Goal: Information Seeking & Learning: Learn about a topic

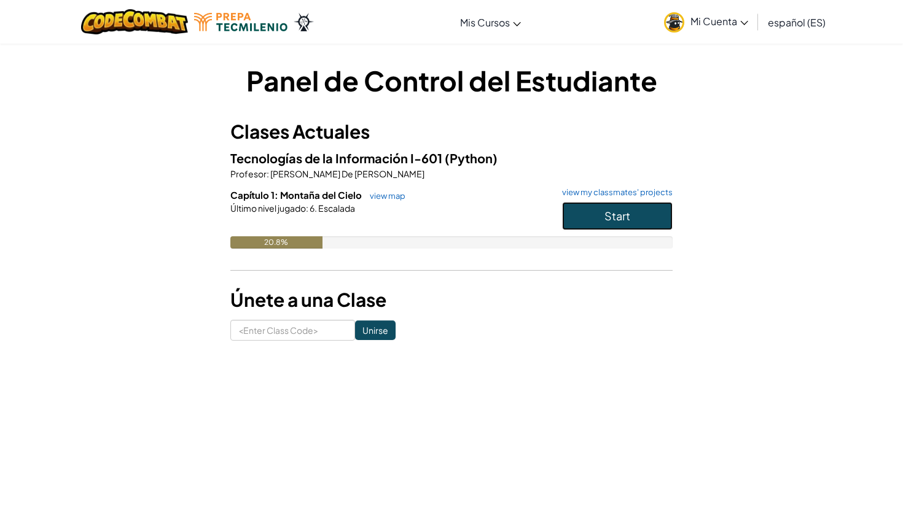
click at [621, 217] on span "Start" at bounding box center [617, 216] width 26 height 14
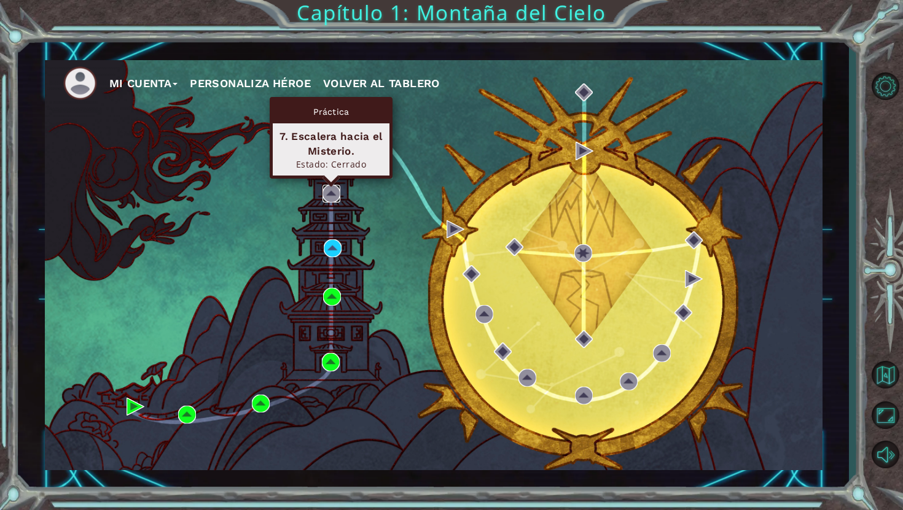
click at [333, 195] on img at bounding box center [331, 194] width 18 height 18
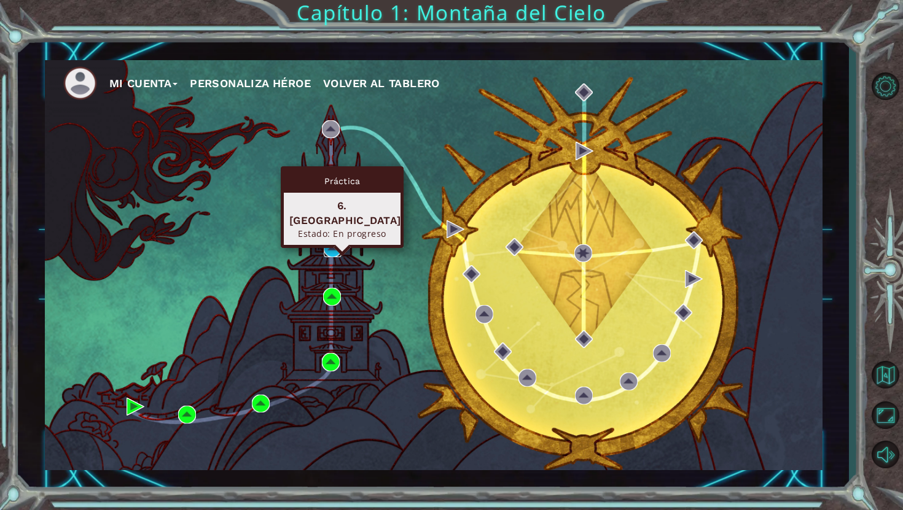
click at [335, 250] on img at bounding box center [333, 249] width 18 height 18
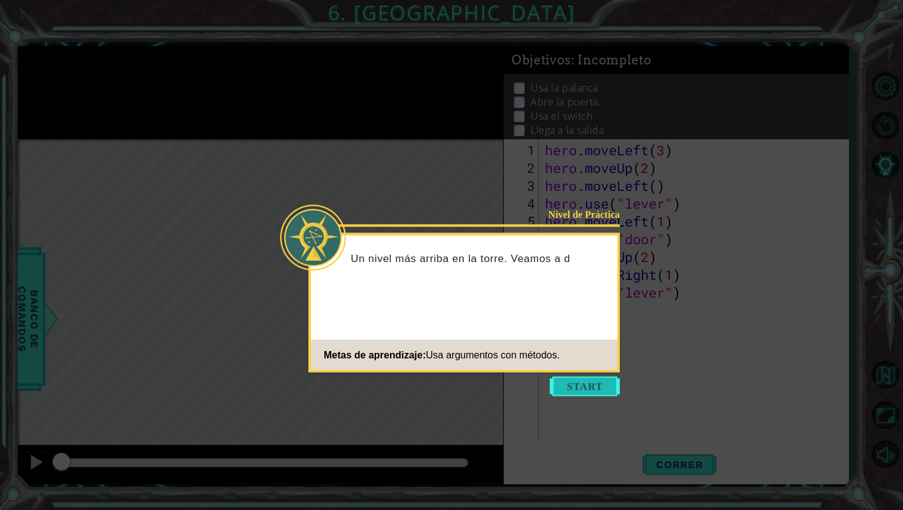
click at [593, 388] on button "Start" at bounding box center [585, 387] width 70 height 20
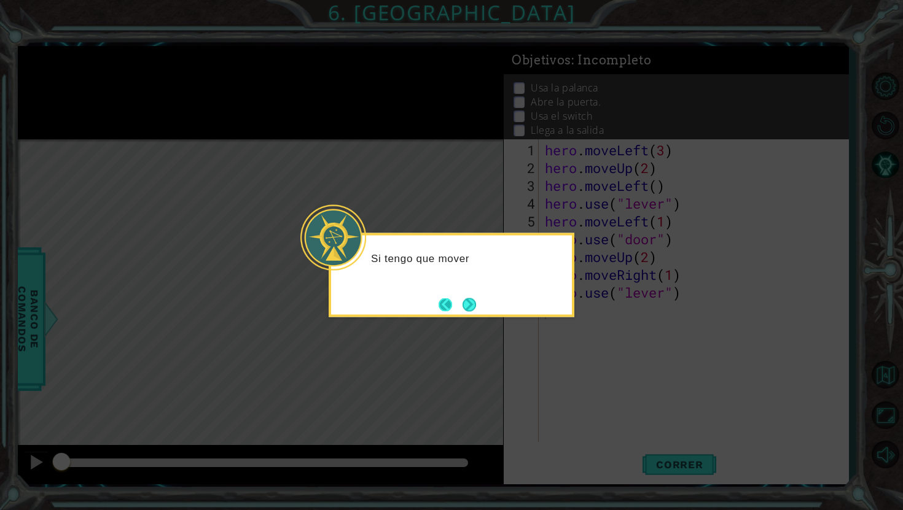
click at [455, 305] on button "Back" at bounding box center [451, 305] width 24 height 14
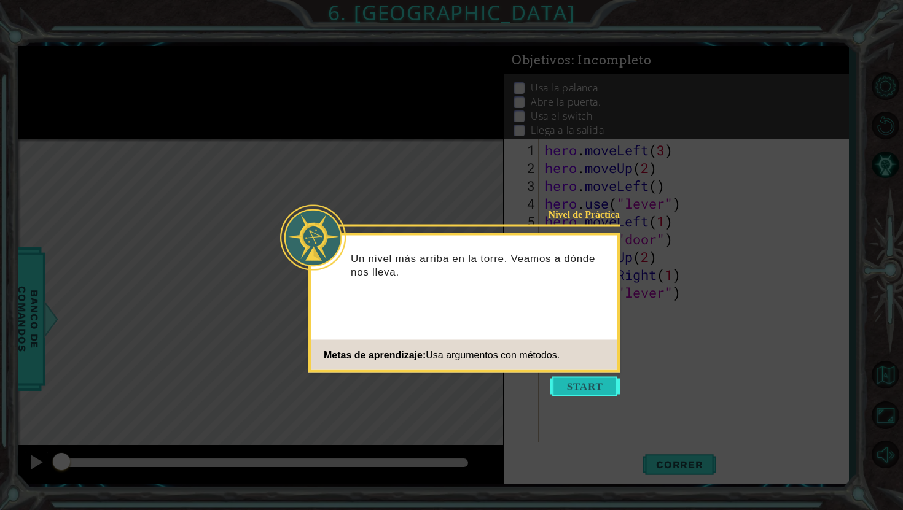
click at [593, 389] on button "Start" at bounding box center [585, 387] width 70 height 20
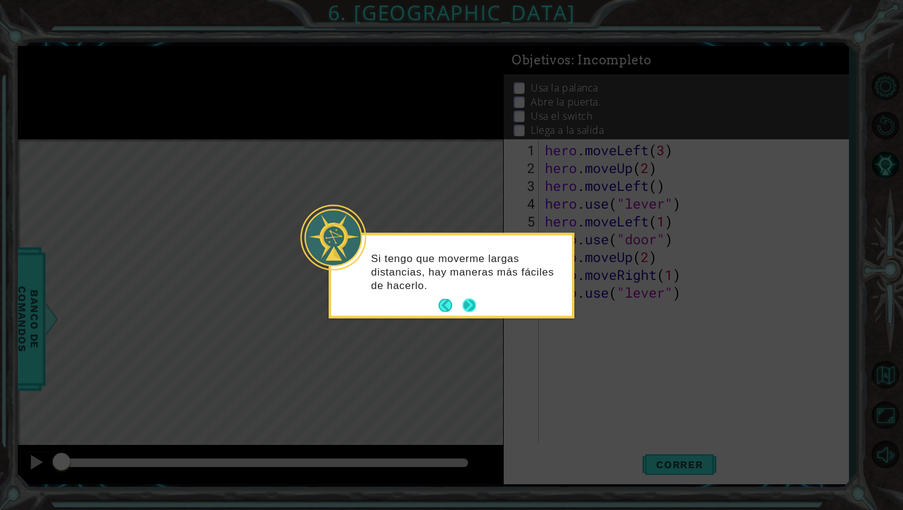
click at [474, 306] on button "Next" at bounding box center [470, 306] width 14 height 14
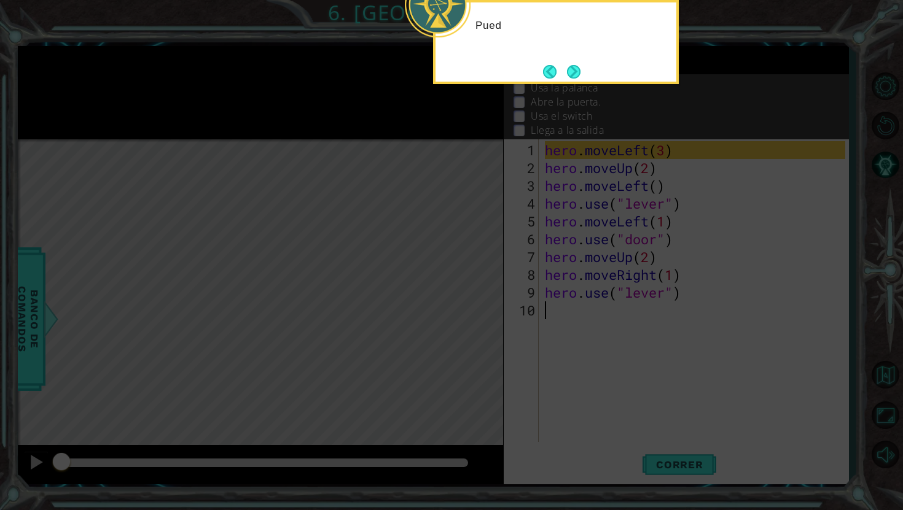
click at [472, 308] on icon at bounding box center [451, 83] width 903 height 853
click at [577, 63] on button "Next" at bounding box center [574, 71] width 20 height 20
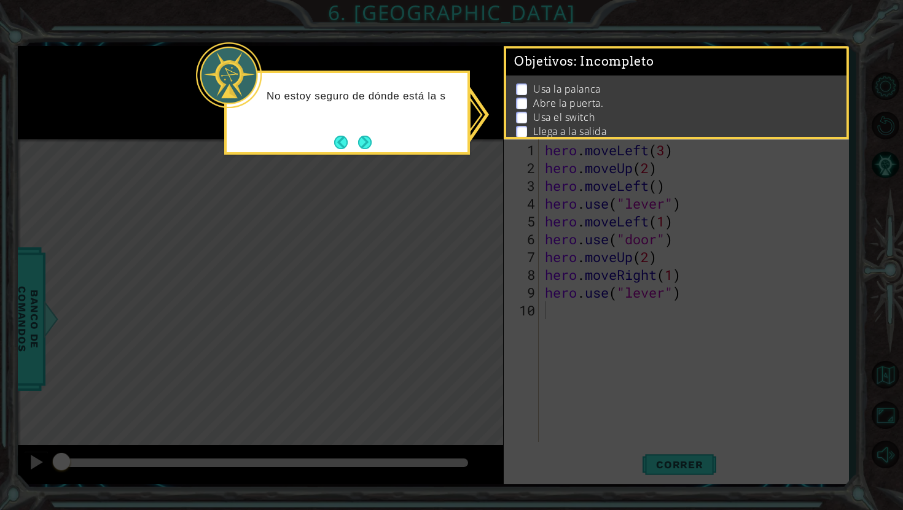
click at [369, 155] on icon at bounding box center [451, 255] width 903 height 510
click at [369, 146] on button "Next" at bounding box center [365, 142] width 20 height 20
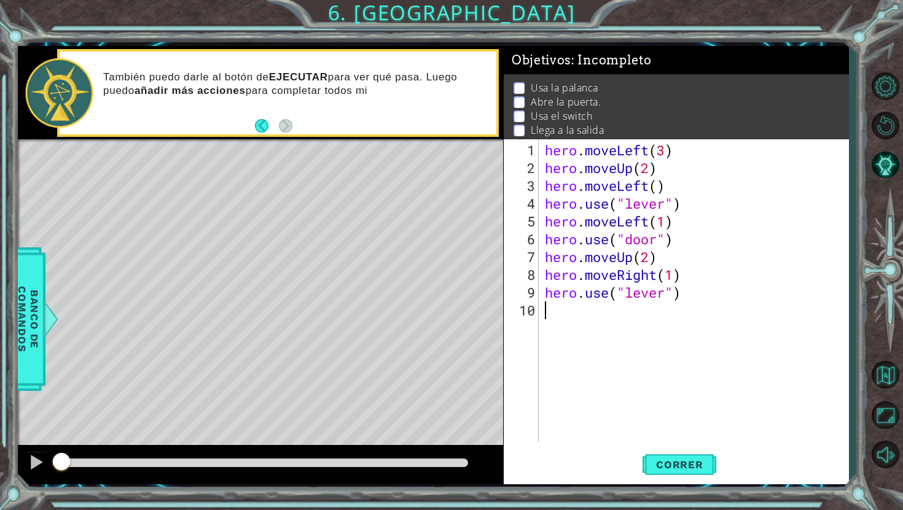
click at [581, 330] on div "hero . moveLeft ( 3 ) hero . moveUp ( 2 ) hero . moveLeft ( ) hero . use ( "lev…" at bounding box center [696, 310] width 309 height 338
click at [671, 467] on span "Correr" at bounding box center [680, 465] width 72 height 12
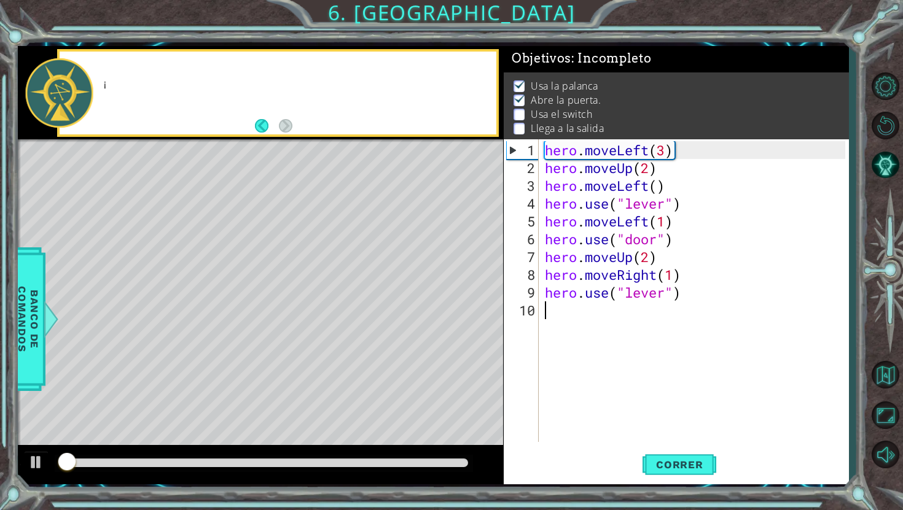
scroll to position [2, 0]
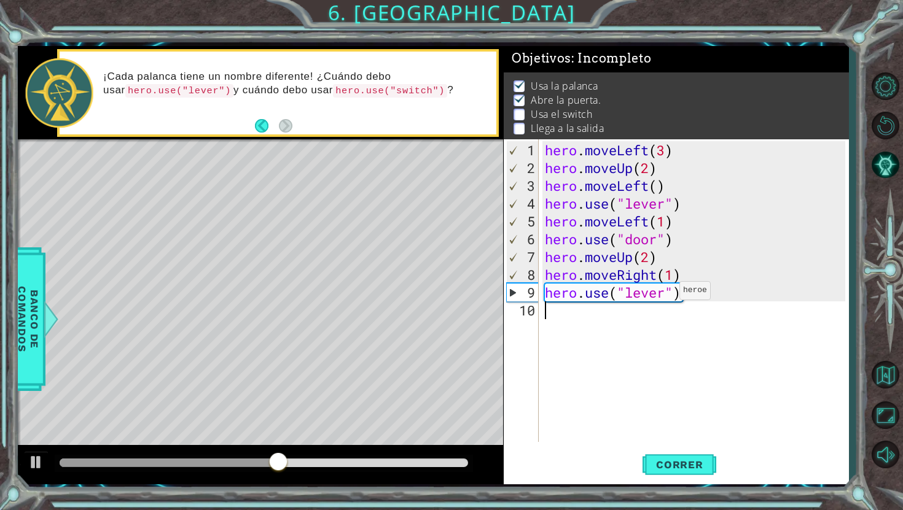
click at [668, 295] on div "hero . moveLeft ( 3 ) hero . moveUp ( 2 ) hero . moveLeft ( ) hero . use ( "lev…" at bounding box center [696, 310] width 309 height 338
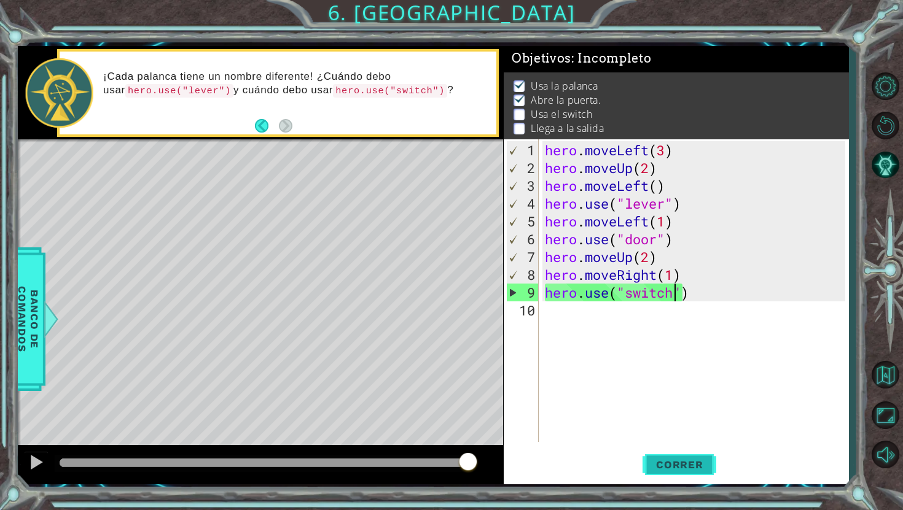
click at [681, 463] on span "Correr" at bounding box center [680, 465] width 72 height 12
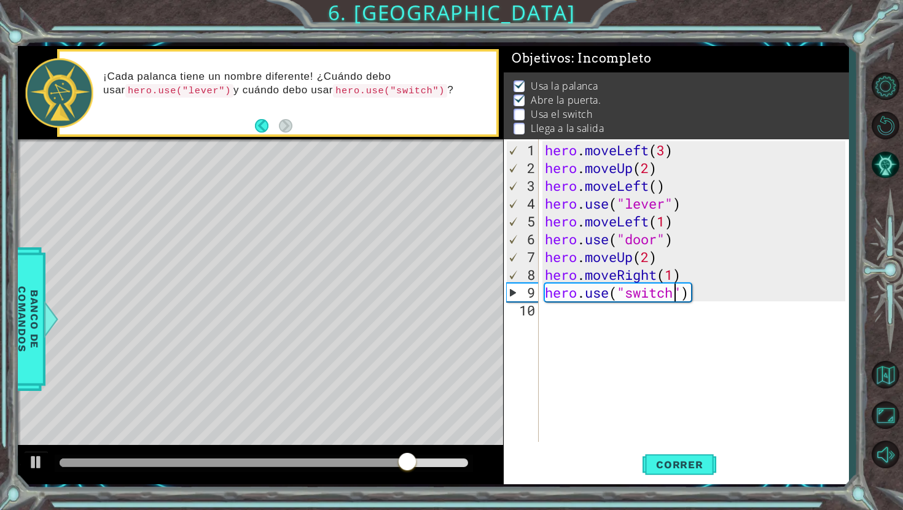
click at [60, 295] on div "Level Map" at bounding box center [302, 320] width 568 height 362
click at [34, 303] on span "Banco de comandos" at bounding box center [28, 319] width 32 height 127
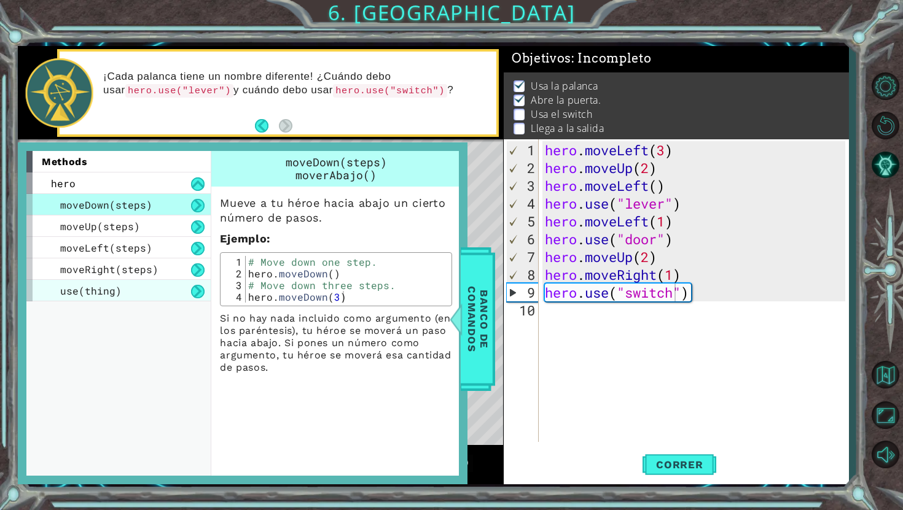
click at [130, 286] on div "use(thing)" at bounding box center [118, 290] width 184 height 21
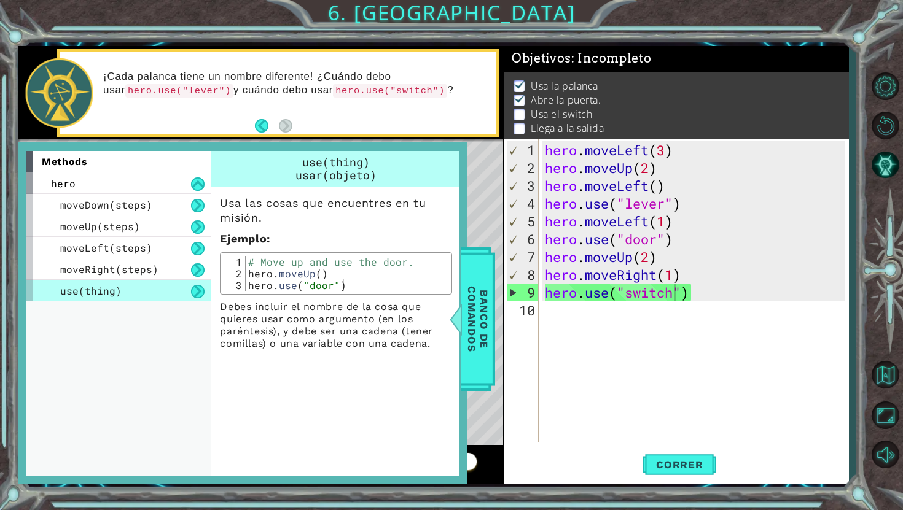
click at [478, 175] on div "Level Map" at bounding box center [302, 320] width 568 height 362
click at [480, 271] on span "Banco de comandos" at bounding box center [478, 319] width 32 height 127
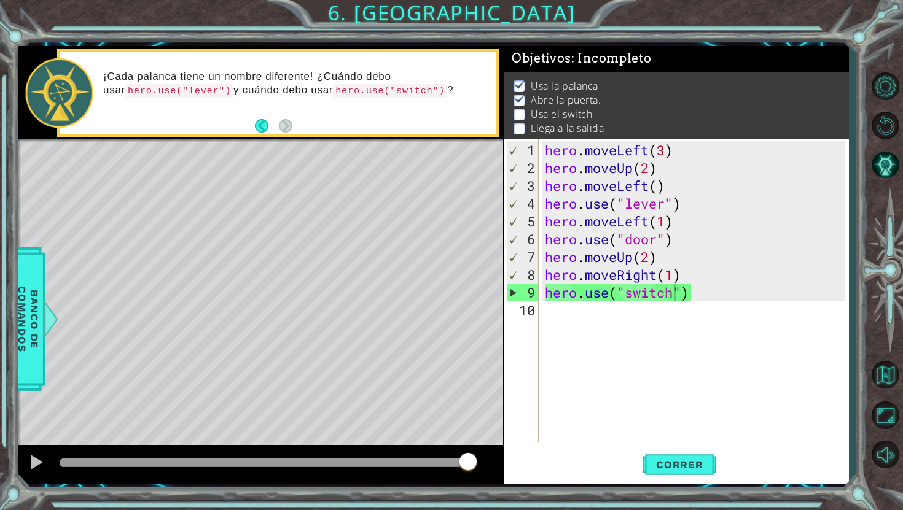
type textarea "hero.moveRight(1)"
click at [682, 276] on div "hero . moveLeft ( 3 ) hero . moveUp ( 2 ) hero . moveLeft ( ) hero . use ( "lev…" at bounding box center [696, 310] width 309 height 338
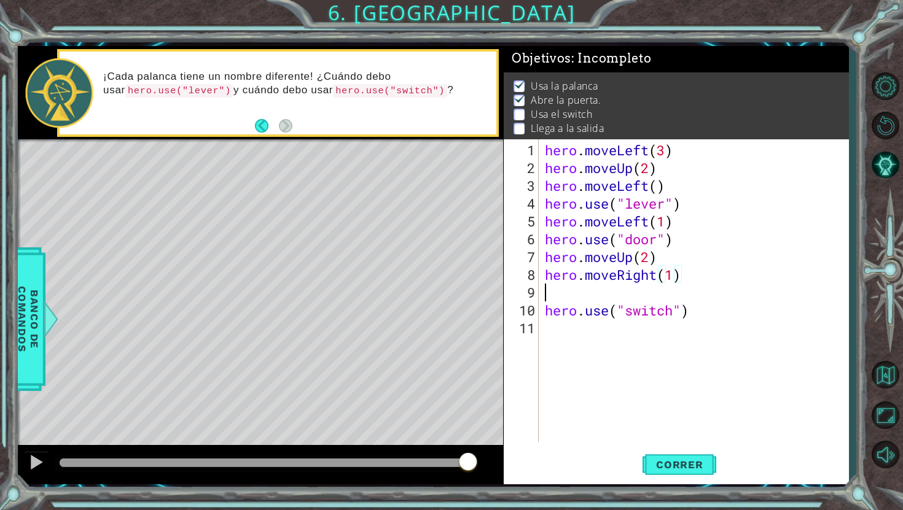
scroll to position [0, 0]
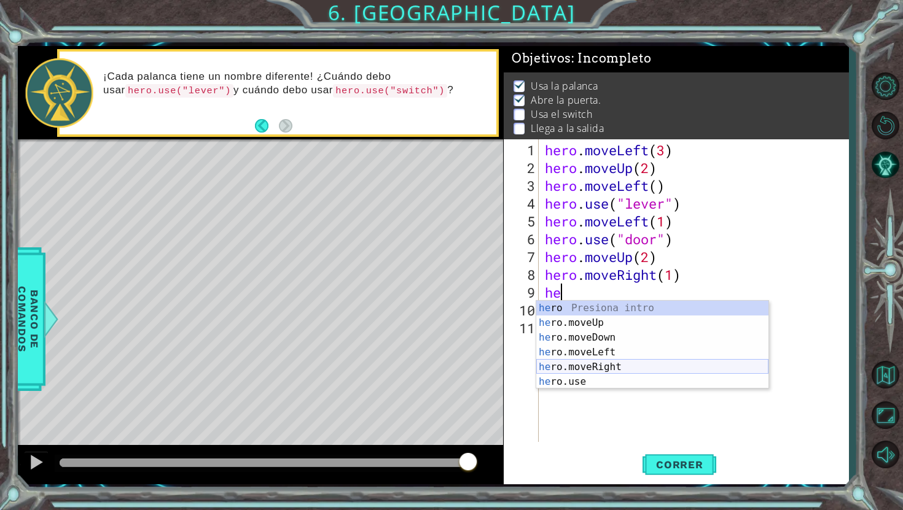
click at [592, 369] on div "he ro Presiona intro he ro.moveUp Presiona intro he ro.moveDown Presiona intro …" at bounding box center [652, 360] width 232 height 118
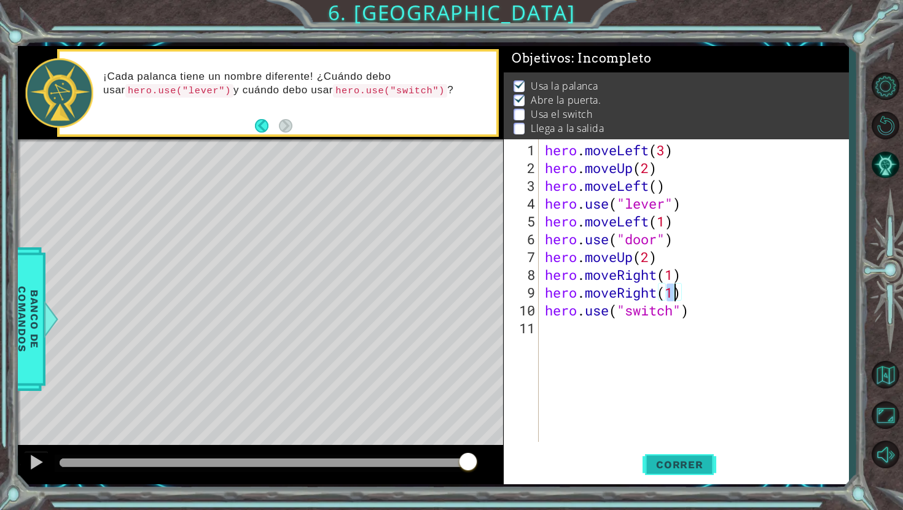
type textarea "hero.moveRight(1)"
click at [687, 463] on span "Correr" at bounding box center [680, 465] width 72 height 12
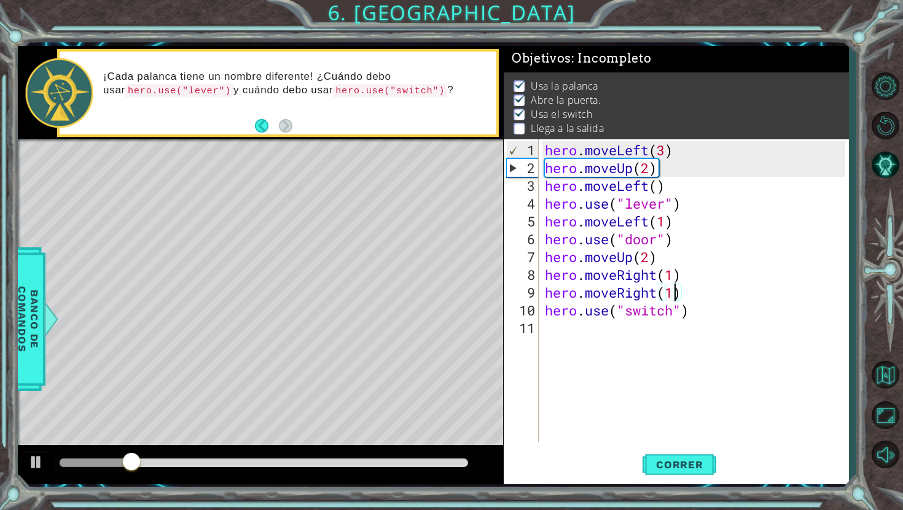
click at [776, 504] on div "1 ההההההההההההההההההההההההההההההההההההההההההההההההההההההההההההההההההההההההההההה…" at bounding box center [451, 255] width 903 height 510
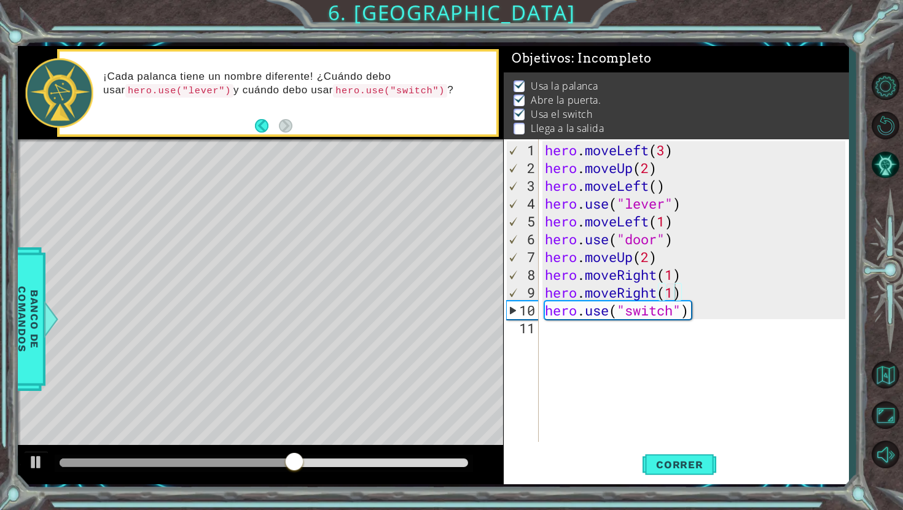
click at [568, 340] on div "hero . moveLeft ( 3 ) hero . moveUp ( 2 ) hero . moveLeft ( ) hero . use ( "lev…" at bounding box center [696, 310] width 309 height 338
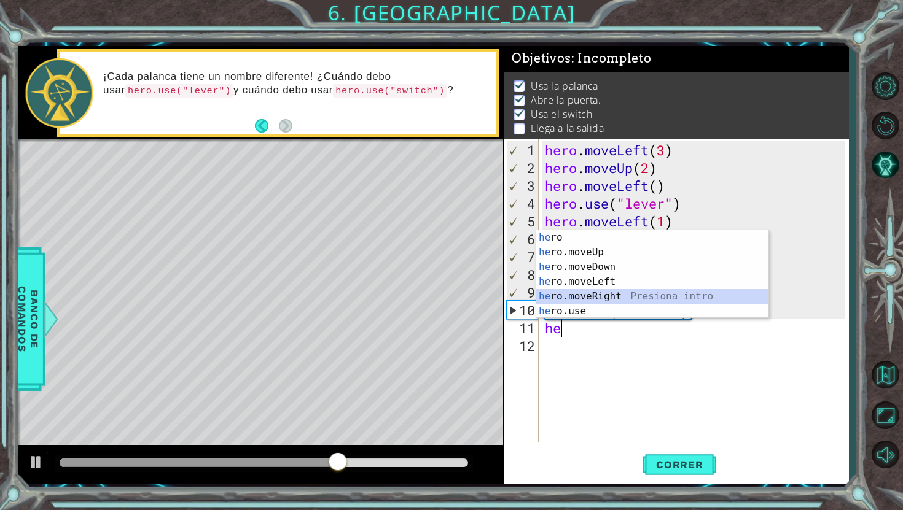
click at [579, 295] on div "he ro Presiona intro he ro.moveUp Presiona intro he ro.moveDown Presiona intro …" at bounding box center [652, 289] width 232 height 118
type textarea "hero.moveRight(1)"
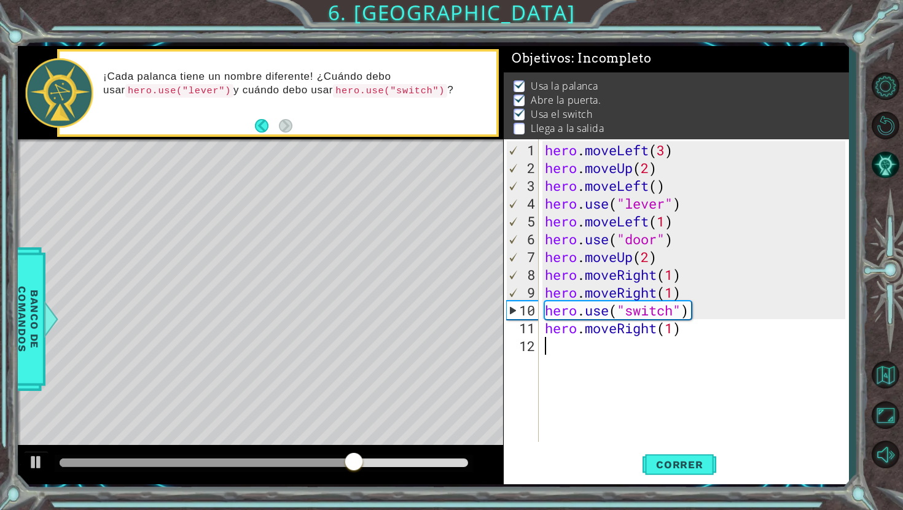
click at [549, 352] on div "hero . moveLeft ( 3 ) hero . moveUp ( 2 ) hero . moveLeft ( ) hero . use ( "lev…" at bounding box center [696, 310] width 309 height 338
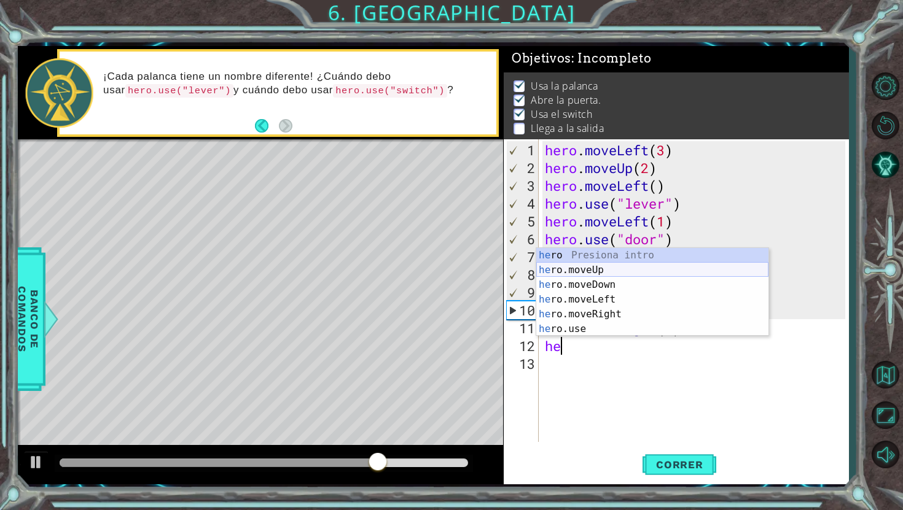
click at [598, 272] on div "he ro Presiona intro he ro.moveUp Presiona intro he ro.moveDown Presiona intro …" at bounding box center [652, 307] width 232 height 118
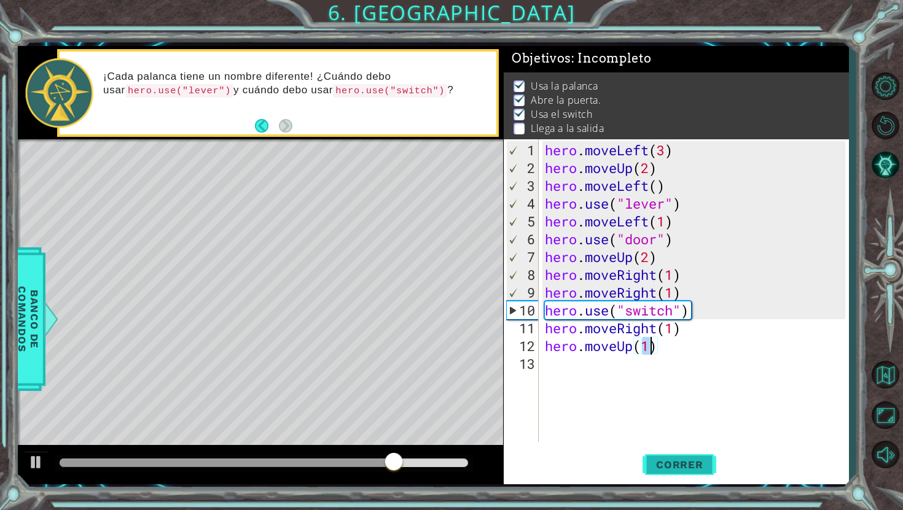
type textarea "hero.moveUp(1)"
click at [700, 475] on button "Correr" at bounding box center [679, 465] width 74 height 34
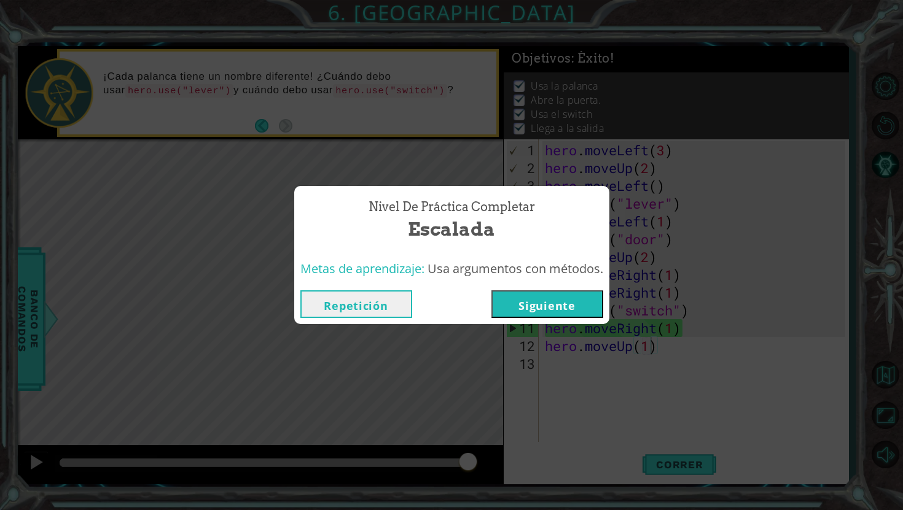
click at [403, 119] on div "Nivel de Práctica Completar Escalada Metas de aprendizaje: Usa argumentos con m…" at bounding box center [451, 255] width 903 height 510
click at [551, 305] on button "Siguiente" at bounding box center [547, 305] width 112 height 28
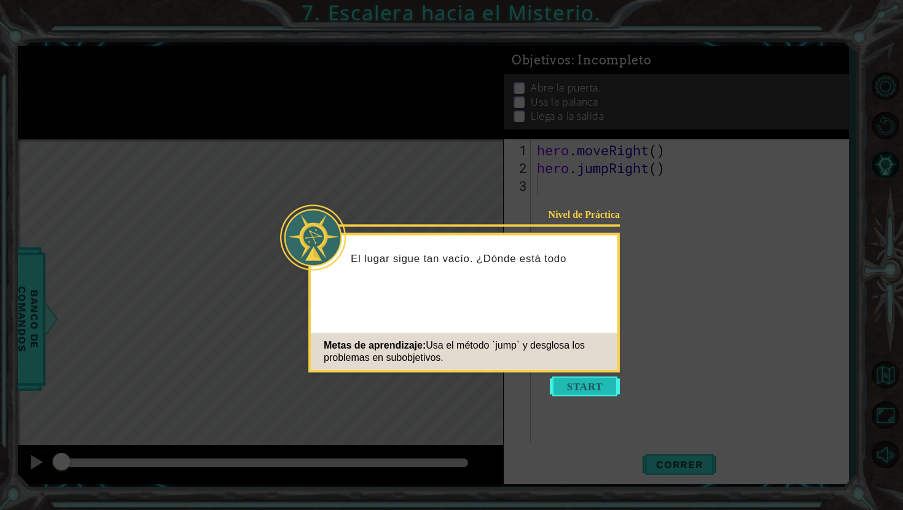
click at [568, 383] on button "Start" at bounding box center [585, 387] width 70 height 20
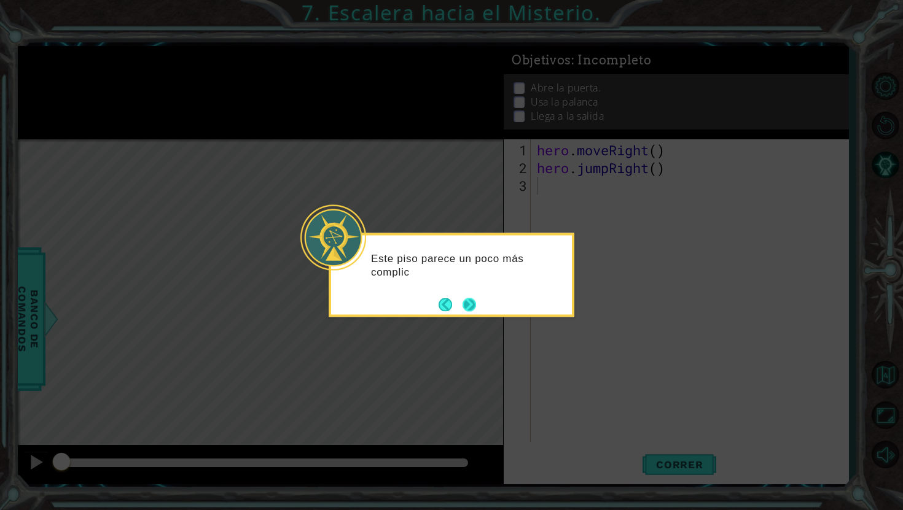
click at [475, 308] on button "Next" at bounding box center [468, 304] width 15 height 15
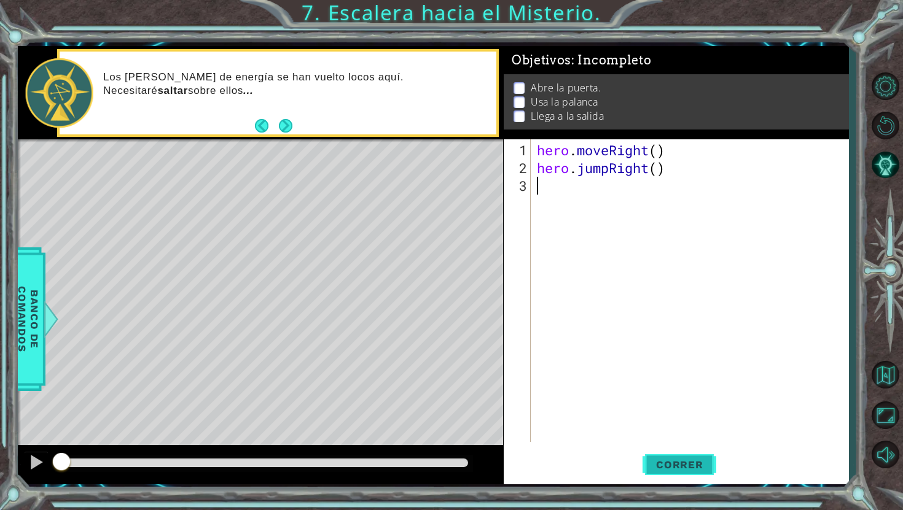
click at [685, 460] on span "Correr" at bounding box center [680, 465] width 72 height 12
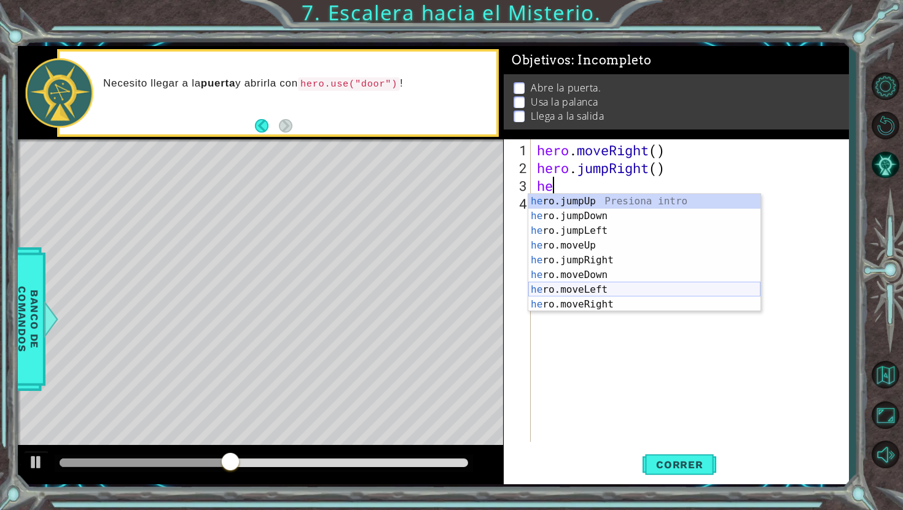
click at [604, 291] on div "he ro.jumpUp Presiona intro he ro.jumpDown Presiona intro he ro.jumpLeft Presio…" at bounding box center [644, 267] width 232 height 147
type textarea "hero.moveLeft(1)"
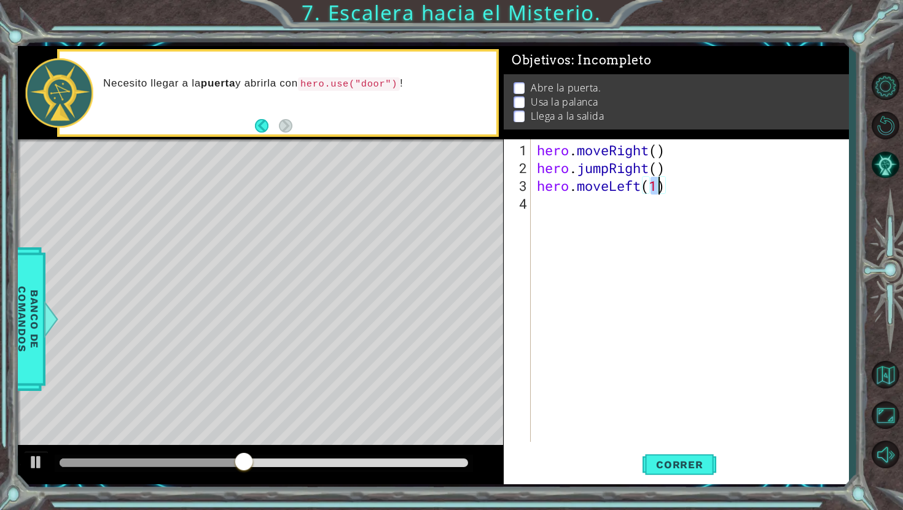
click at [540, 210] on div "hero . moveRight ( ) hero . jumpRight ( ) hero . moveLeft ( 1 )" at bounding box center [692, 310] width 317 height 338
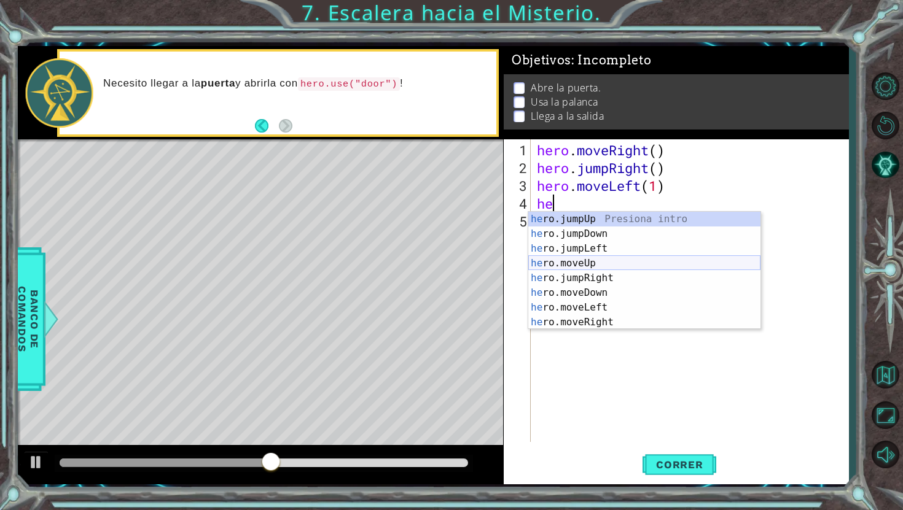
click at [599, 260] on div "he ro.jumpUp Presiona intro he ro.jumpDown Presiona intro he ro.jumpLeft Presio…" at bounding box center [644, 285] width 232 height 147
type textarea "hero.moveUp(1)"
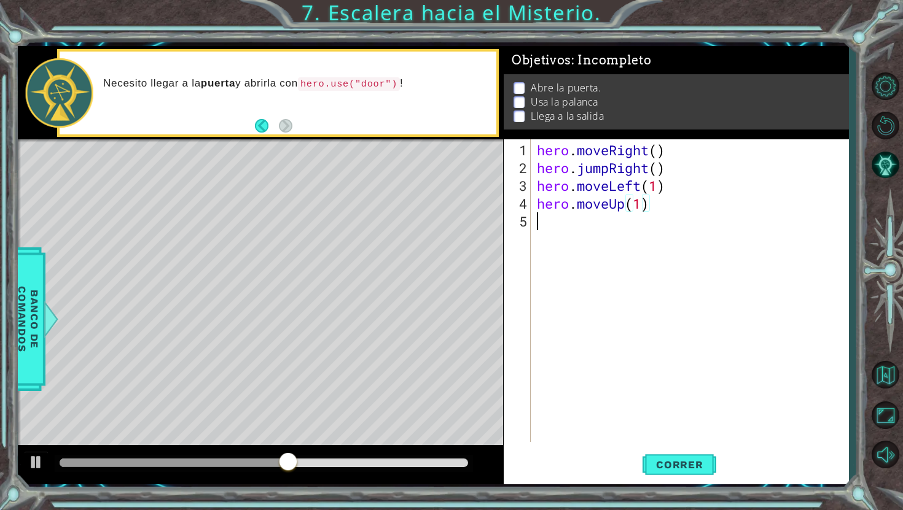
click at [572, 224] on div "hero . moveRight ( ) hero . jumpRight ( ) hero . moveLeft ( 1 ) hero . moveUp (…" at bounding box center [692, 310] width 317 height 338
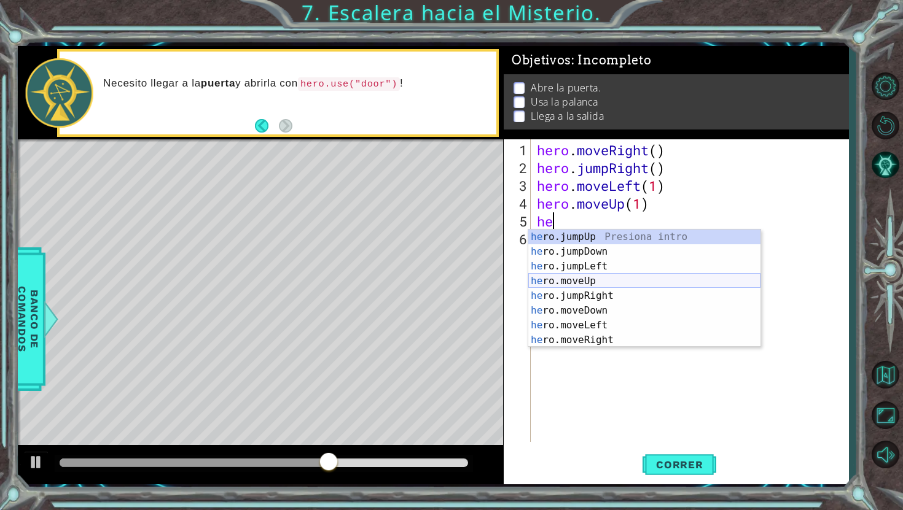
click at [596, 280] on div "he ro.jumpUp Presiona intro he ro.jumpDown Presiona intro he ro.jumpLeft Presio…" at bounding box center [644, 303] width 232 height 147
type textarea "hero.moveUp(1)"
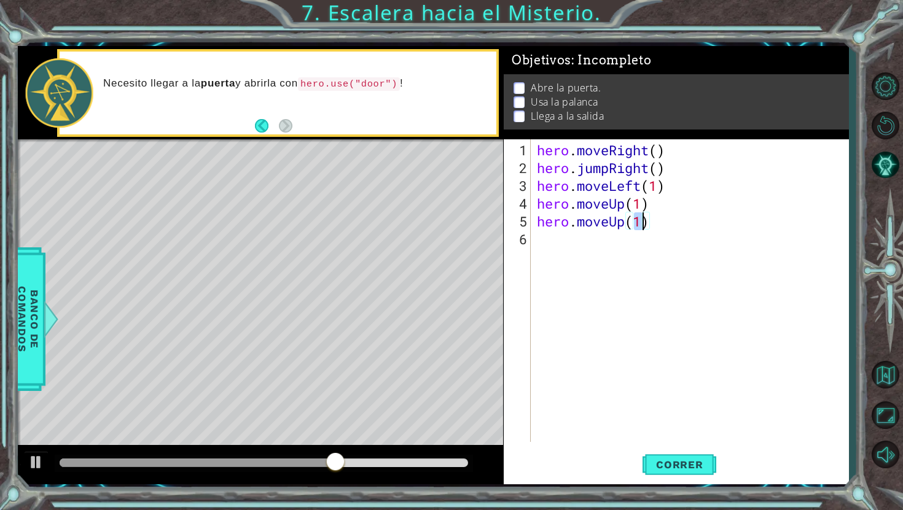
click at [577, 254] on div "hero . moveRight ( ) hero . jumpRight ( ) hero . moveLeft ( 1 ) hero . moveUp (…" at bounding box center [692, 310] width 317 height 338
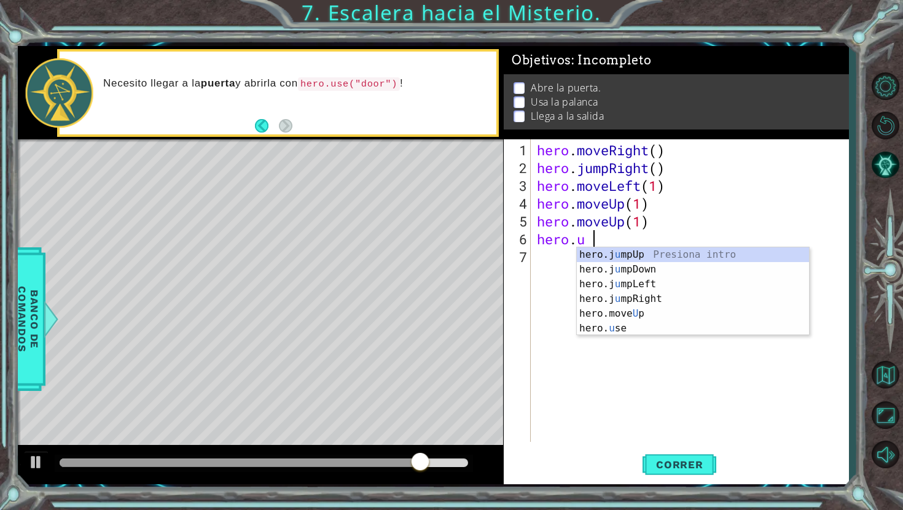
scroll to position [0, 2]
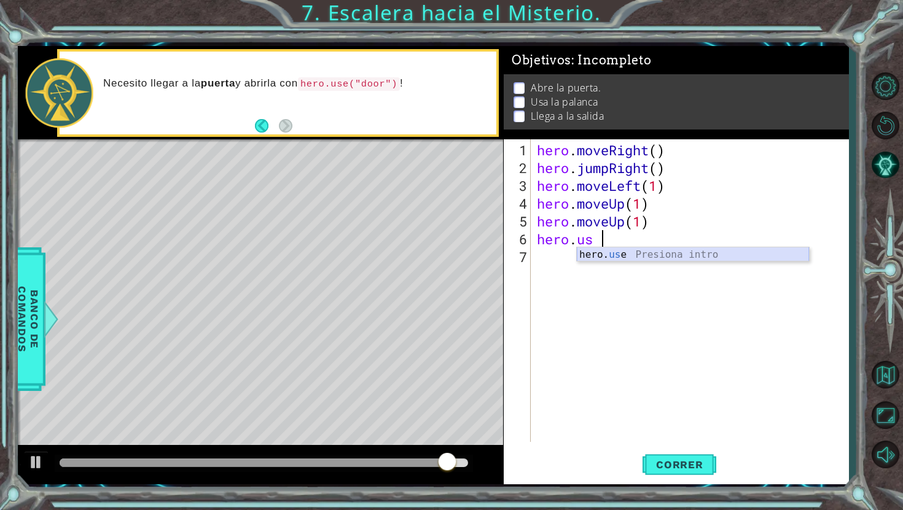
click at [626, 254] on div "hero. us e Presiona intro" at bounding box center [693, 270] width 232 height 44
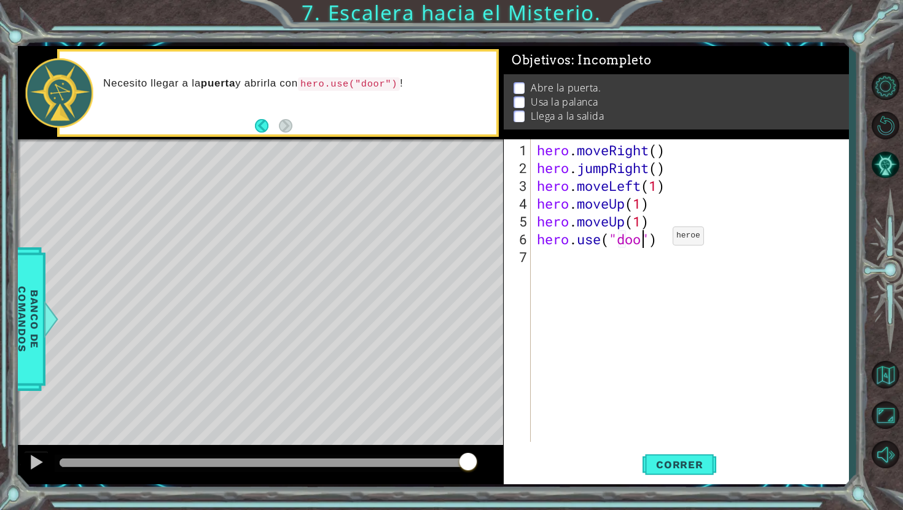
scroll to position [0, 5]
type textarea "hero.use("door")"
click at [580, 257] on div "hero . moveRight ( ) hero . jumpRight ( ) hero . moveLeft ( 1 ) hero . moveUp (…" at bounding box center [692, 310] width 317 height 338
click at [662, 469] on span "Correr" at bounding box center [680, 465] width 72 height 12
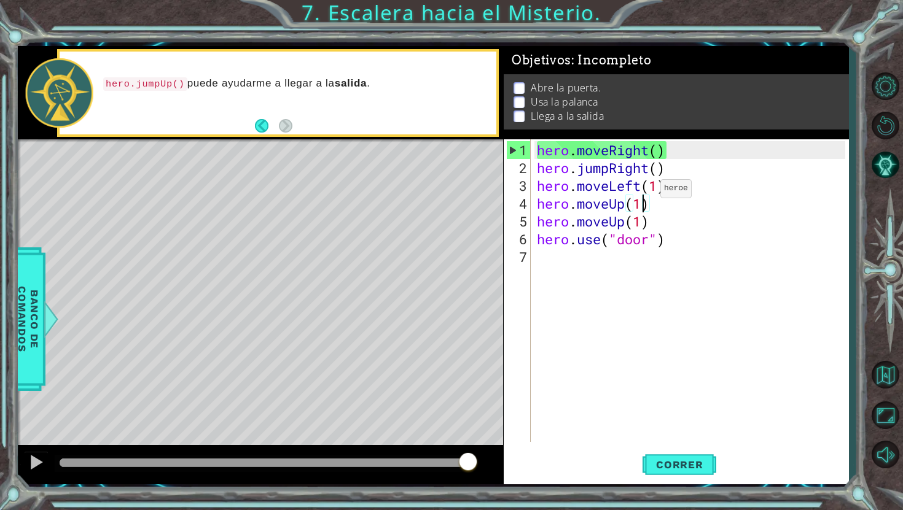
click at [641, 193] on div "hero . moveRight ( ) hero . jumpRight ( ) hero . moveLeft ( 1 ) hero . moveUp (…" at bounding box center [692, 310] width 317 height 338
click at [641, 184] on div "hero . moveRight ( ) hero . jumpRight ( ) hero . moveLeft ( 1 ) hero . moveUp (…" at bounding box center [692, 310] width 317 height 338
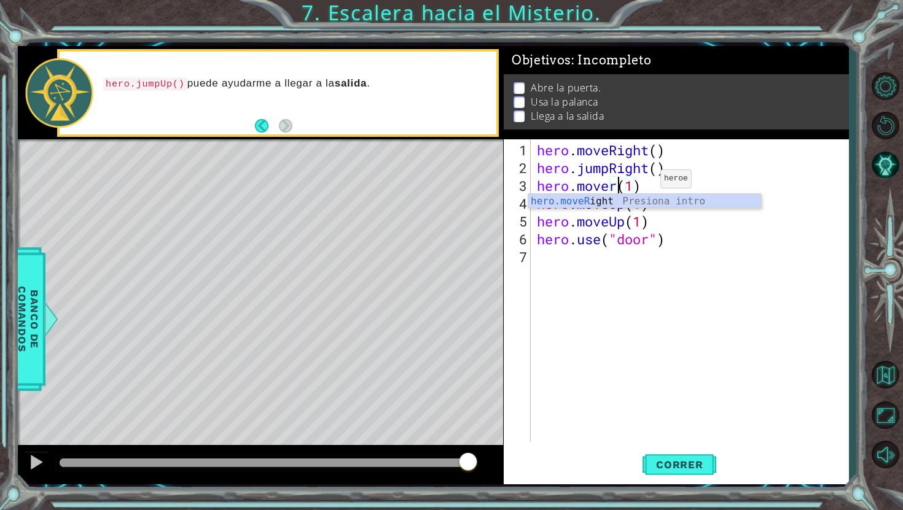
scroll to position [0, 3]
click at [596, 201] on div "hero.moveR ight Presiona intro" at bounding box center [644, 216] width 232 height 44
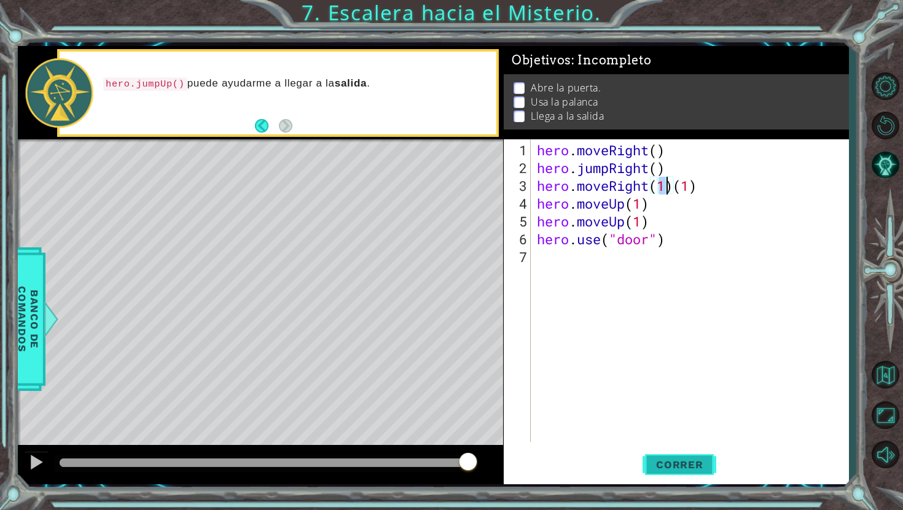
click at [698, 471] on button "Correr" at bounding box center [679, 465] width 74 height 34
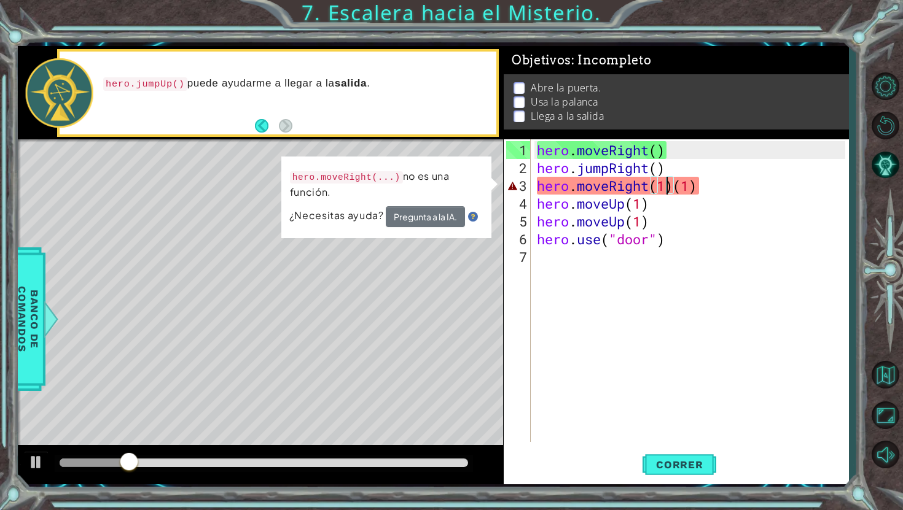
click at [716, 187] on div "hero . moveRight ( ) hero . jumpRight ( ) hero . moveRight ( 1 ) ( 1 ) hero . m…" at bounding box center [692, 310] width 317 height 338
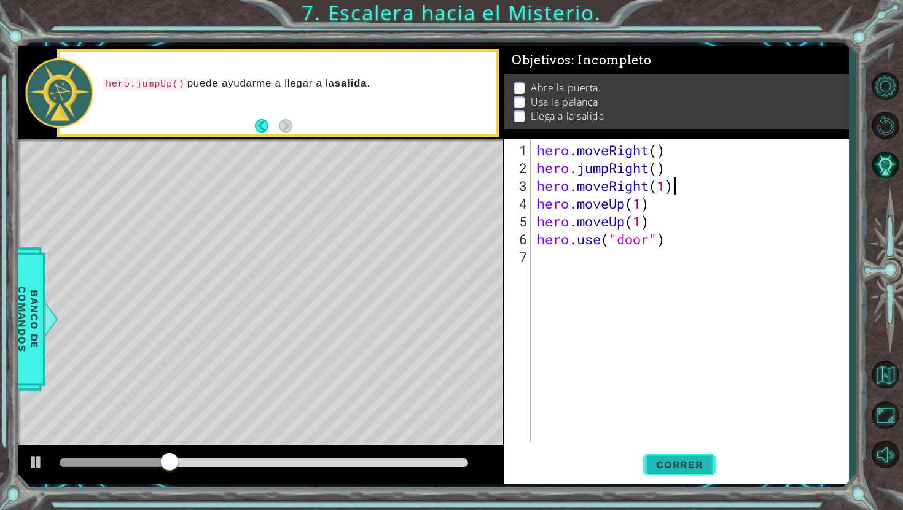
click at [649, 458] on button "Correr" at bounding box center [679, 465] width 74 height 34
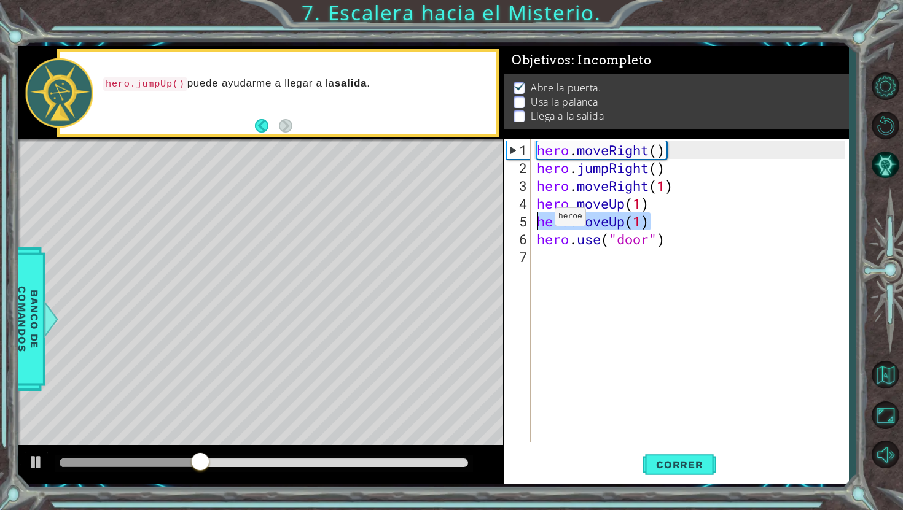
drag, startPoint x: 654, startPoint y: 220, endPoint x: 533, endPoint y: 221, distance: 121.6
click at [533, 221] on div "hero.moveRight(1) 1 2 3 4 5 6 7 hero . moveRight ( ) hero . jumpRight ( ) hero …" at bounding box center [675, 290] width 342 height 303
type textarea "hero.moveUp(1)"
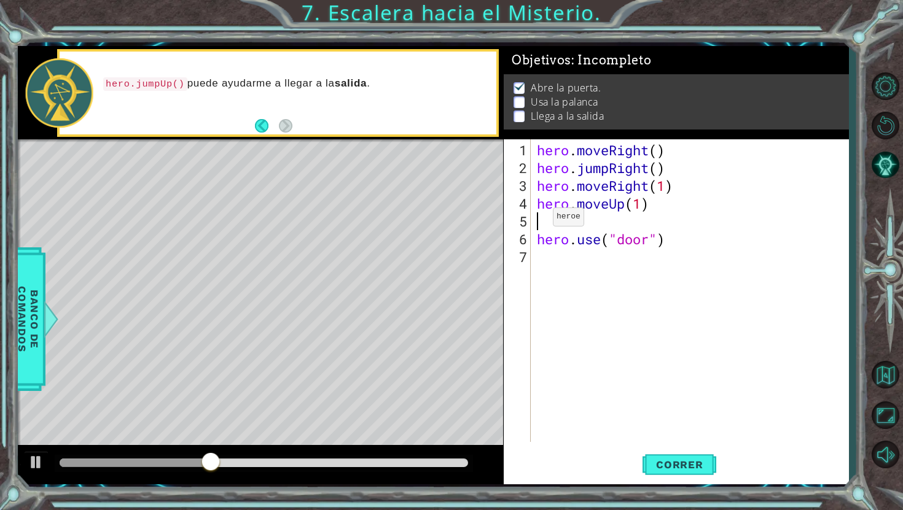
scroll to position [0, 0]
type textarea "hero.moveUp(1)"
click at [546, 246] on div "hero . moveRight ( ) hero . jumpRight ( ) hero . moveRight ( 1 ) hero . moveUp …" at bounding box center [692, 310] width 317 height 338
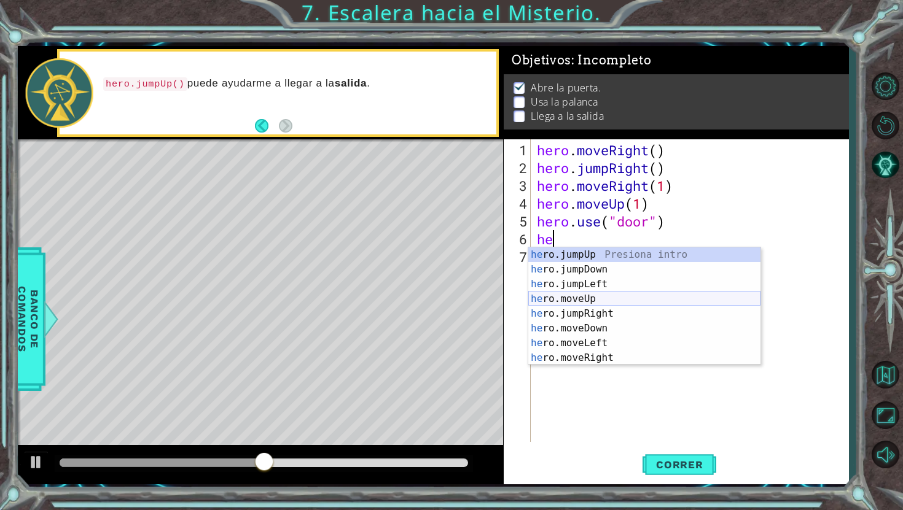
click at [564, 299] on div "he ro.jumpUp Presiona intro he ro.jumpDown Presiona intro he ro.jumpLeft Presio…" at bounding box center [644, 321] width 232 height 147
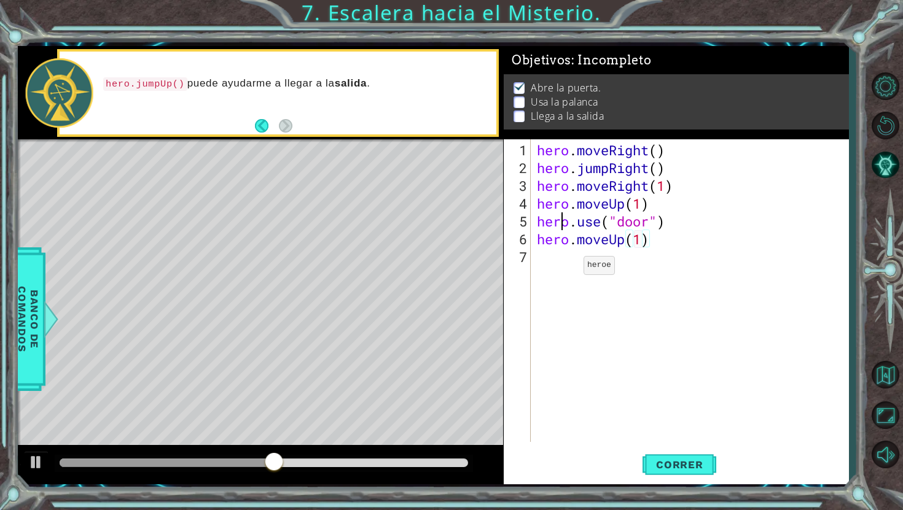
click at [565, 270] on div "hero . moveRight ( ) hero . jumpRight ( ) hero . moveRight ( 1 ) hero . moveUp …" at bounding box center [692, 310] width 317 height 338
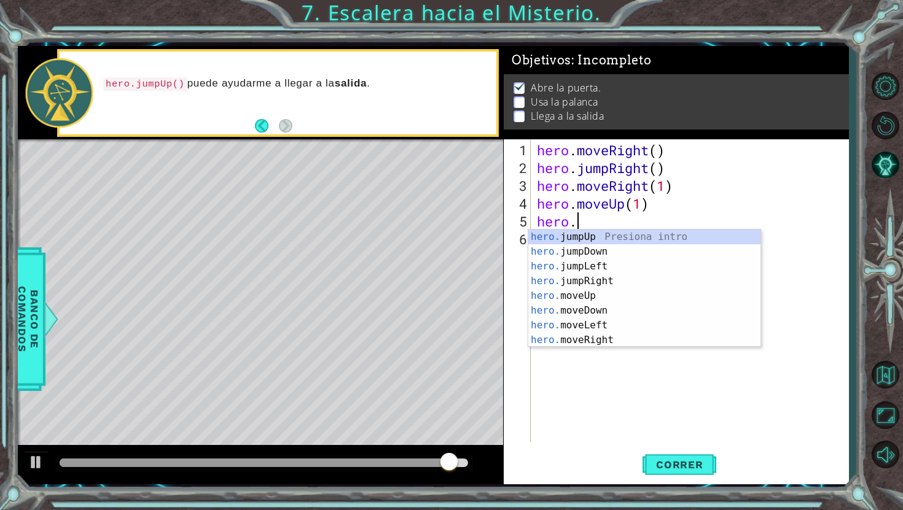
scroll to position [0, 1]
click at [598, 325] on div "hero. jumpUp Presiona intro hero. jumpDown Presiona intro hero. jumpLeft Presio…" at bounding box center [644, 303] width 232 height 147
type textarea "hero.moveLeft(1)"
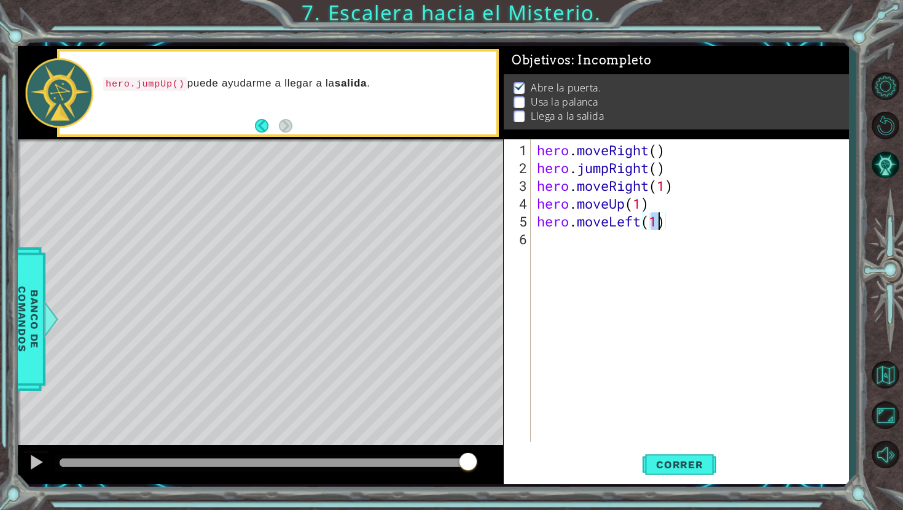
click at [585, 257] on div "hero . moveRight ( ) hero . jumpRight ( ) hero . moveRight ( 1 ) hero . moveUp …" at bounding box center [692, 310] width 317 height 338
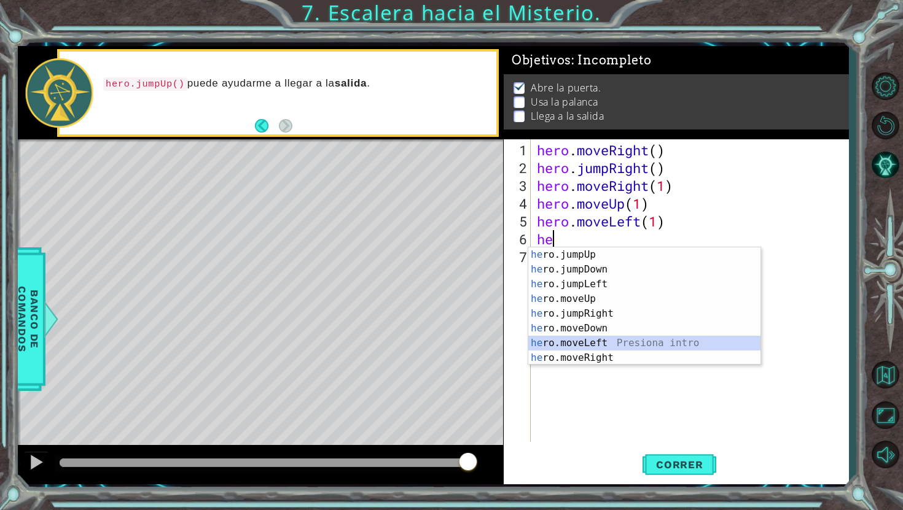
click at [592, 339] on div "he ro.jumpUp Presiona intro he ro.jumpDown Presiona intro he ro.jumpLeft Presio…" at bounding box center [644, 321] width 232 height 147
type textarea "hero.moveLeft(1)"
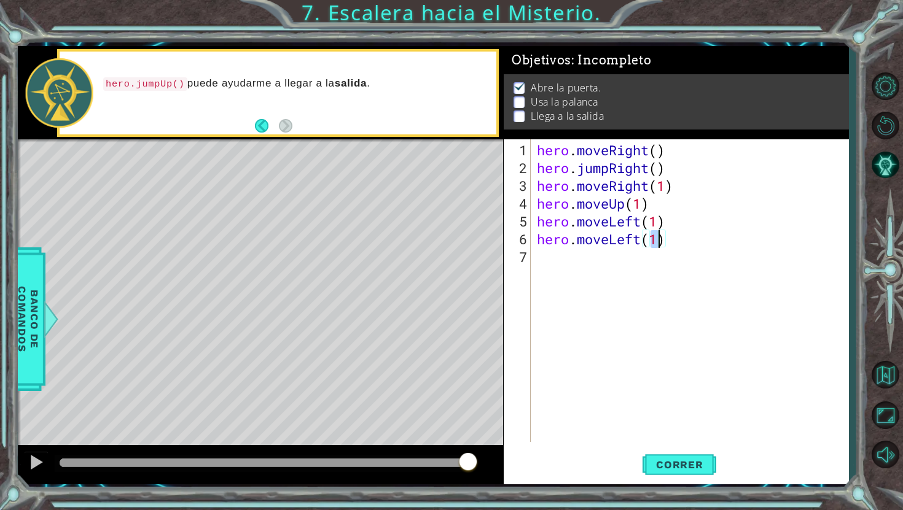
click at [570, 257] on div "hero . moveRight ( ) hero . jumpRight ( ) hero . moveRight ( 1 ) hero . moveUp …" at bounding box center [692, 310] width 317 height 338
click at [640, 276] on div "hero. use Presiona intro" at bounding box center [693, 287] width 232 height 44
type textarea "hero.use("lever")"
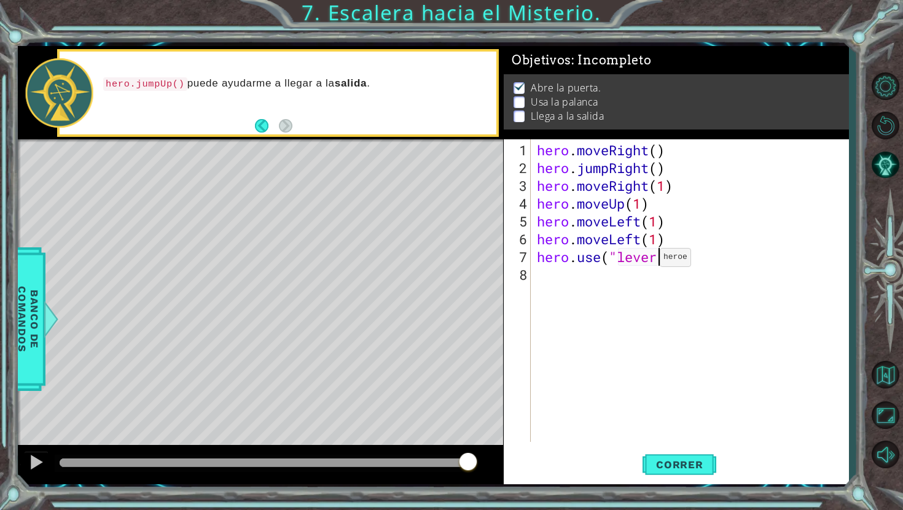
scroll to position [0, 5]
click at [607, 279] on div "hero . moveRight ( ) hero . jumpRight ( ) hero . moveRight ( 1 ) hero . moveUp …" at bounding box center [692, 310] width 317 height 338
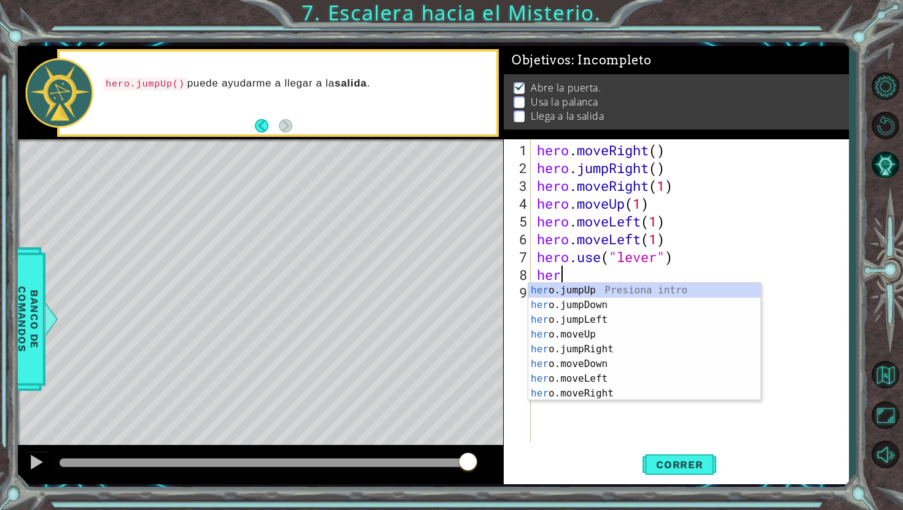
scroll to position [0, 0]
type textarea "hero"
click at [604, 326] on div "hero .jumpUp Presiona intro hero .jumpDown Presiona intro hero .jumpLeft Presio…" at bounding box center [644, 356] width 232 height 147
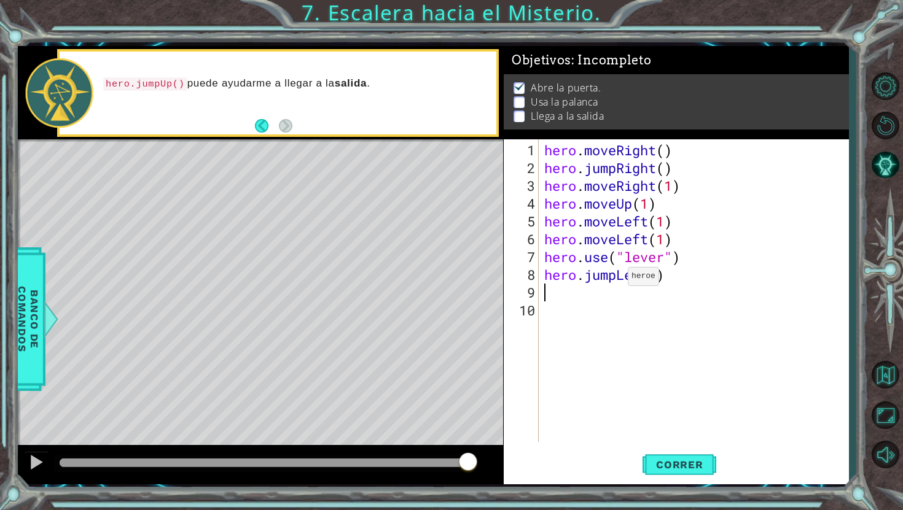
scroll to position [0, 0]
click at [584, 294] on div "hero . moveRight ( ) hero . jumpRight ( ) hero . moveRight ( 1 ) hero . moveUp …" at bounding box center [697, 310] width 310 height 338
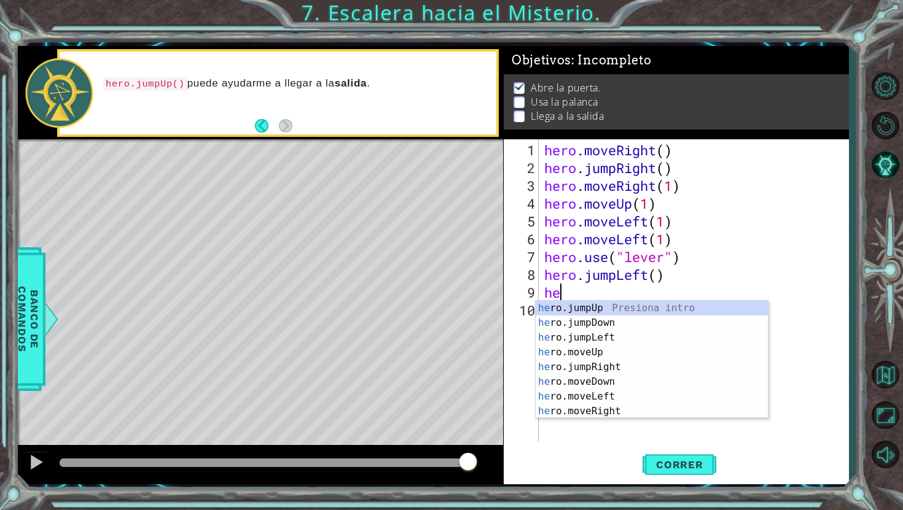
type textarea "her"
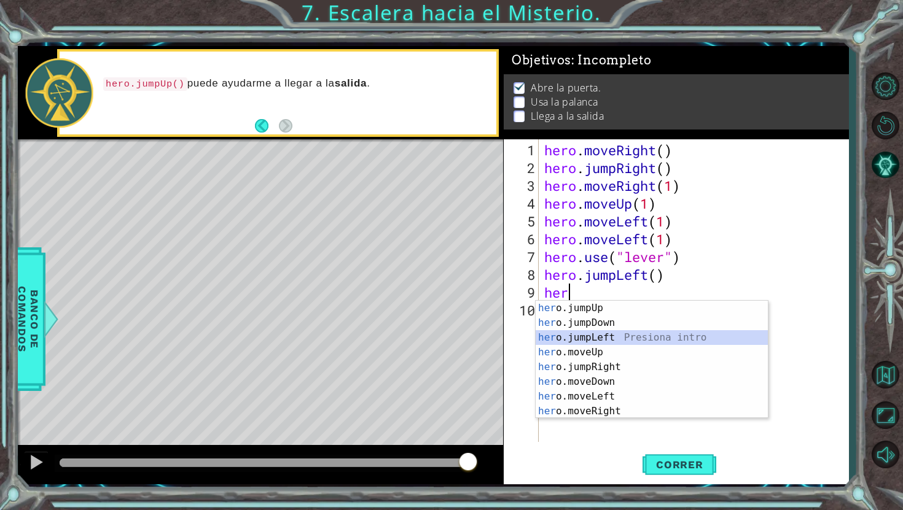
click at [609, 337] on div "her o.jumpUp Presiona intro her o.jumpDown Presiona intro her o.jumpLeft Presio…" at bounding box center [652, 374] width 232 height 147
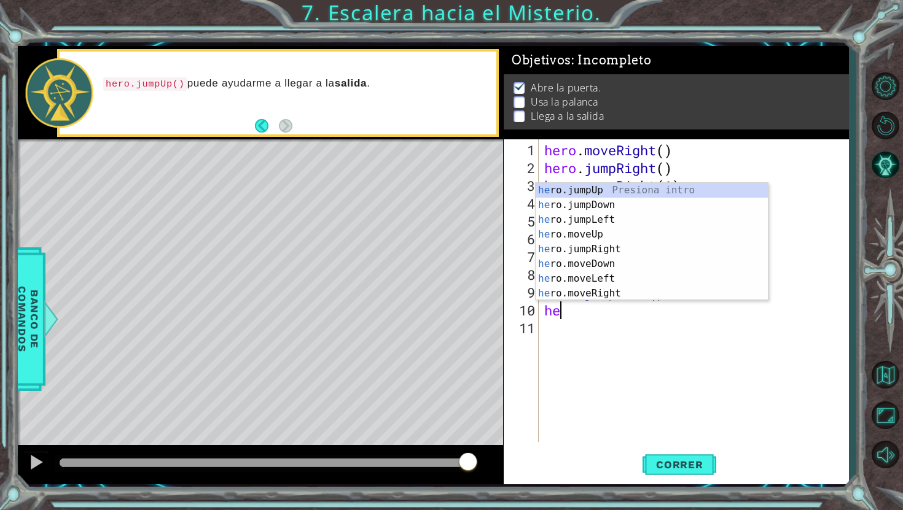
type textarea "her"
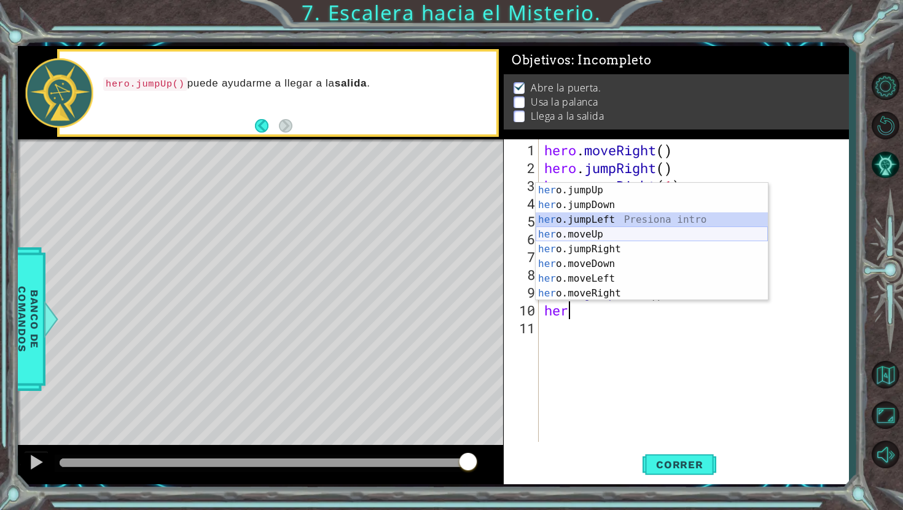
drag, startPoint x: 600, startPoint y: 227, endPoint x: 601, endPoint y: 235, distance: 8.7
click at [601, 235] on div "her o.jumpUp Presiona intro her o.jumpDown Presiona intro her o.jumpLeft Presio…" at bounding box center [652, 256] width 232 height 147
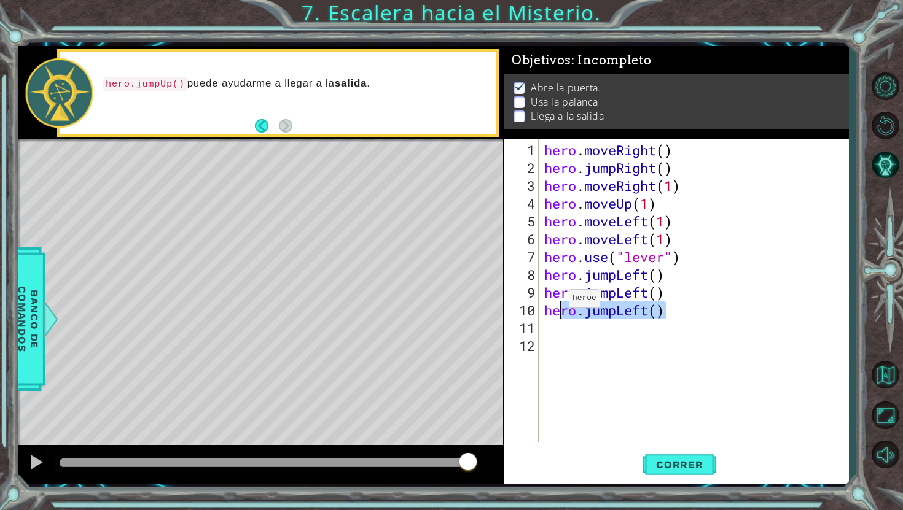
drag, startPoint x: 669, startPoint y: 311, endPoint x: 557, endPoint y: 303, distance: 112.0
click at [557, 303] on div "hero . moveRight ( ) hero . jumpRight ( ) hero . moveRight ( 1 ) hero . moveUp …" at bounding box center [697, 310] width 310 height 338
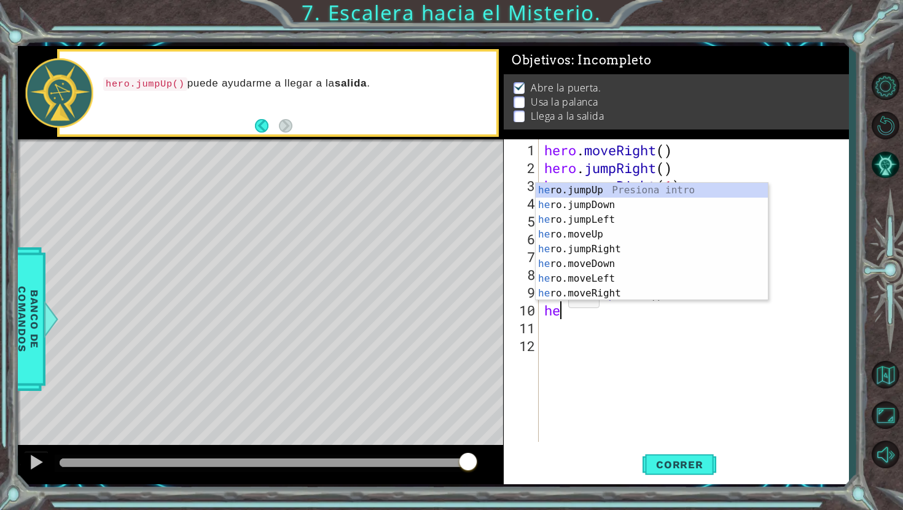
type textarea "h"
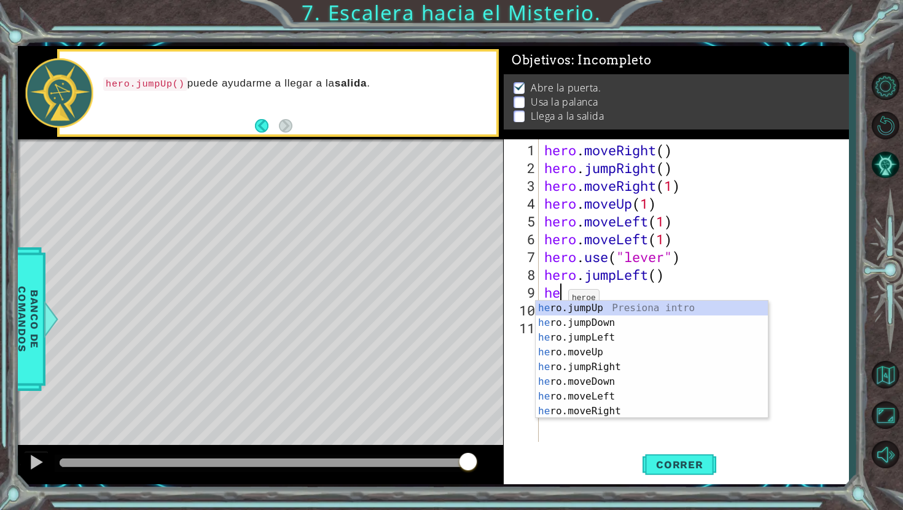
type textarea "h"
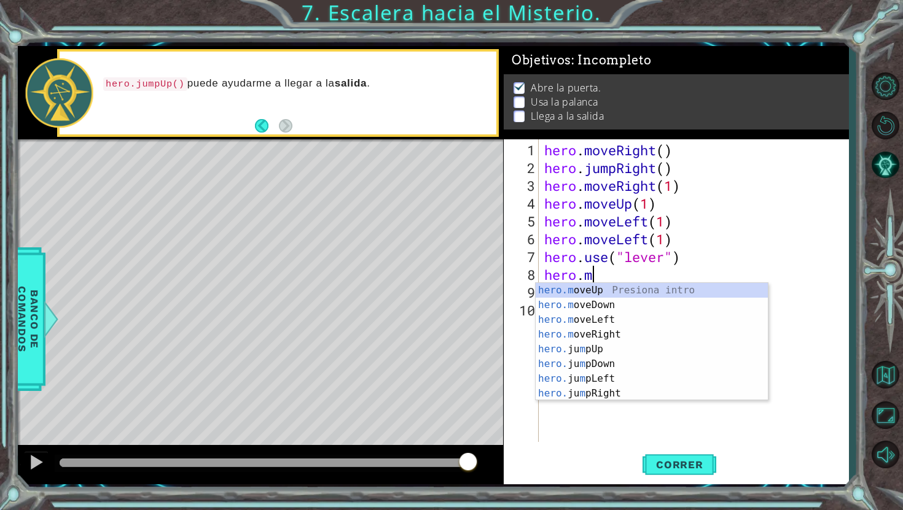
scroll to position [0, 1]
click at [598, 324] on div "hero.m oveUp Presiona intro hero.m oveDown Presiona intro hero.m oveLeft Presio…" at bounding box center [652, 356] width 232 height 147
type textarea "hero.moveLeft(1)"
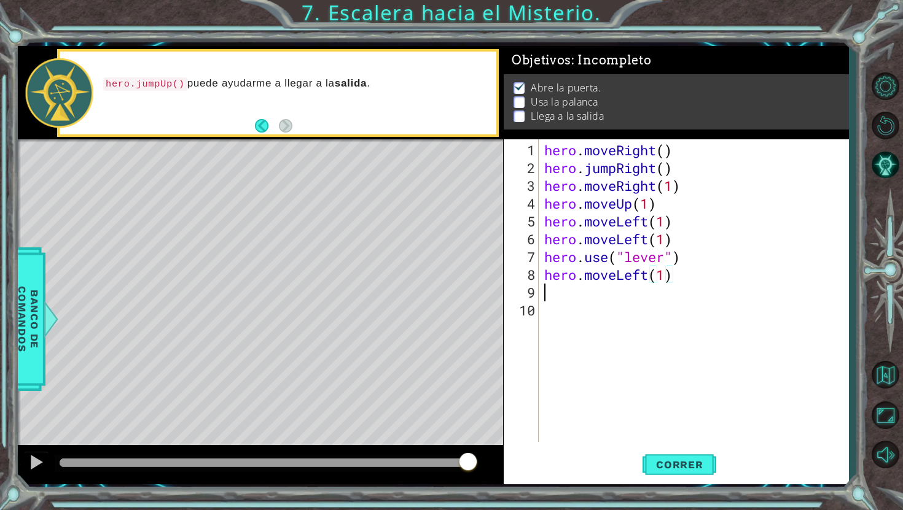
click at [582, 295] on div "hero . moveRight ( ) hero . jumpRight ( ) hero . moveRight ( 1 ) hero . moveUp …" at bounding box center [697, 310] width 310 height 338
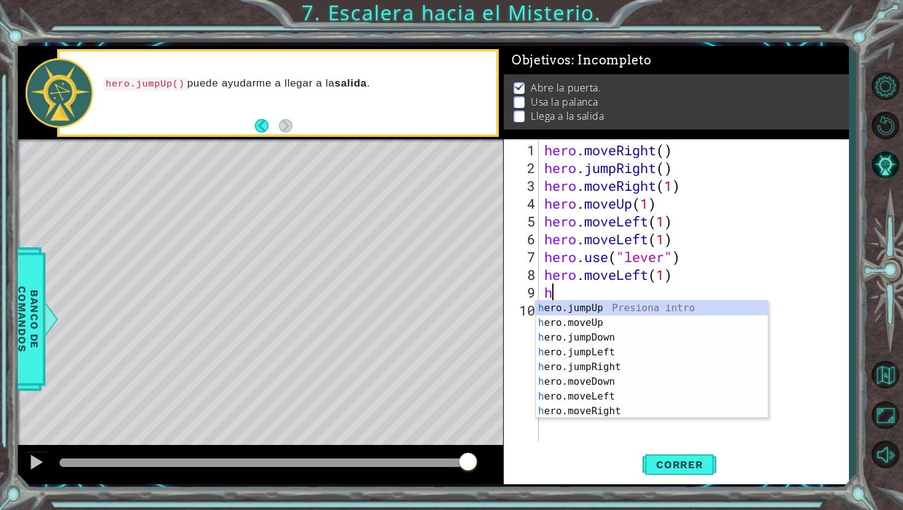
type textarea "he"
click at [609, 338] on div "he ro.jumpUp Presiona intro he ro.jumpDown Presiona intro he ro.jumpLeft Presio…" at bounding box center [652, 374] width 232 height 147
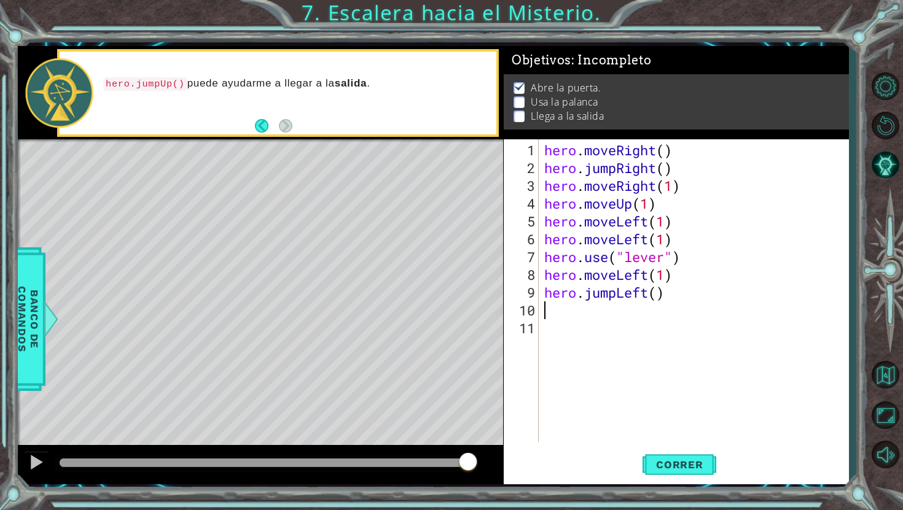
type textarea "he"
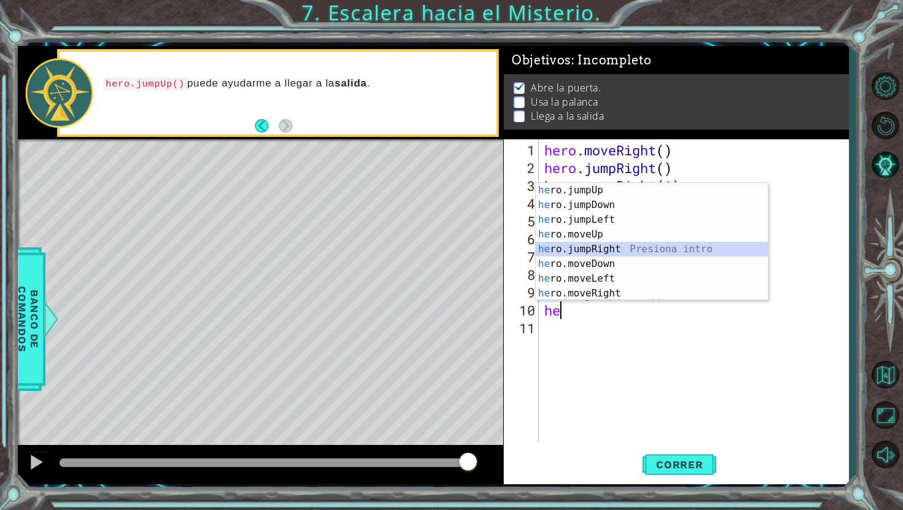
click at [615, 246] on div "he ro.jumpUp Presiona intro he ro.jumpDown Presiona intro he ro.jumpLeft Presio…" at bounding box center [652, 256] width 232 height 147
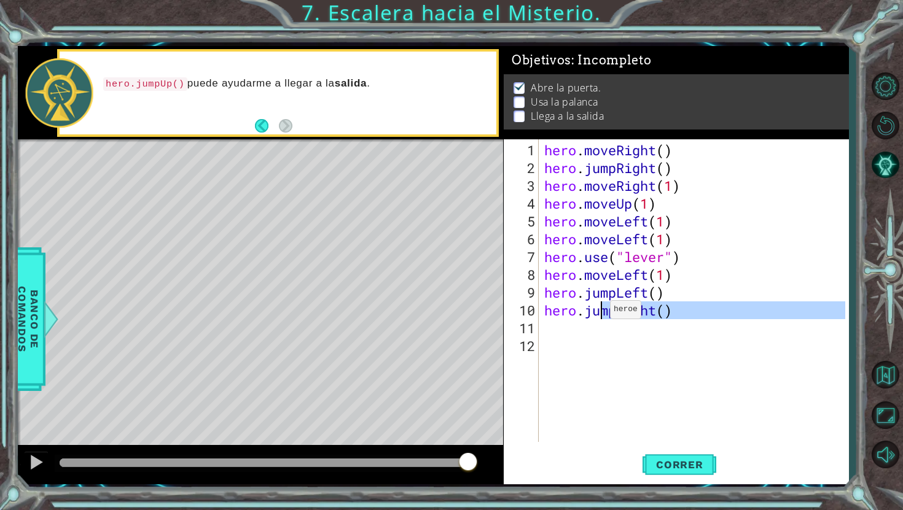
drag, startPoint x: 684, startPoint y: 318, endPoint x: 599, endPoint y: 315, distance: 84.8
click at [599, 315] on div "hero . moveRight ( ) hero . jumpRight ( ) hero . moveRight ( 1 ) hero . moveUp …" at bounding box center [697, 310] width 310 height 338
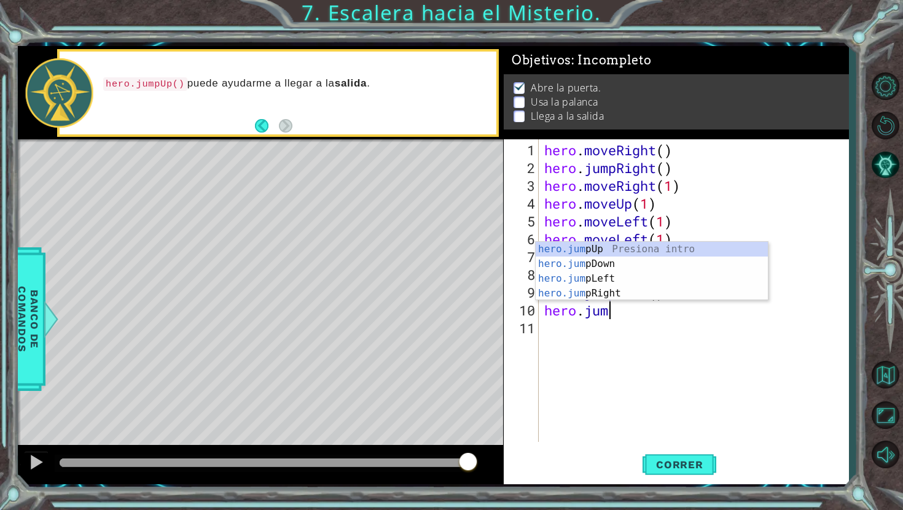
type textarea "hero.jump"
click at [627, 247] on div "hero.jump Up Presiona intro hero.jump Down Presiona intro hero.jump Left Presio…" at bounding box center [652, 286] width 232 height 88
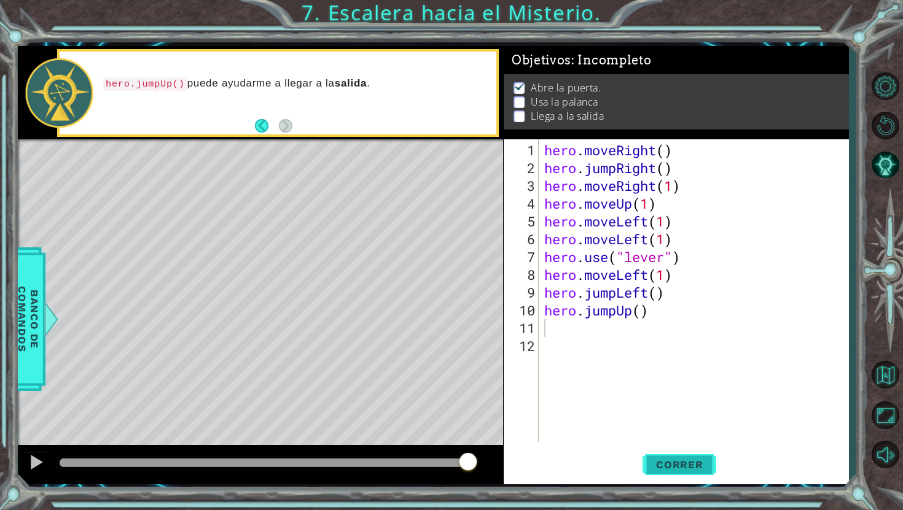
click at [670, 468] on span "Correr" at bounding box center [680, 465] width 72 height 12
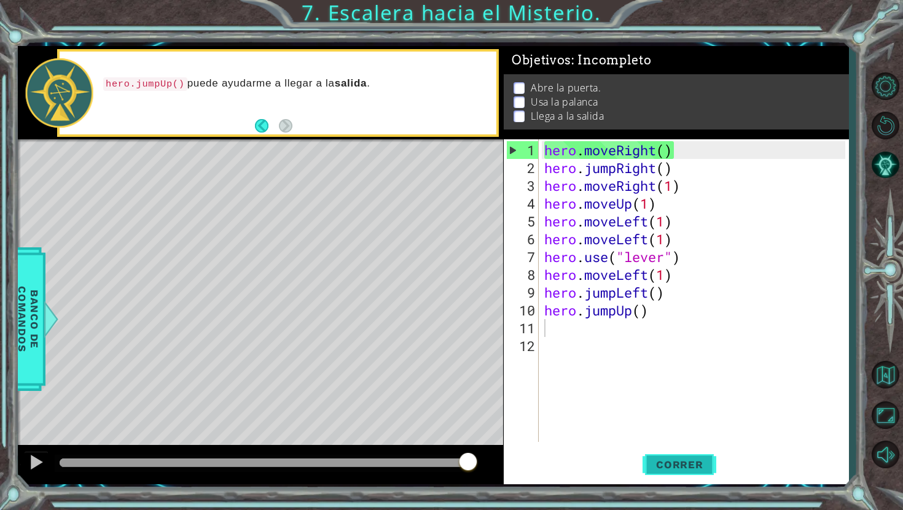
click at [682, 467] on span "Correr" at bounding box center [680, 465] width 72 height 12
drag, startPoint x: 588, startPoint y: 240, endPoint x: 652, endPoint y: 238, distance: 63.3
click at [652, 238] on div "hero . moveRight ( ) hero . jumpRight ( ) hero . moveRight ( 1 ) hero . moveUp …" at bounding box center [697, 310] width 310 height 338
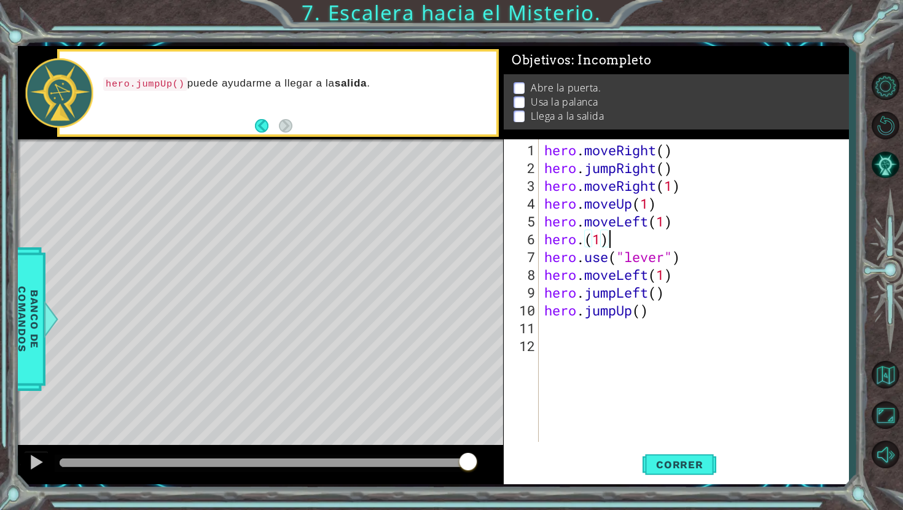
click at [622, 239] on div "hero . moveRight ( ) hero . jumpRight ( ) hero . moveRight ( 1 ) hero . moveUp …" at bounding box center [697, 310] width 310 height 338
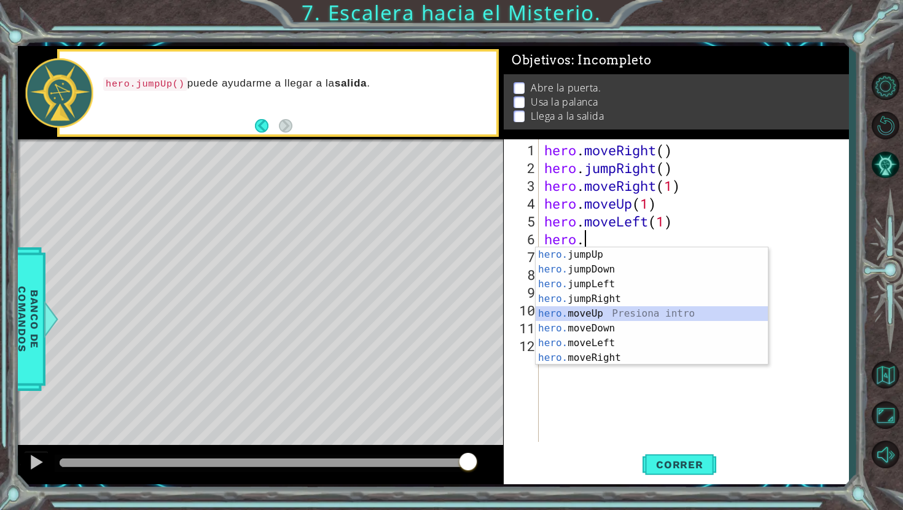
click at [606, 317] on div "hero. jumpUp Presiona intro hero. jumpDown Presiona intro hero. jumpLeft Presio…" at bounding box center [652, 321] width 232 height 147
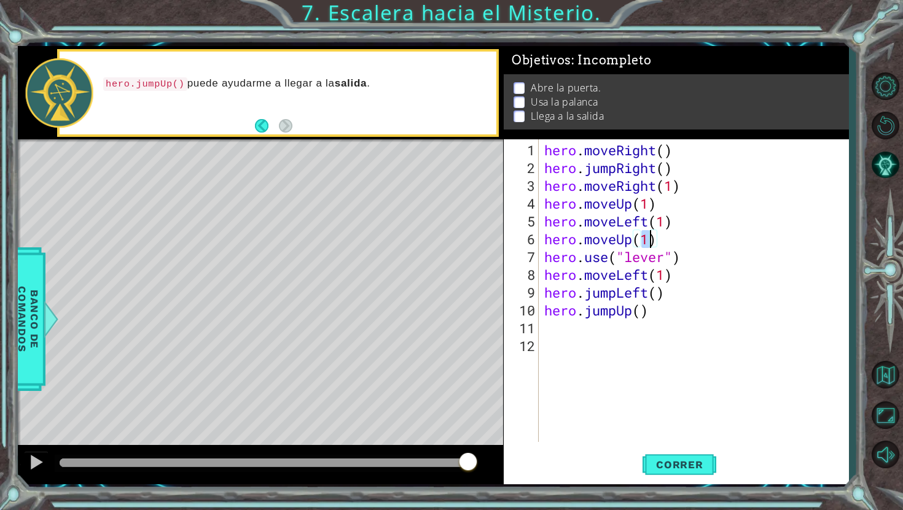
click at [706, 276] on div "hero . moveRight ( ) hero . jumpRight ( ) hero . moveRight ( 1 ) hero . moveUp …" at bounding box center [697, 310] width 310 height 338
click at [655, 455] on button "Correr" at bounding box center [679, 465] width 74 height 34
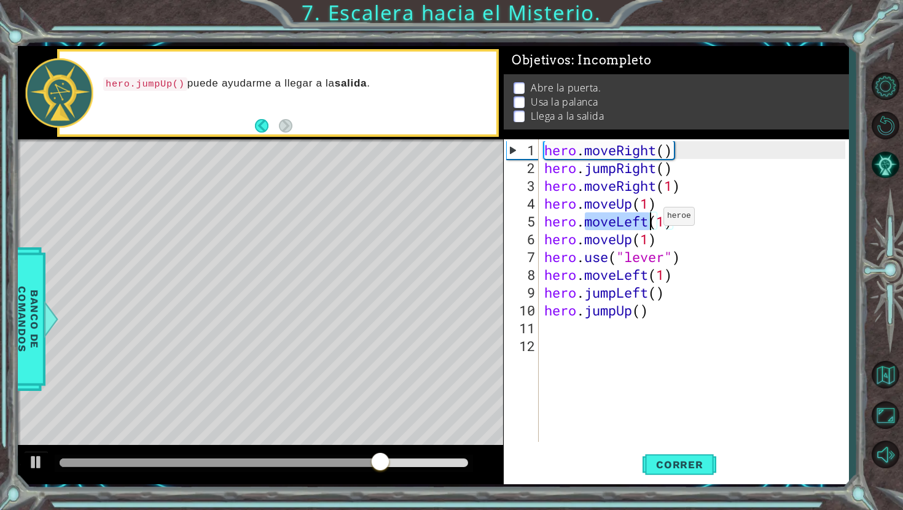
drag, startPoint x: 585, startPoint y: 221, endPoint x: 652, endPoint y: 221, distance: 67.0
click at [652, 221] on div "hero . moveRight ( ) hero . jumpRight ( ) hero . moveRight ( 1 ) hero . moveUp …" at bounding box center [697, 310] width 310 height 338
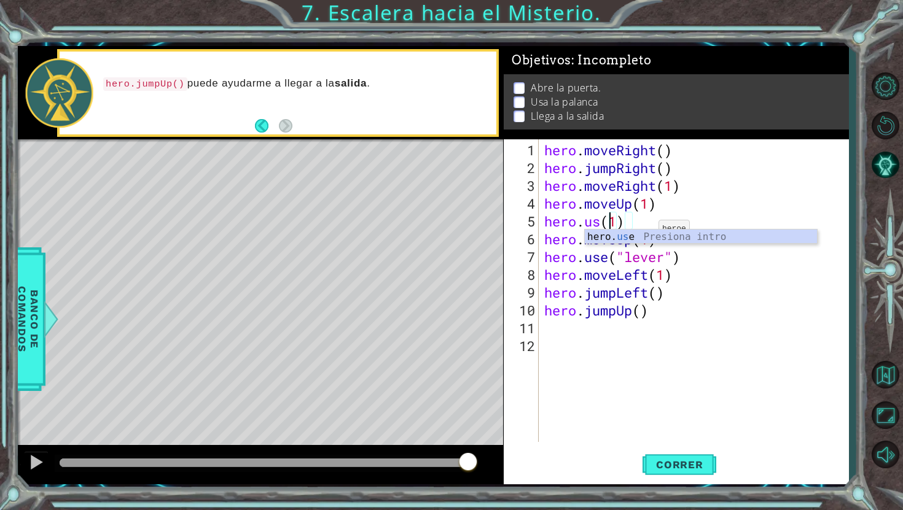
scroll to position [0, 2]
click at [673, 235] on div "hero. us e Presiona intro" at bounding box center [701, 252] width 232 height 44
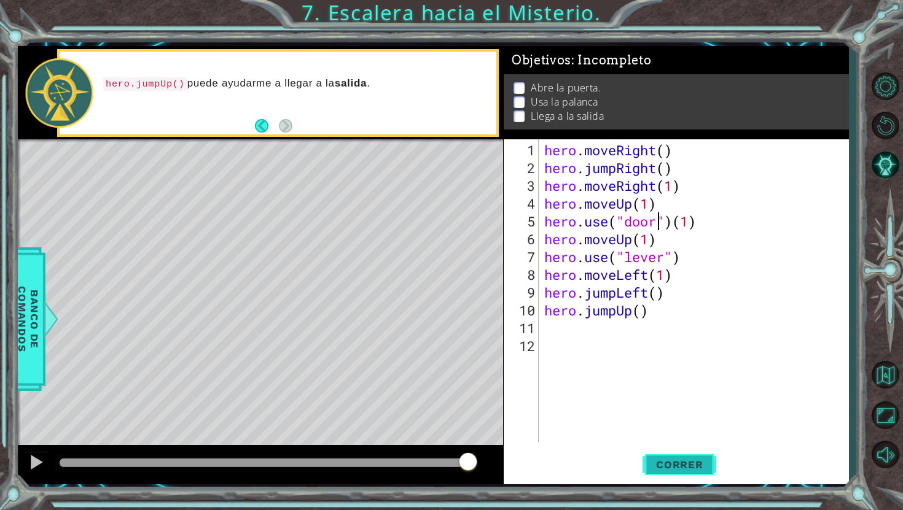
click at [679, 468] on span "Correr" at bounding box center [680, 465] width 72 height 12
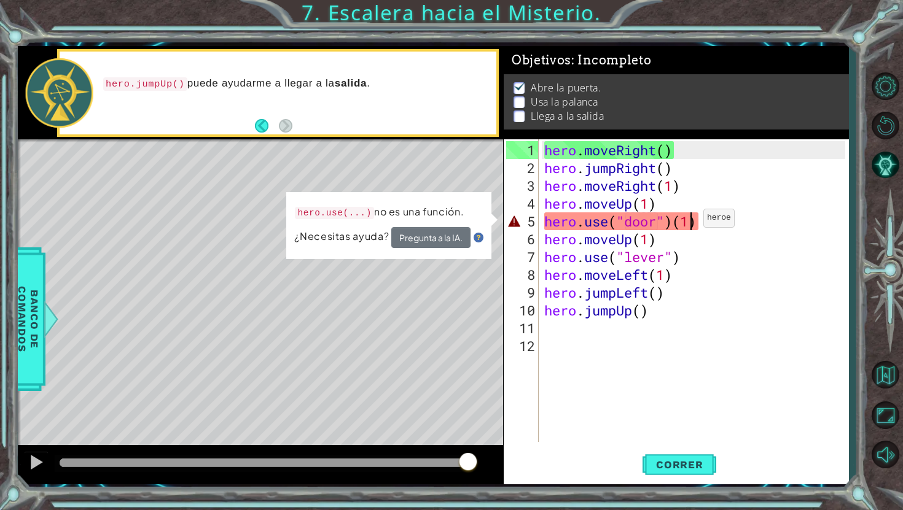
click at [692, 223] on div "hero . moveRight ( ) hero . jumpRight ( ) hero . moveRight ( 1 ) hero . moveUp …" at bounding box center [697, 310] width 310 height 338
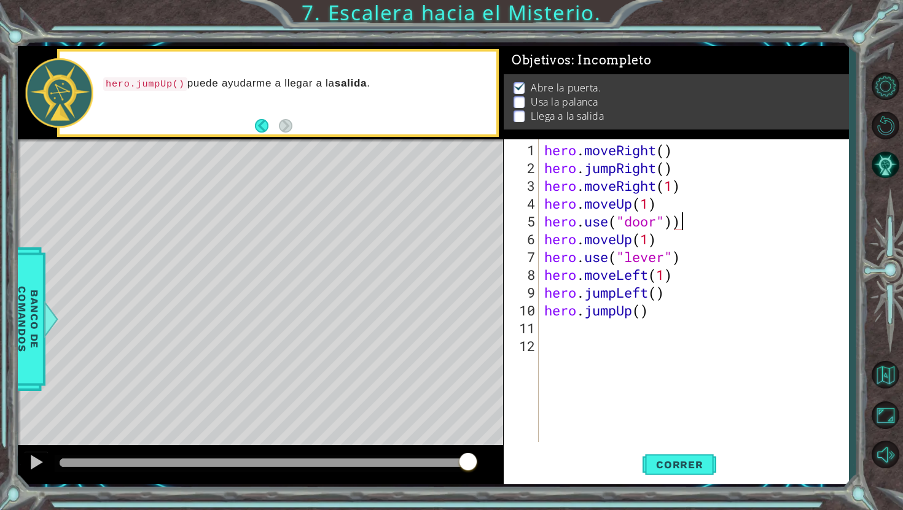
click at [699, 221] on div "hero . moveRight ( ) hero . jumpRight ( ) hero . moveRight ( 1 ) hero . moveUp …" at bounding box center [697, 310] width 310 height 338
click at [679, 463] on span "Correr" at bounding box center [680, 465] width 72 height 12
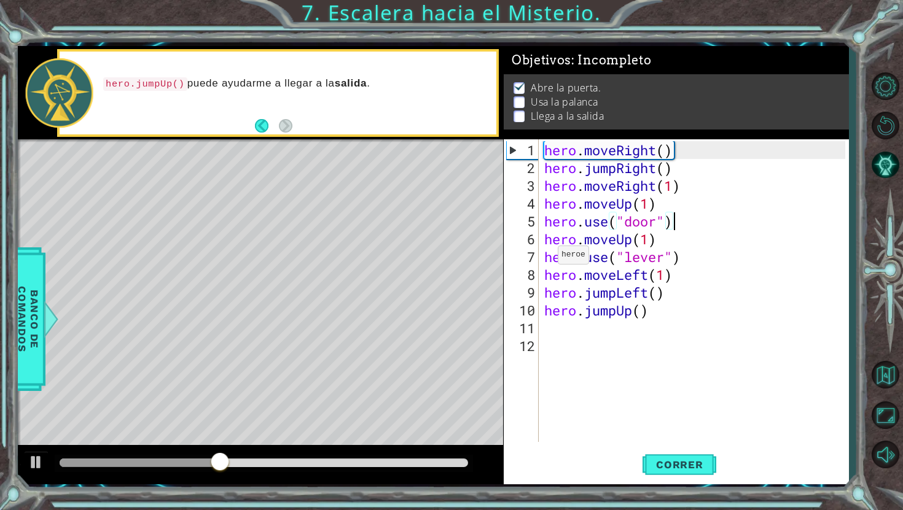
click at [544, 259] on div "hero . moveRight ( ) hero . jumpRight ( ) hero . moveRight ( 1 ) hero . moveUp …" at bounding box center [697, 310] width 310 height 338
type textarea "hero.use("lever")"
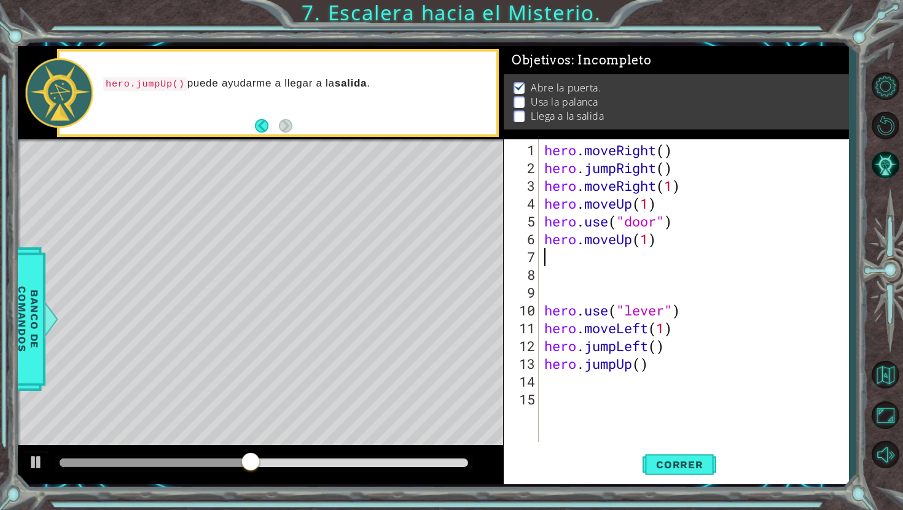
click at [553, 264] on div "hero . moveRight ( ) hero . jumpRight ( ) hero . moveRight ( 1 ) hero . moveUp …" at bounding box center [697, 310] width 310 height 338
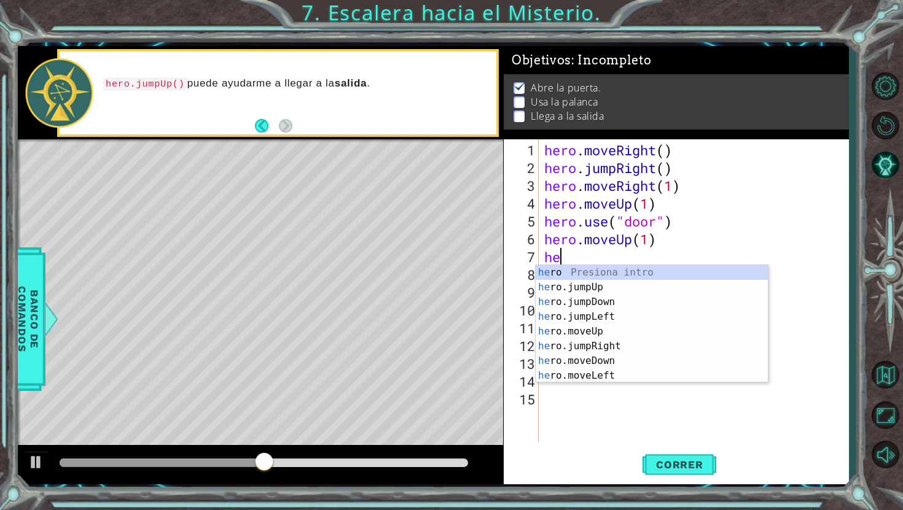
scroll to position [0, 0]
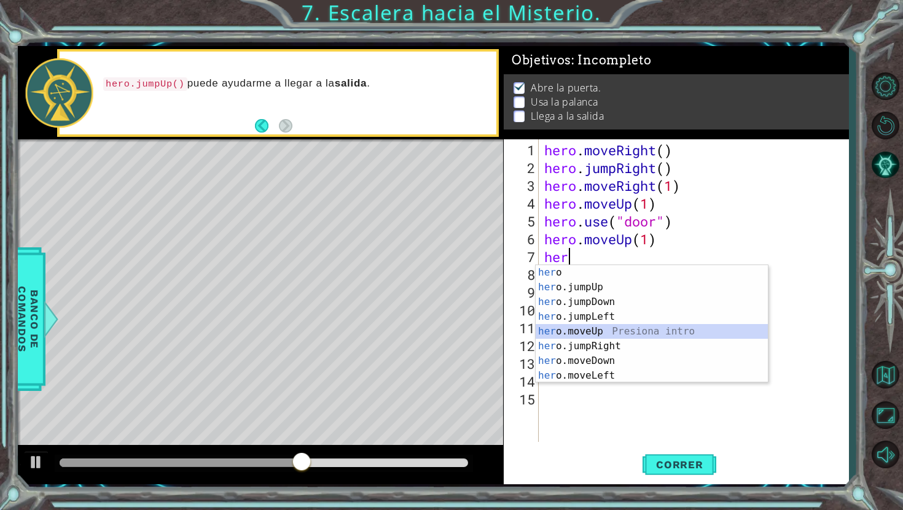
click at [599, 329] on div "her o Presiona intro her o.jumpUp Presiona intro her o.jumpDown Presiona intro …" at bounding box center [652, 338] width 232 height 147
type textarea "hero.moveUp(1)"
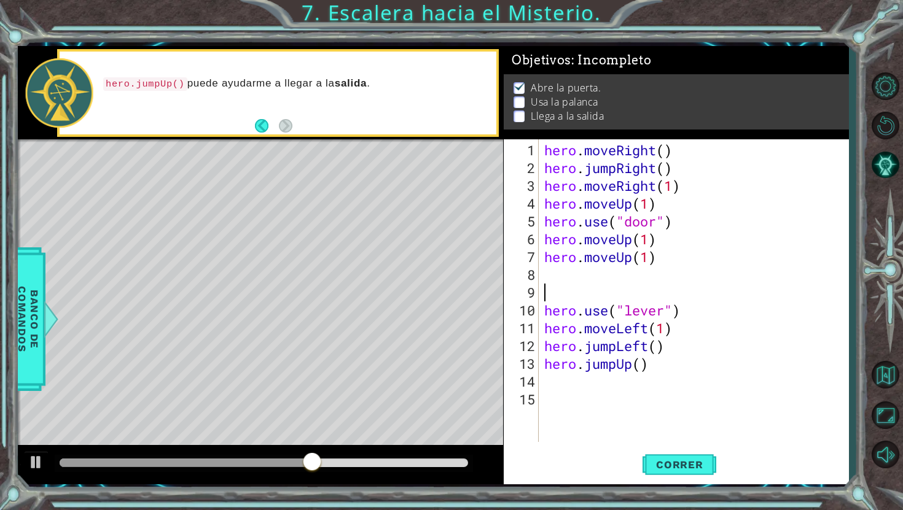
click at [571, 294] on div "hero . moveRight ( ) hero . jumpRight ( ) hero . moveRight ( 1 ) hero . moveUp …" at bounding box center [697, 310] width 310 height 338
click at [551, 271] on div "hero . moveRight ( ) hero . jumpRight ( ) hero . moveRight ( 1 ) hero . moveUp …" at bounding box center [697, 310] width 310 height 338
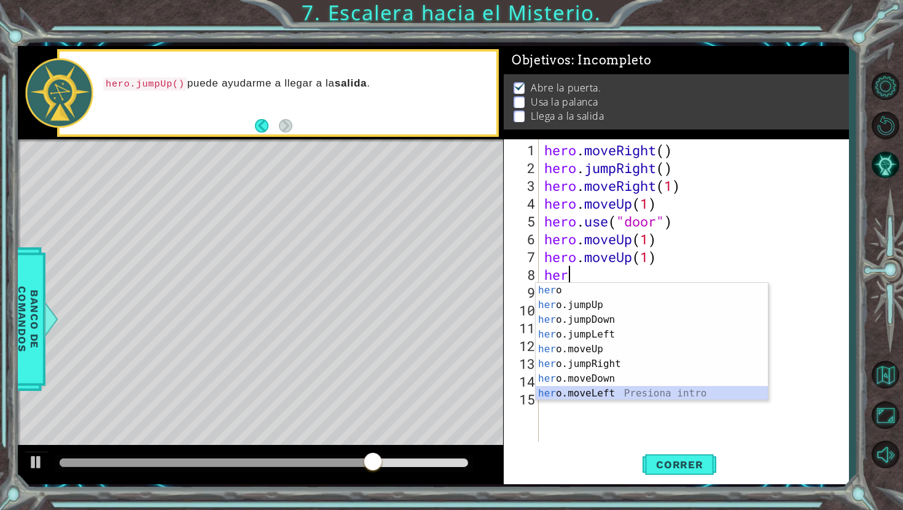
click at [592, 396] on div "her o Presiona intro her o.jumpUp Presiona intro her o.jumpDown Presiona intro …" at bounding box center [652, 356] width 232 height 147
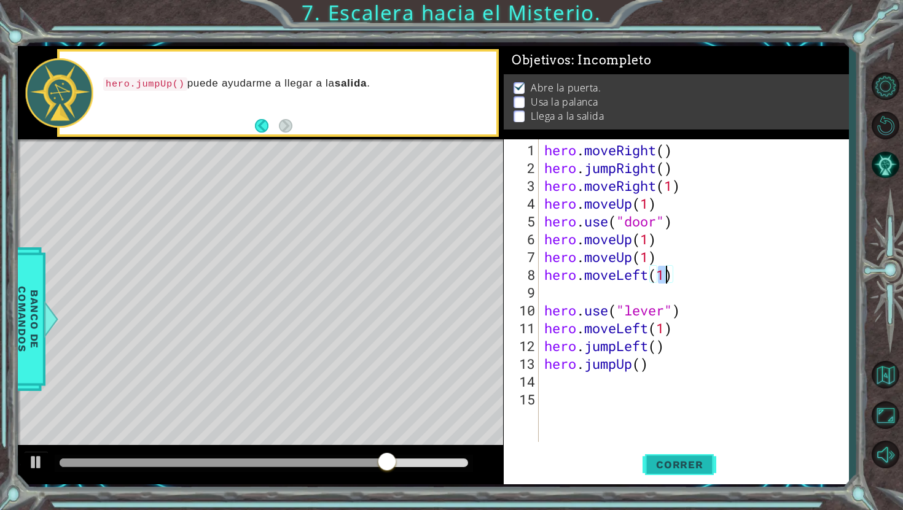
type textarea "hero.moveLeft(1)"
click at [674, 461] on span "Correr" at bounding box center [680, 465] width 72 height 12
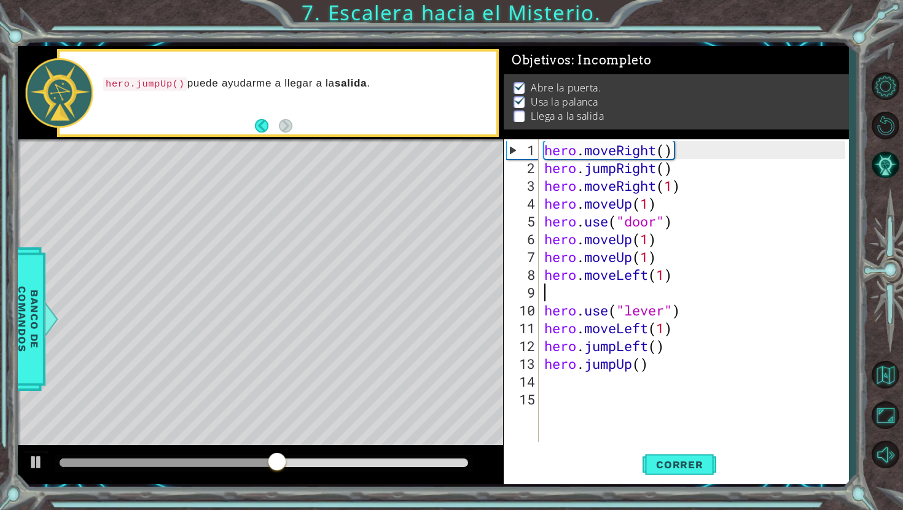
click at [553, 291] on div "hero . moveRight ( ) hero . jumpRight ( ) hero . moveRight ( 1 ) hero . moveUp …" at bounding box center [697, 310] width 310 height 338
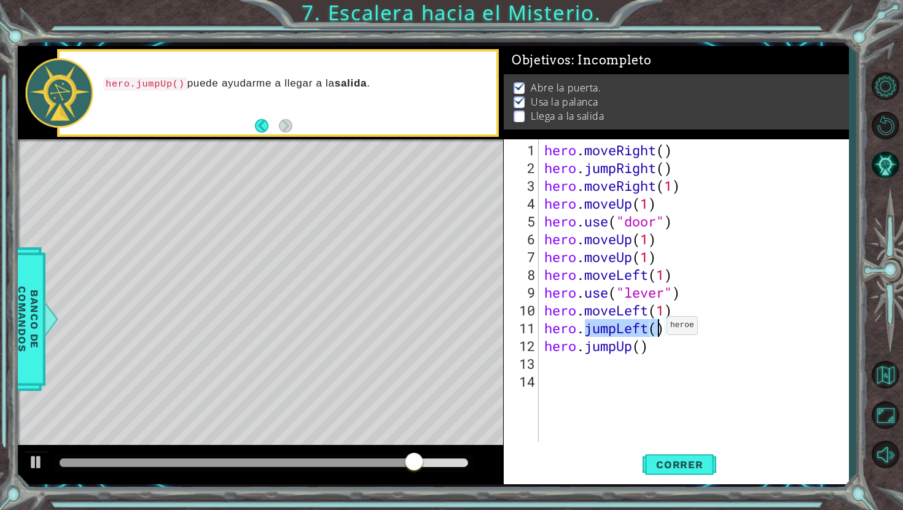
drag, startPoint x: 582, startPoint y: 332, endPoint x: 658, endPoint y: 330, distance: 75.6
click at [658, 330] on div "hero . moveRight ( ) hero . jumpRight ( ) hero . moveRight ( 1 ) hero . moveUp …" at bounding box center [697, 310] width 310 height 338
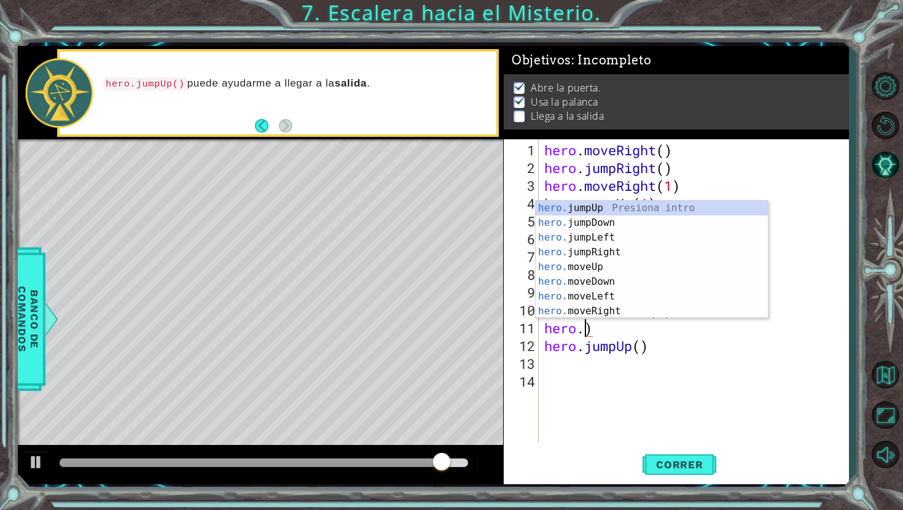
click at [635, 326] on div "hero . moveRight ( ) hero . jumpRight ( ) hero . moveRight ( 1 ) hero . moveUp …" at bounding box center [697, 310] width 310 height 338
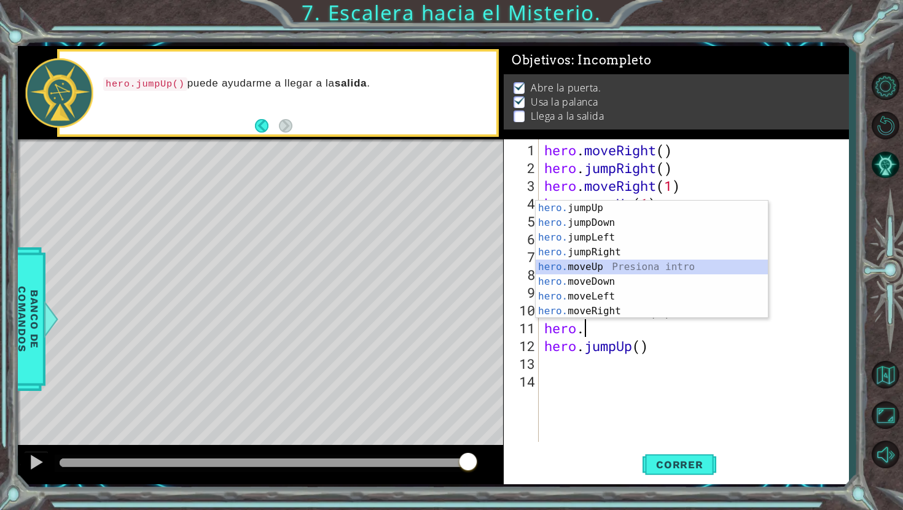
click at [594, 261] on div "hero. jumpUp Presiona intro hero. jumpDown Presiona intro hero. jumpLeft Presio…" at bounding box center [652, 274] width 232 height 147
type textarea "hero.moveUp(1)"
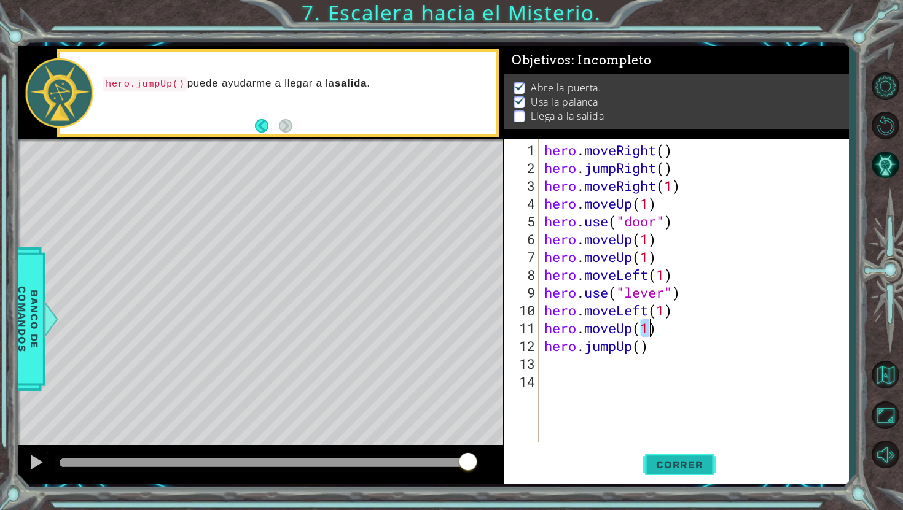
click at [684, 459] on span "Correr" at bounding box center [680, 465] width 72 height 12
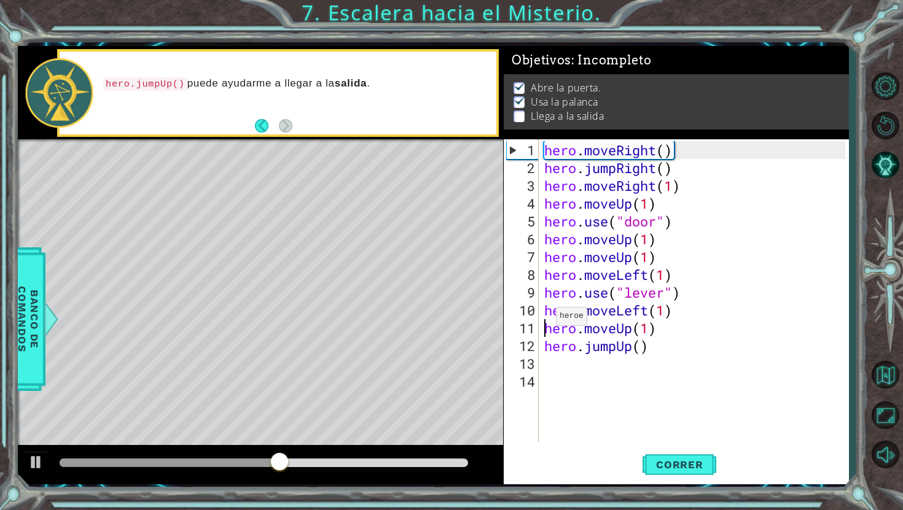
click at [545, 321] on div "hero . moveRight ( ) hero . jumpRight ( ) hero . moveRight ( 1 ) hero . moveUp …" at bounding box center [697, 310] width 310 height 338
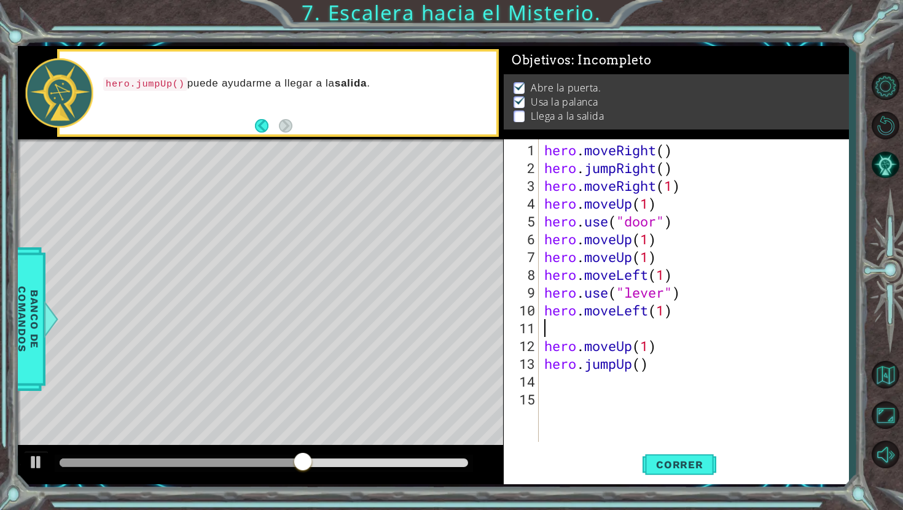
click at [551, 324] on div "hero . moveRight ( ) hero . jumpRight ( ) hero . moveRight ( 1 ) hero . moveUp …" at bounding box center [697, 310] width 310 height 338
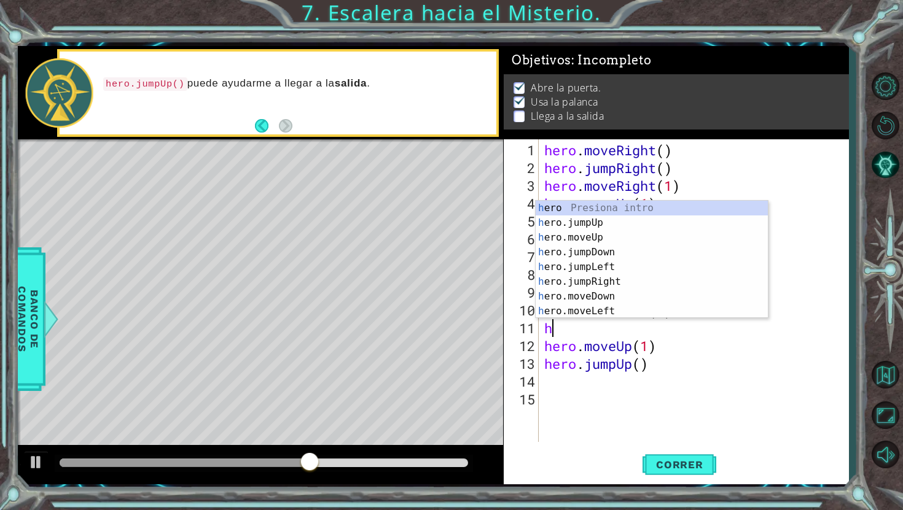
type textarea "he"
click at [606, 256] on div "he ro Presiona intro he ro.jumpUp Presiona intro he ro.jumpDown Presiona intro …" at bounding box center [652, 274] width 232 height 147
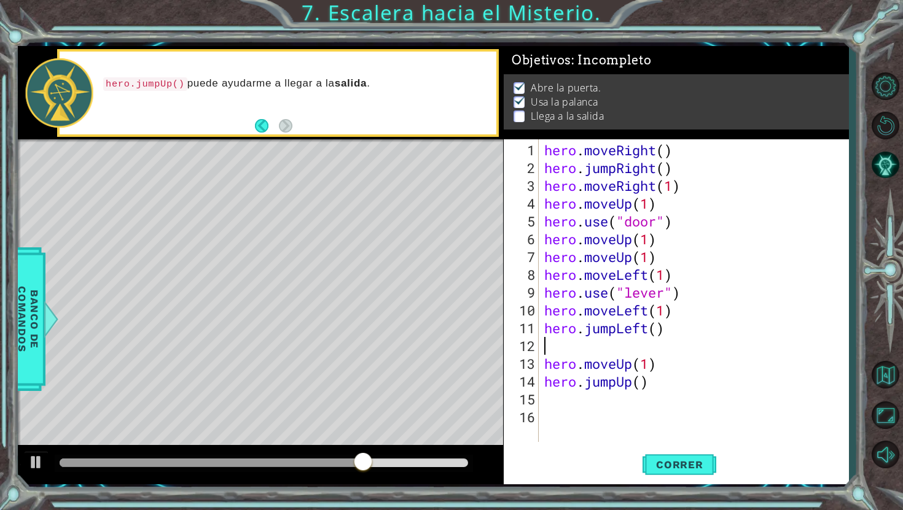
click at [624, 335] on div "hero . moveRight ( ) hero . jumpRight ( ) hero . moveRight ( 1 ) hero . moveUp …" at bounding box center [697, 310] width 310 height 338
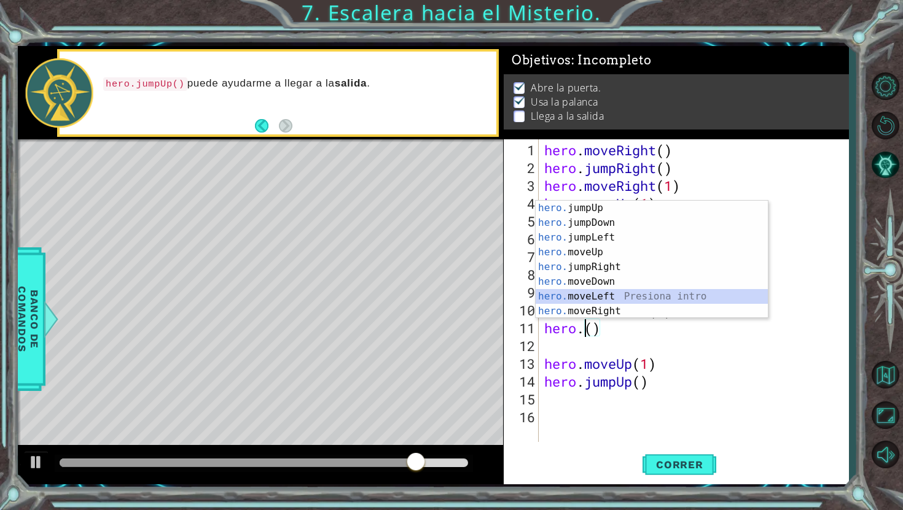
click at [615, 299] on div "hero. jumpUp Presiona intro hero. jumpDown Presiona intro hero. jumpLeft Presio…" at bounding box center [652, 274] width 232 height 147
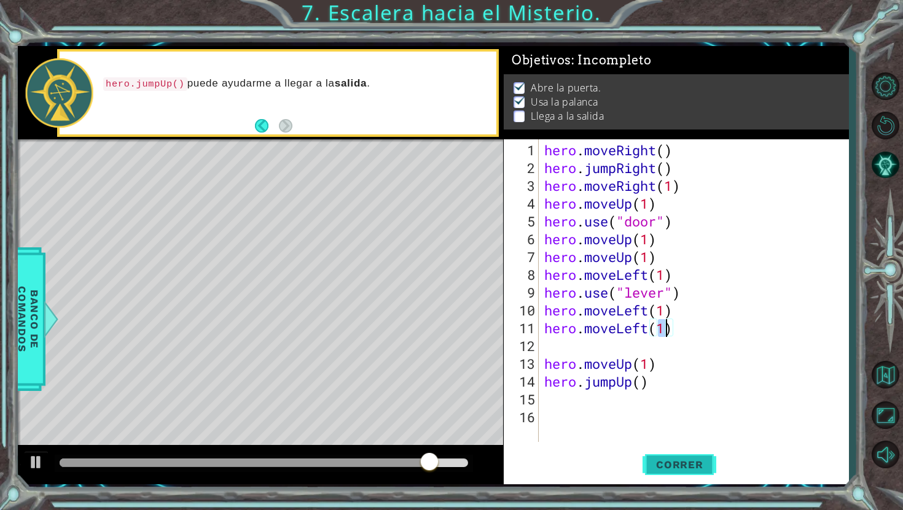
type textarea "hero.moveLeft(1)"
click at [703, 470] on span "Correr" at bounding box center [680, 465] width 72 height 12
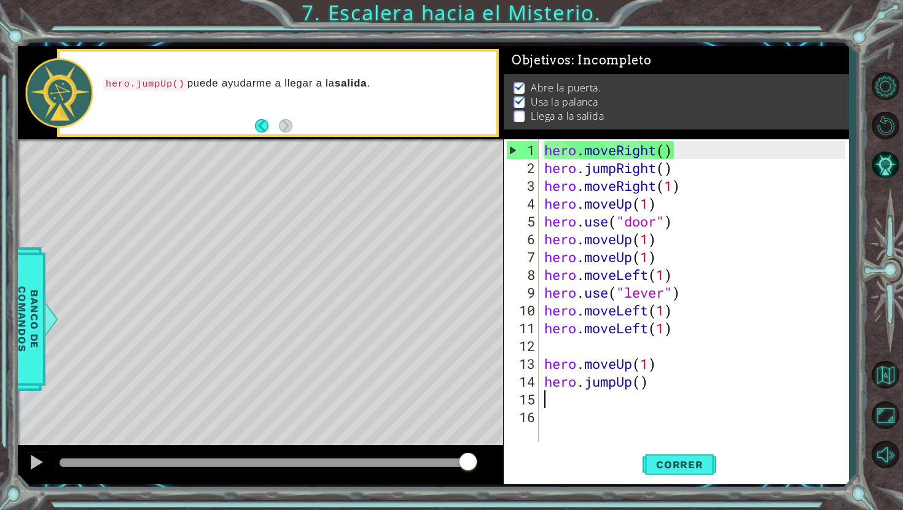
click at [584, 404] on div "hero . moveRight ( ) hero . jumpRight ( ) hero . moveRight ( 1 ) hero . moveUp …" at bounding box center [697, 310] width 310 height 338
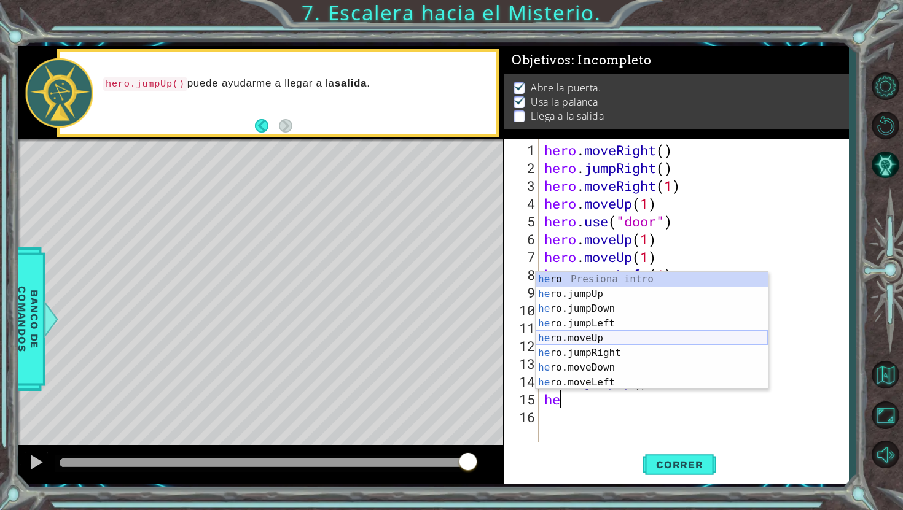
click at [584, 335] on div "he ro Presiona intro he ro.jumpUp Presiona intro he ro.jumpDown Presiona intro …" at bounding box center [652, 345] width 232 height 147
type textarea "hero.moveUp(1)"
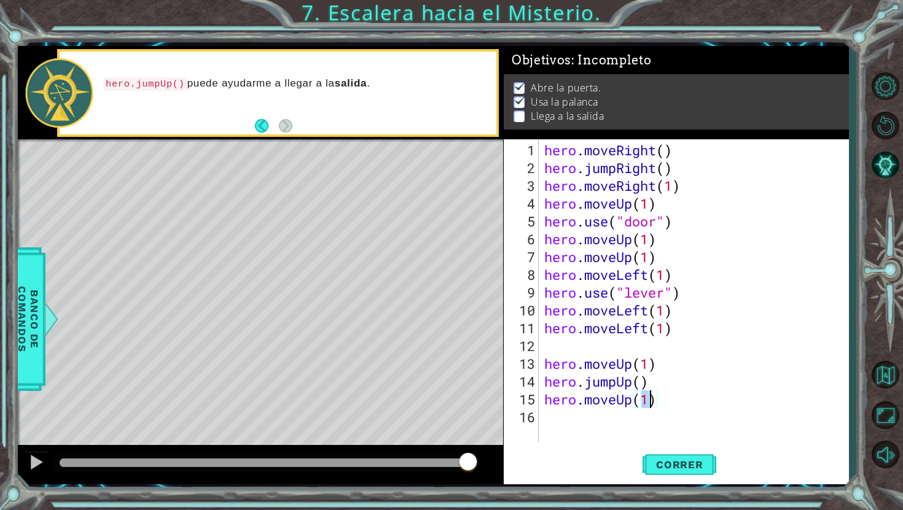
click at [563, 428] on div "hero . moveRight ( ) hero . jumpRight ( ) hero . moveRight ( 1 ) hero . moveUp …" at bounding box center [697, 310] width 310 height 338
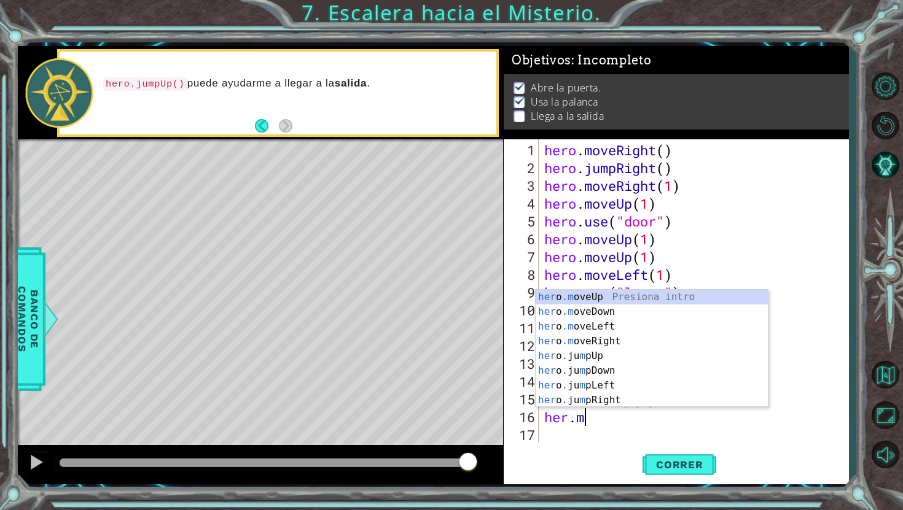
scroll to position [0, 1]
click at [599, 340] on div "her o .m oveUp Presiona intro her o .m oveDown Presiona intro her o .m oveLeft …" at bounding box center [652, 363] width 232 height 147
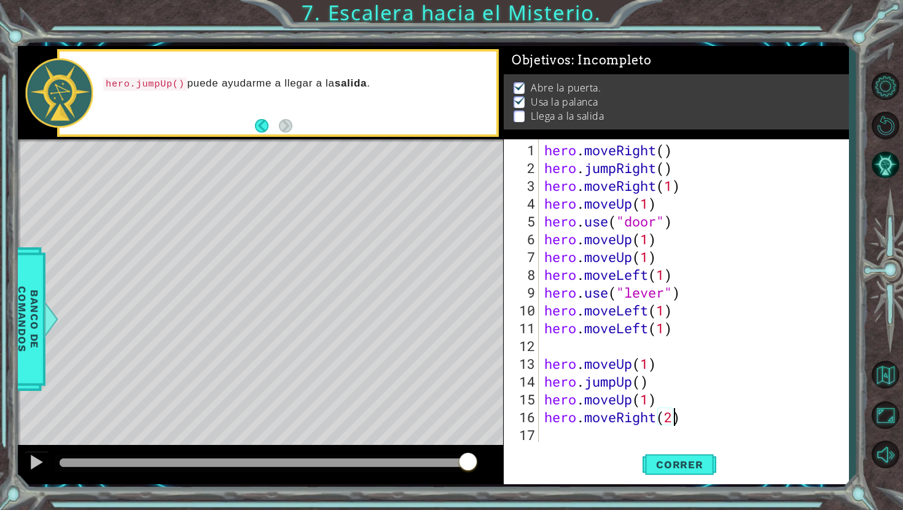
scroll to position [0, 6]
click at [680, 472] on button "Correr" at bounding box center [679, 465] width 74 height 34
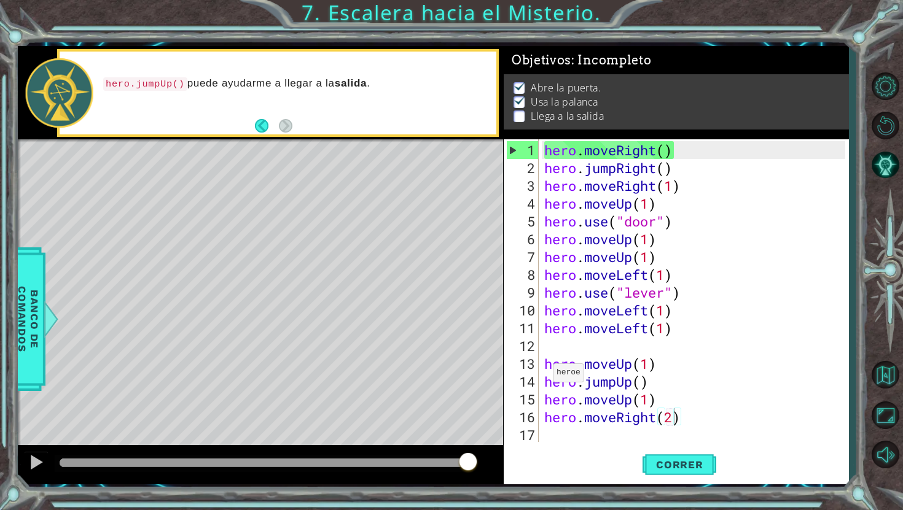
click at [541, 380] on div "hero.moveRight(2) 1 2 3 4 5 6 7 8 9 10 11 12 13 14 15 16 17 hero . moveRight ( …" at bounding box center [675, 290] width 342 height 303
click at [540, 383] on div "hero.moveRight(2) 1 2 3 4 5 6 7 8 9 10 11 12 13 14 15 16 17 hero . moveRight ( …" at bounding box center [675, 290] width 342 height 303
click at [558, 354] on div "hero . moveRight ( ) hero . jumpRight ( ) hero . moveRight ( 1 ) hero . moveUp …" at bounding box center [697, 310] width 310 height 338
type textarea "hero.moveUp(1)"
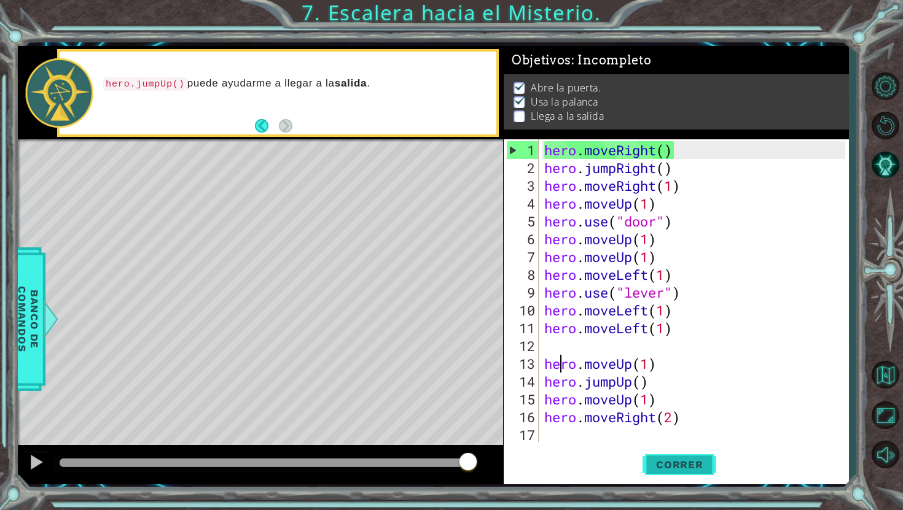
click at [703, 468] on span "Correr" at bounding box center [680, 465] width 72 height 12
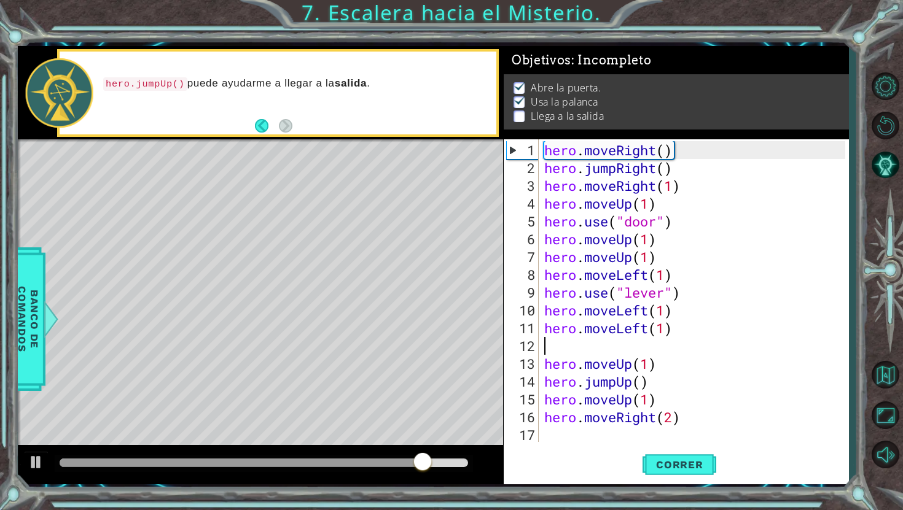
click at [581, 349] on div "hero . moveRight ( ) hero . jumpRight ( ) hero . moveRight ( 1 ) hero . moveUp …" at bounding box center [697, 310] width 310 height 338
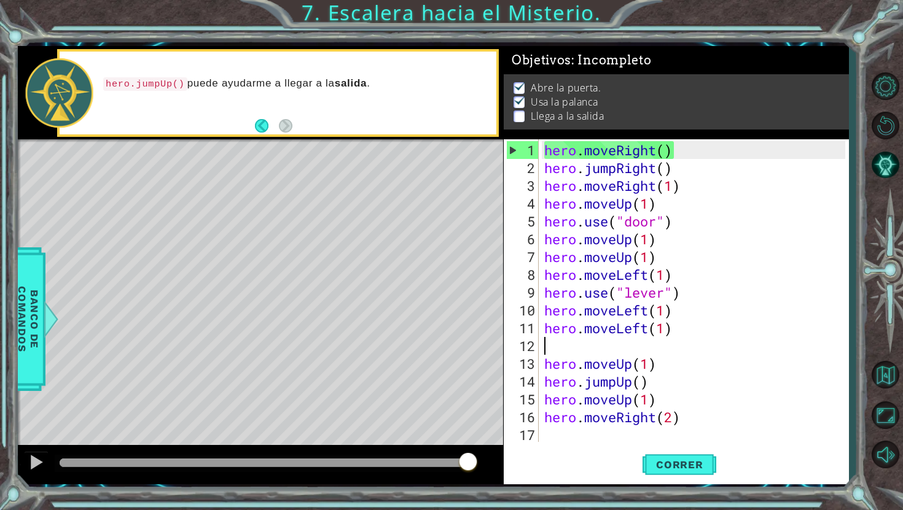
type textarea "he"
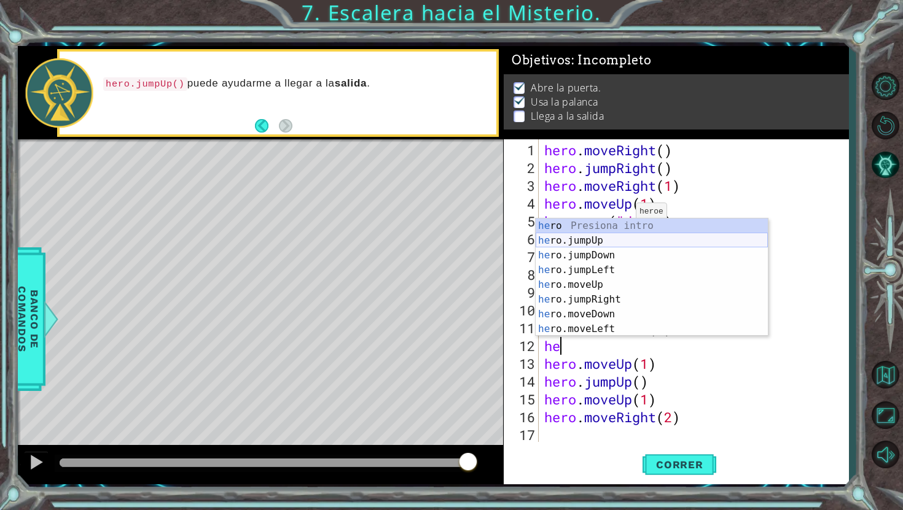
click at [620, 238] on div "he ro Presiona intro he ro.jumpUp Presiona intro he ro.jumpDown Presiona intro …" at bounding box center [652, 292] width 232 height 147
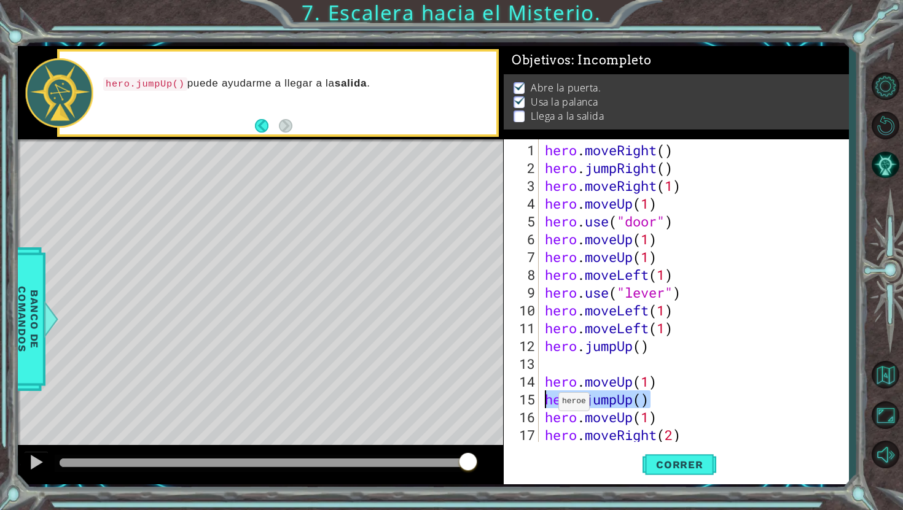
drag, startPoint x: 647, startPoint y: 400, endPoint x: 547, endPoint y: 407, distance: 100.3
click at [547, 407] on div "hero . moveRight ( ) hero . jumpRight ( ) hero . moveRight ( 1 ) hero . moveUp …" at bounding box center [696, 310] width 309 height 338
type textarea "hero.jumpUp()"
drag, startPoint x: 541, startPoint y: 420, endPoint x: 616, endPoint y: 420, distance: 75.6
click at [616, 420] on div "1 2 3 4 5 6 7 8 9 10 11 12 13 14 15 16 17 18 hero . moveRight ( ) hero . jumpRi…" at bounding box center [675, 290] width 342 height 303
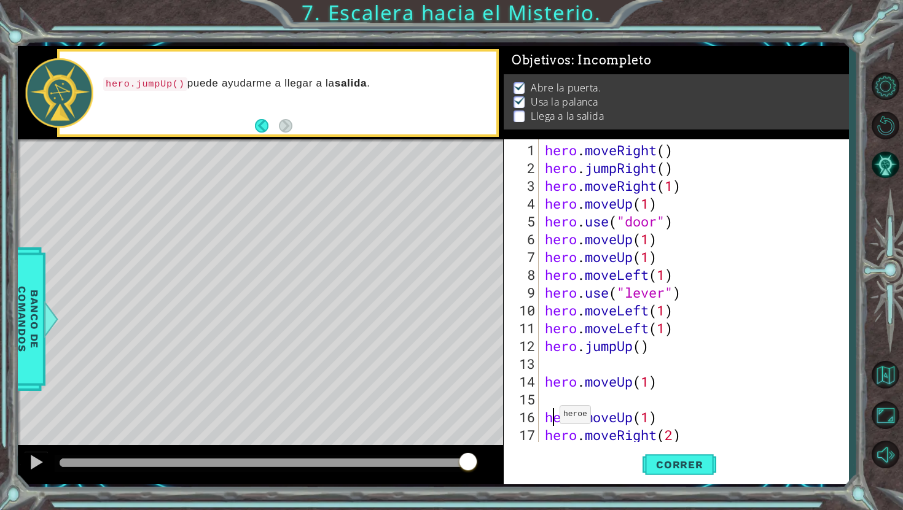
click at [549, 420] on div "hero . moveRight ( ) hero . jumpRight ( ) hero . moveRight ( 1 ) hero . moveUp …" at bounding box center [696, 310] width 309 height 338
type textarea "hero.moveUp(1)"
drag, startPoint x: 545, startPoint y: 419, endPoint x: 673, endPoint y: 422, distance: 128.4
click at [673, 422] on div "hero . moveRight ( ) hero . jumpRight ( ) hero . moveRight ( 1 ) hero . moveUp …" at bounding box center [696, 310] width 309 height 338
click at [666, 466] on span "Correr" at bounding box center [680, 465] width 72 height 12
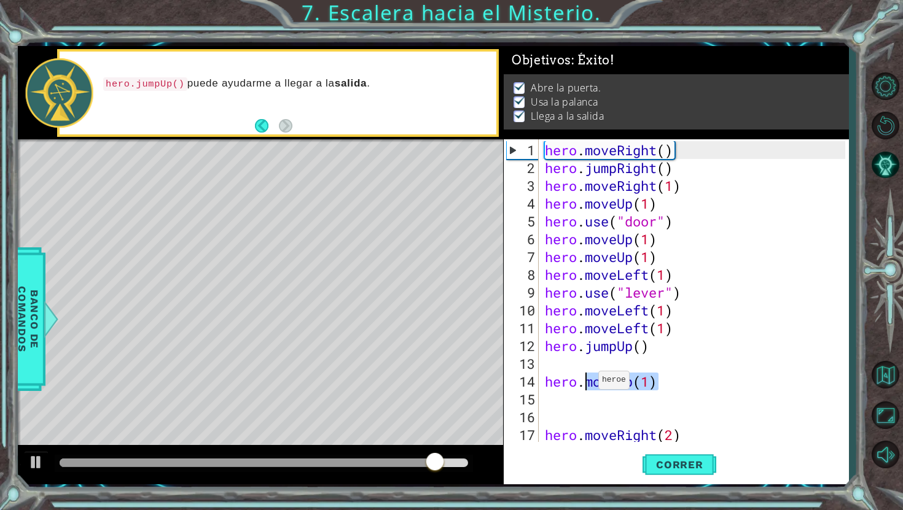
drag, startPoint x: 674, startPoint y: 388, endPoint x: 588, endPoint y: 385, distance: 86.0
click at [588, 385] on div "hero . moveRight ( ) hero . jumpRight ( ) hero . moveRight ( 1 ) hero . moveUp …" at bounding box center [696, 310] width 309 height 338
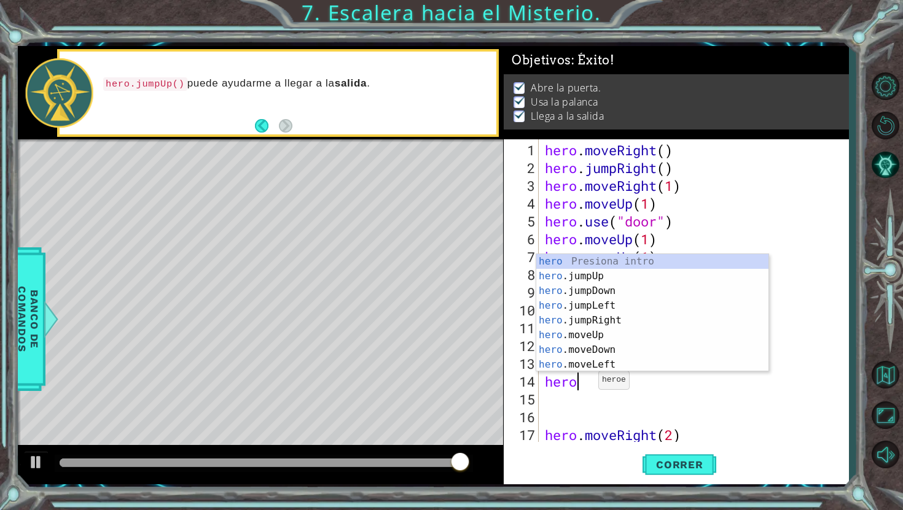
type textarea "her"
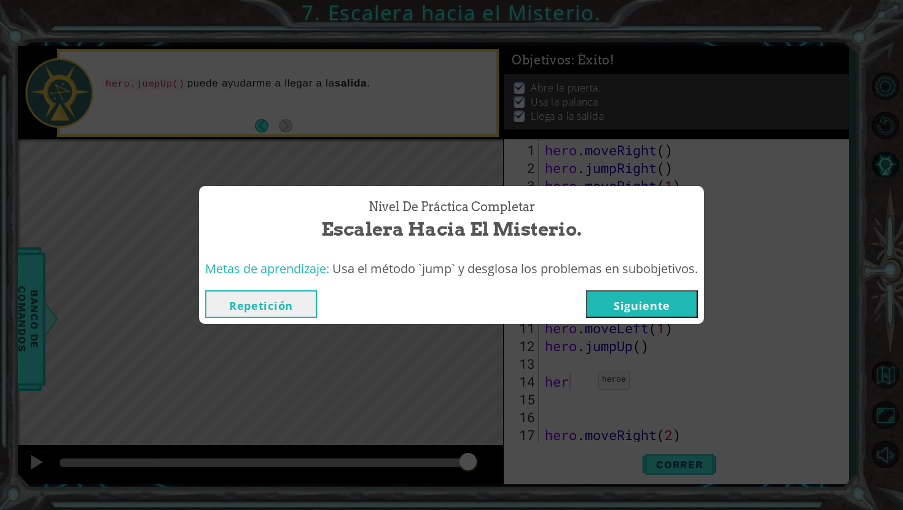
click at [447, 421] on div "Nivel de Práctica Completar Escalera hacia el Misterio. Metas de aprendizaje: U…" at bounding box center [451, 255] width 903 height 510
click at [539, 265] on span "Usa el método `jump` y desglosa los problemas en subobjetivos." at bounding box center [514, 268] width 365 height 17
click at [510, 404] on div "Nivel de Práctica Completar Escalera hacia el Misterio. Metas de aprendizaje: U…" at bounding box center [451, 255] width 903 height 510
click at [417, 92] on div "Nivel de Práctica Completar Escalera hacia el Misterio. Metas de aprendizaje: U…" at bounding box center [451, 255] width 903 height 510
click at [645, 311] on button "Siguiente" at bounding box center [642, 305] width 112 height 28
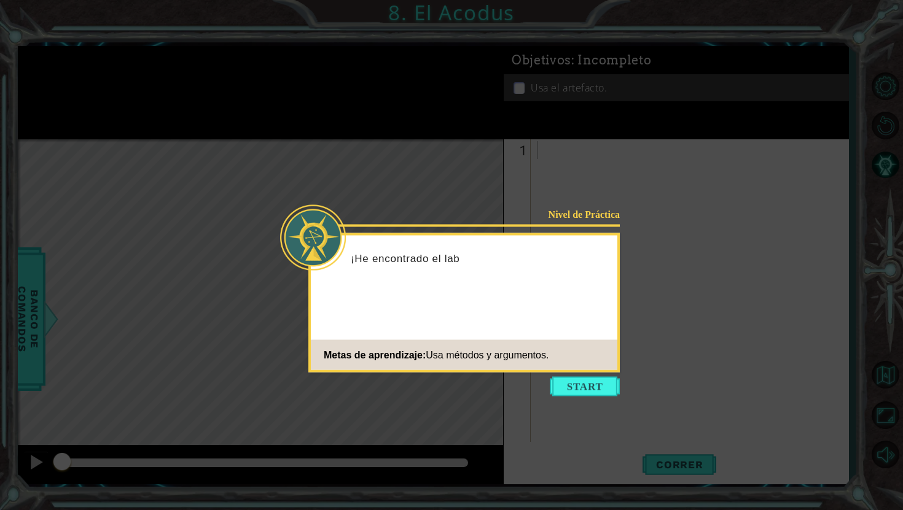
click at [649, 238] on icon at bounding box center [451, 255] width 903 height 510
click at [593, 382] on button "Start" at bounding box center [585, 387] width 70 height 20
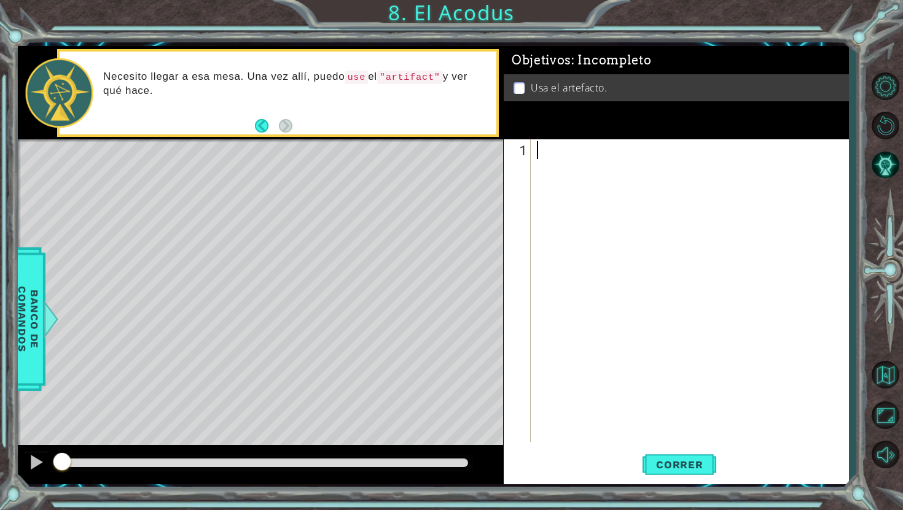
click at [541, 161] on div at bounding box center [692, 310] width 317 height 338
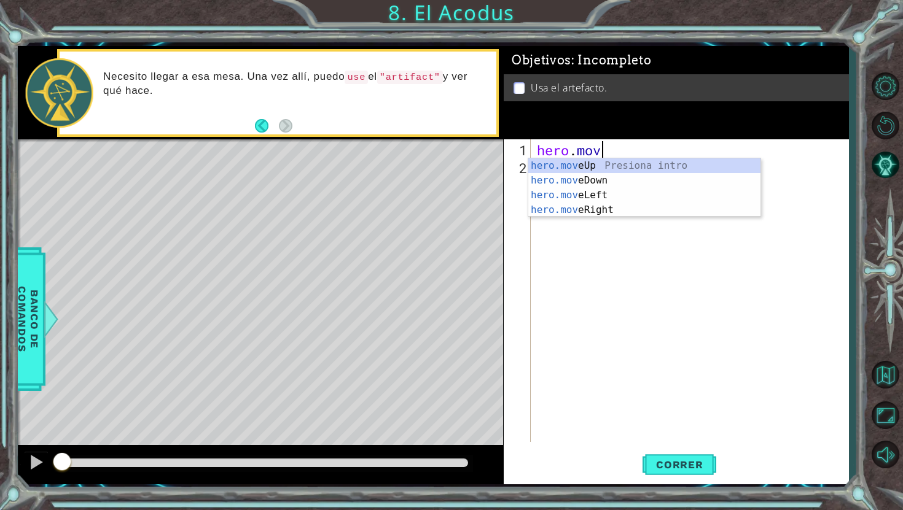
scroll to position [0, 2]
click at [624, 166] on div "hero.move Up Presiona intro hero.move Down Presiona intro hero.move Left Presio…" at bounding box center [644, 202] width 232 height 88
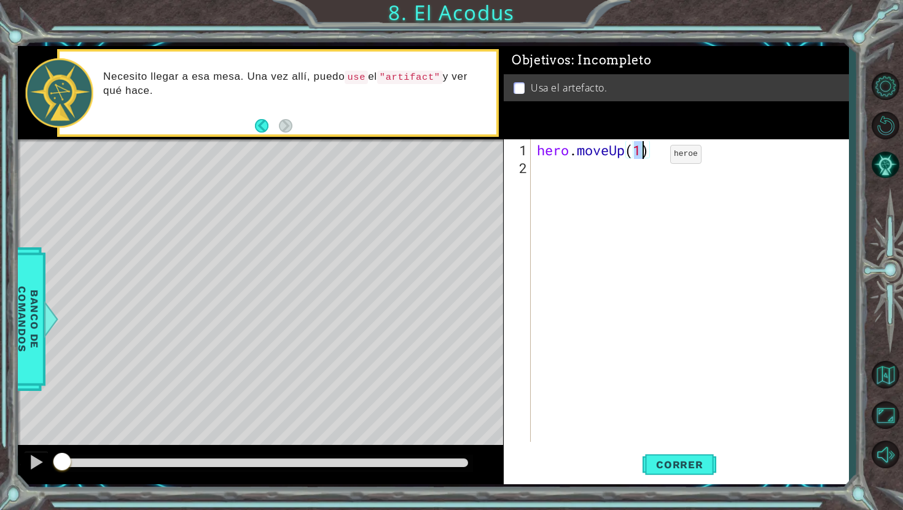
type textarea "hero.moveUp(2)"
click at [550, 170] on div "hero . moveUp ( 2 )" at bounding box center [692, 310] width 317 height 338
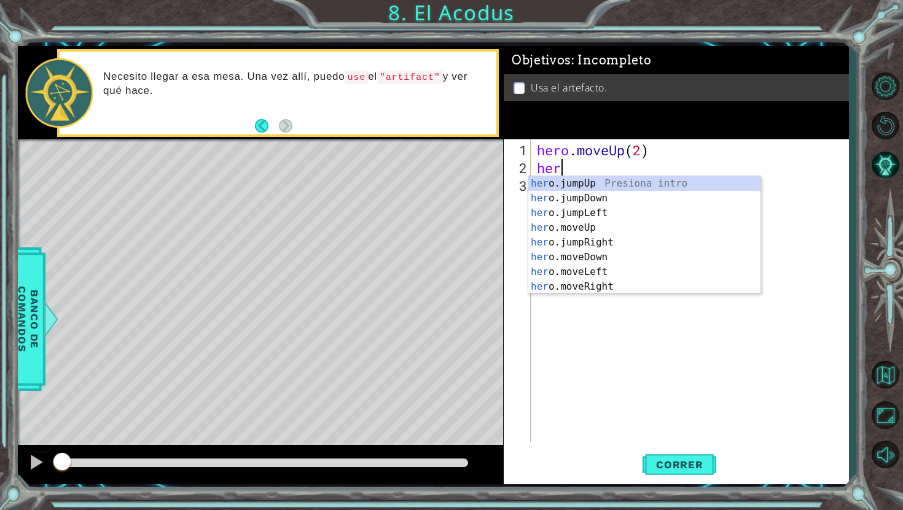
scroll to position [0, 0]
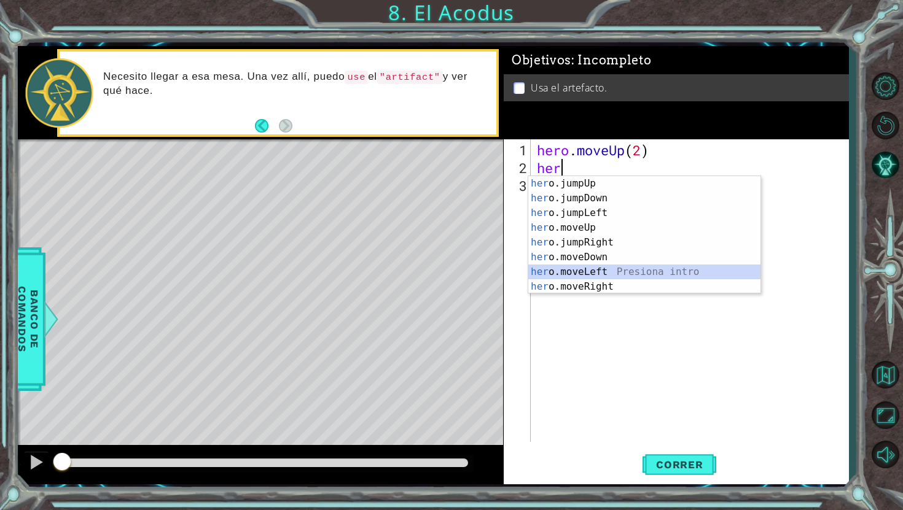
click at [602, 273] on div "her o.jumpUp Presiona intro her o.jumpDown Presiona intro her o.jumpLeft Presio…" at bounding box center [644, 249] width 232 height 147
type textarea "hero.moveLeft(1)"
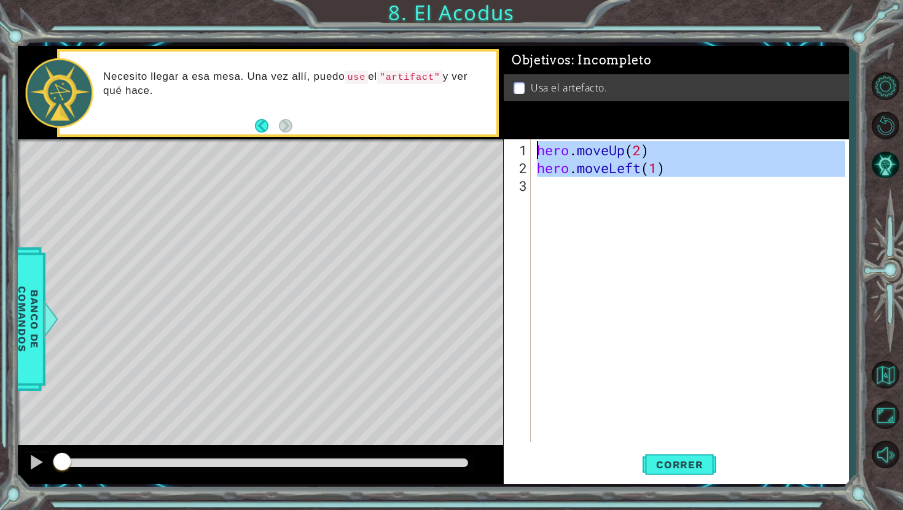
click at [584, 177] on div "hero . moveUp ( 2 ) hero . moveLeft ( 1 )" at bounding box center [692, 310] width 317 height 338
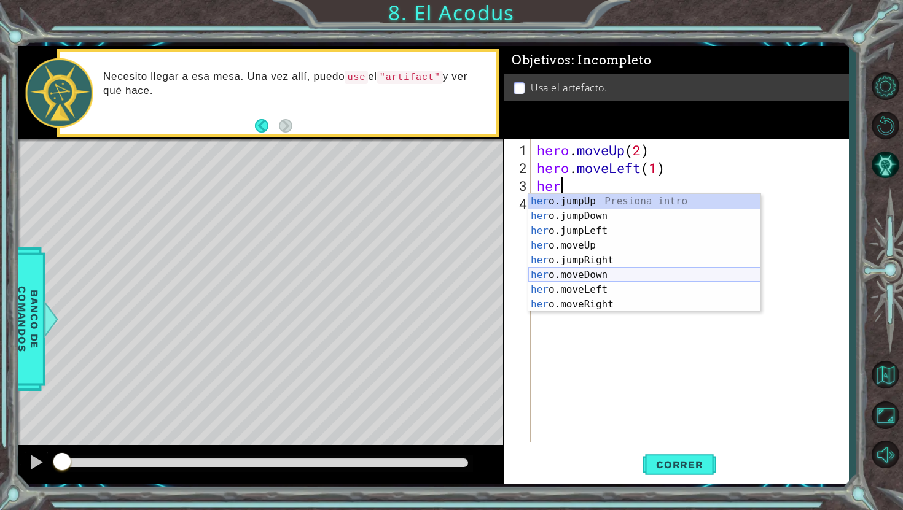
click at [575, 277] on div "her o.jumpUp Presiona intro her o.jumpDown Presiona intro her o.jumpLeft Presio…" at bounding box center [644, 267] width 232 height 147
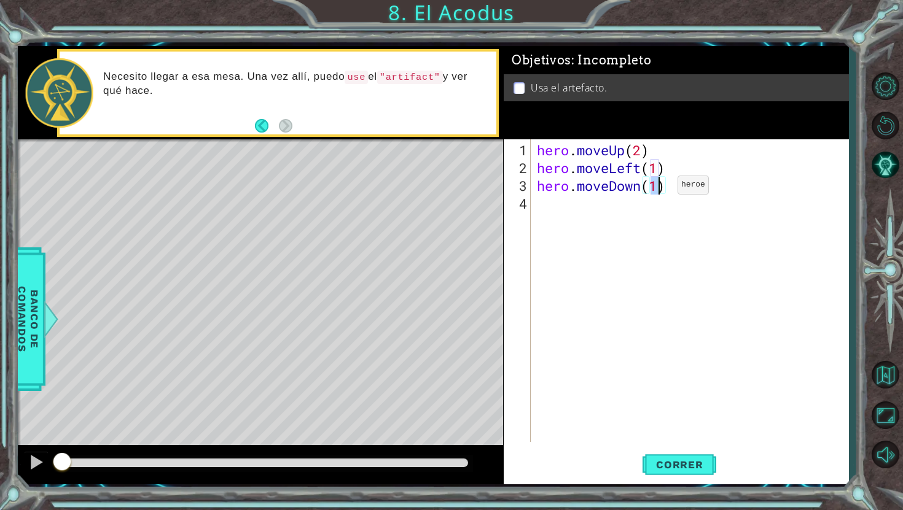
click at [659, 190] on div "hero . moveUp ( 2 ) hero . moveLeft ( 1 ) hero . moveDown ( 1 )" at bounding box center [689, 290] width 311 height 303
type textarea "hero.moveDown(2)"
click at [614, 208] on div "hero . moveUp ( 2 ) hero . moveLeft ( 1 ) hero . moveDown ( 2 )" at bounding box center [692, 310] width 317 height 338
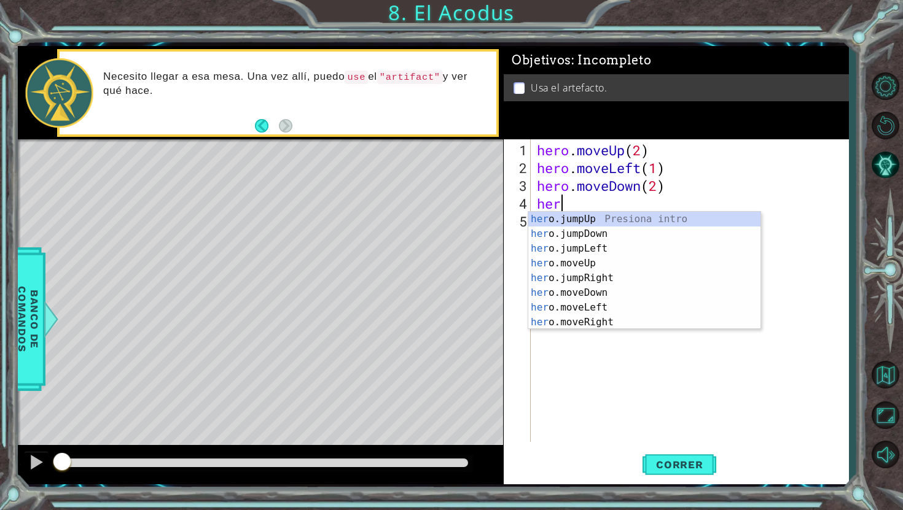
scroll to position [0, 0]
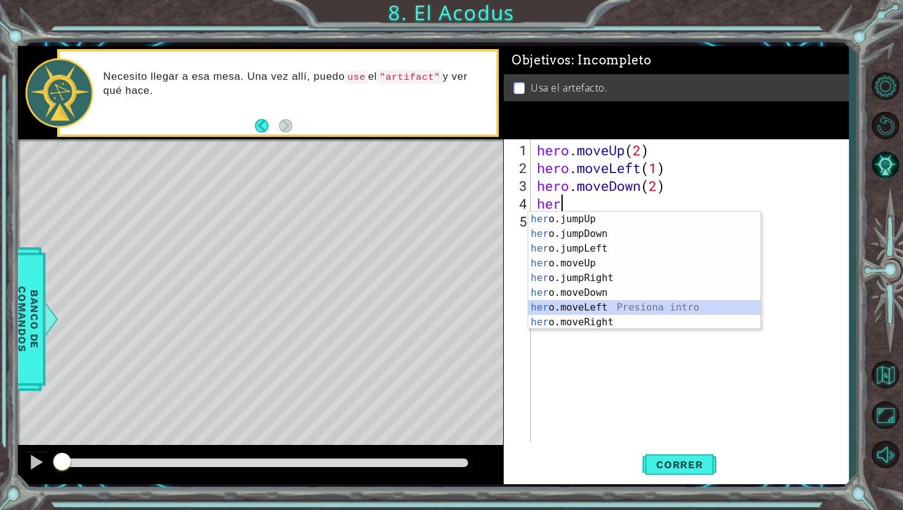
click at [583, 311] on div "her o.jumpUp Presiona intro her o.jumpDown Presiona intro her o.jumpLeft Presio…" at bounding box center [644, 285] width 232 height 147
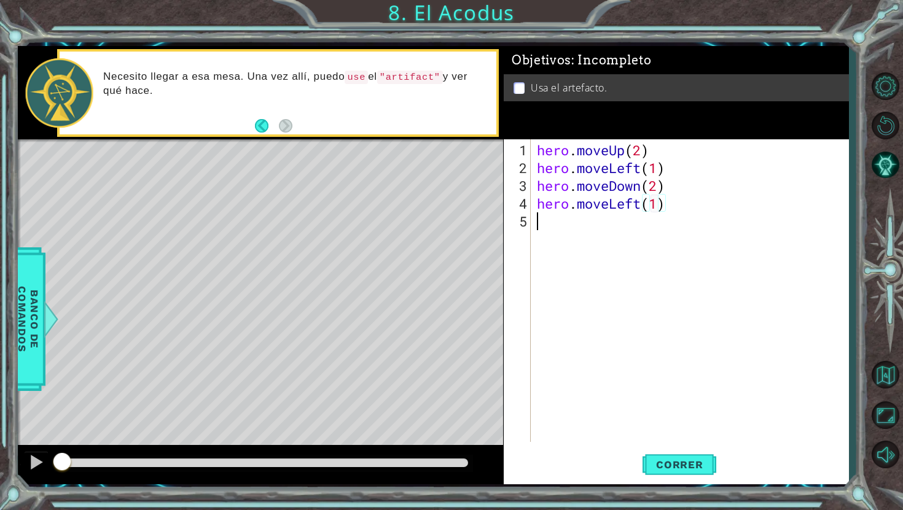
click at [579, 228] on div "hero . moveUp ( 2 ) hero . moveLeft ( 1 ) hero . moveDown ( 2 ) hero . moveLeft…" at bounding box center [692, 310] width 317 height 338
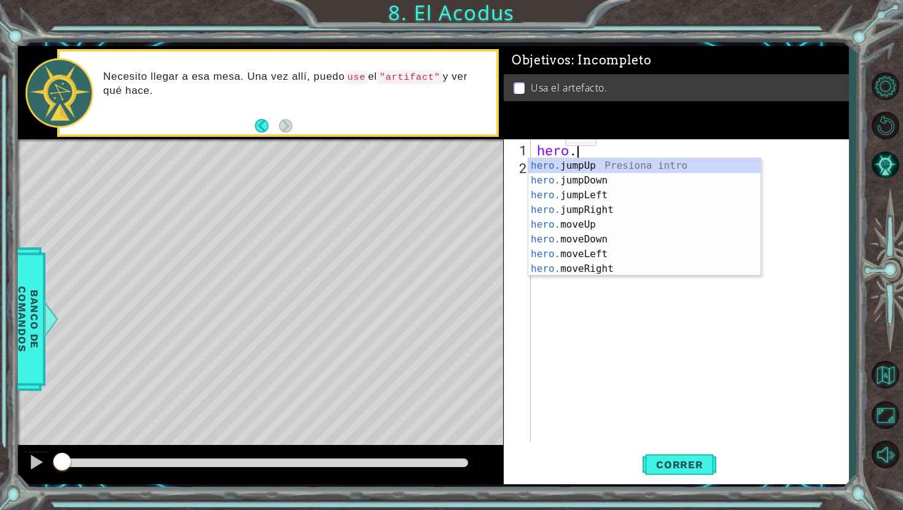
scroll to position [0, 1]
click at [596, 228] on div "hero. jumpUp Presiona intro hero. jumpDown Presiona intro hero. jumpLeft Presio…" at bounding box center [644, 231] width 232 height 147
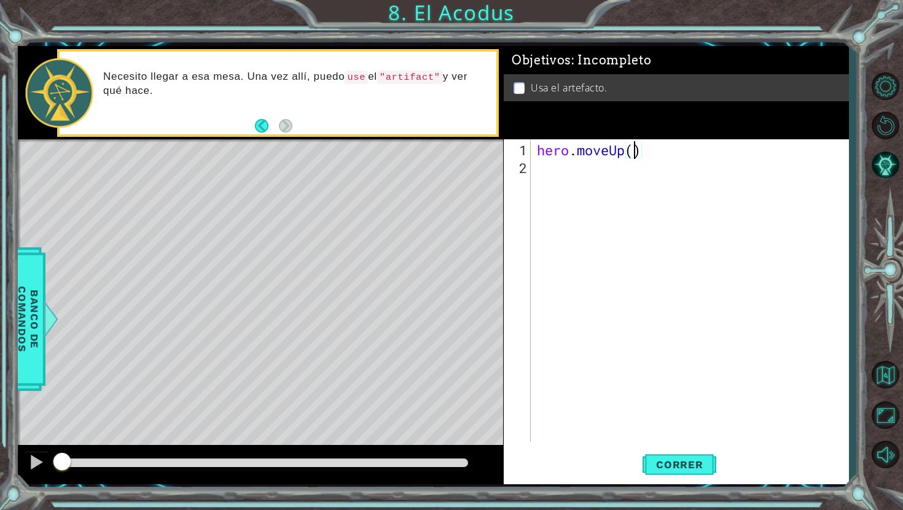
scroll to position [0, 4]
click at [679, 455] on button "Correr" at bounding box center [679, 465] width 74 height 34
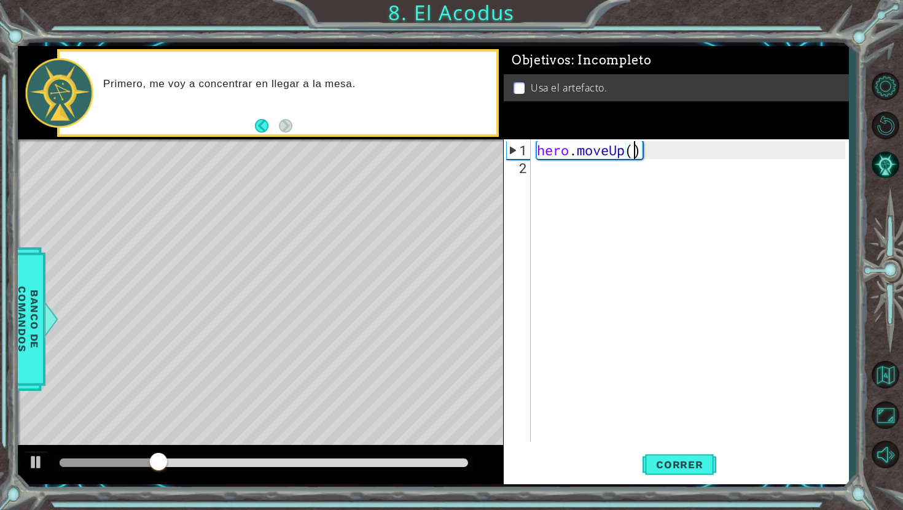
type textarea "hero.moveUp(2)"
click at [582, 168] on div "hero . moveUp ( 2 )" at bounding box center [692, 310] width 317 height 338
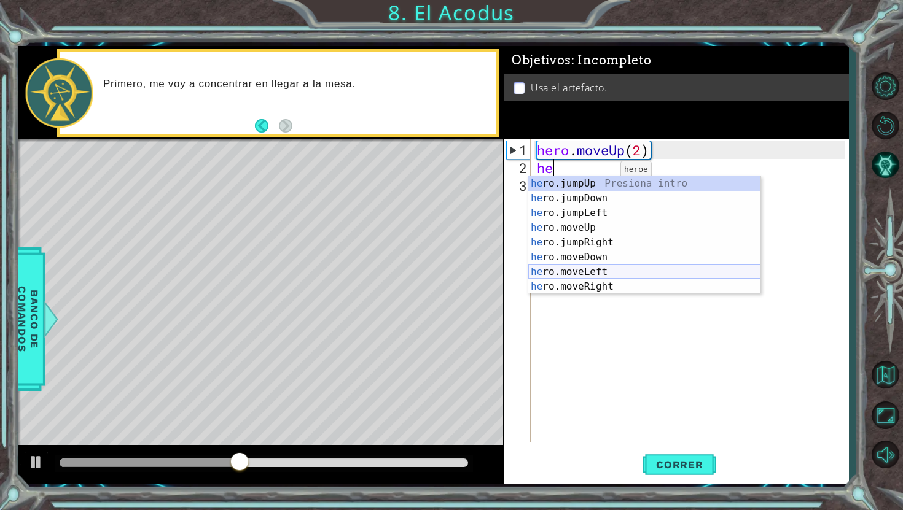
click at [594, 271] on div "he ro.jumpUp Presiona intro he ro.jumpDown Presiona intro he ro.jumpLeft Presio…" at bounding box center [644, 249] width 232 height 147
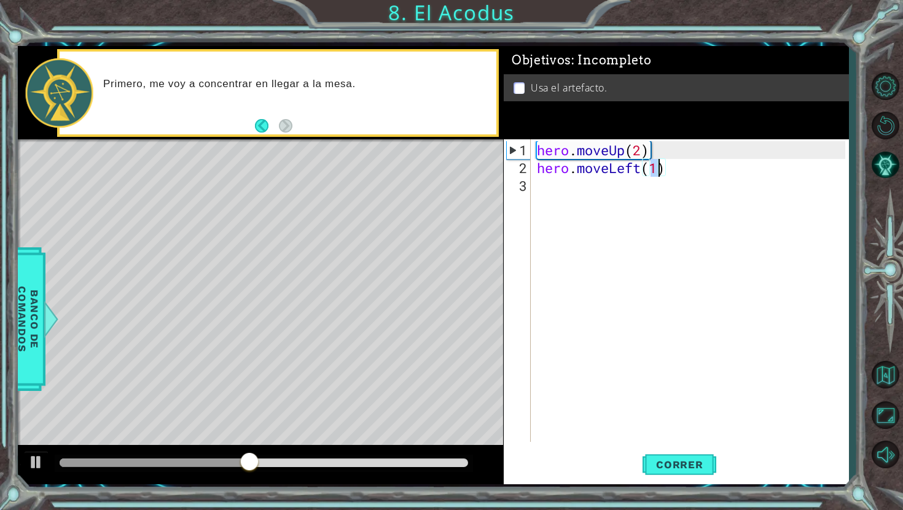
click at [557, 193] on div "hero . moveUp ( 2 ) hero . moveLeft ( 1 )" at bounding box center [692, 310] width 317 height 338
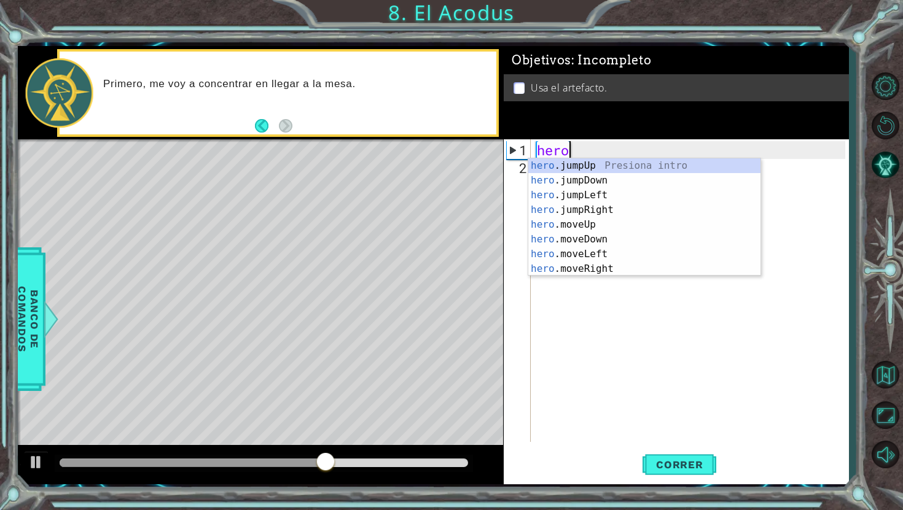
scroll to position [0, 1]
click at [588, 228] on div "hero .jumpUp Presiona intro hero .jumpDown Presiona intro hero .jumpLeft Presio…" at bounding box center [644, 231] width 232 height 147
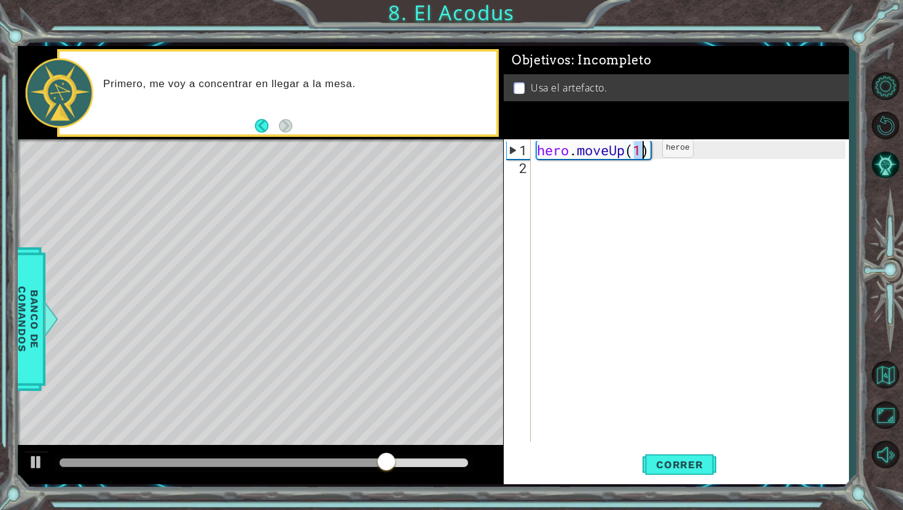
click at [643, 153] on div "hero . moveUp ( 1 )" at bounding box center [692, 310] width 317 height 338
type textarea "hero.moveUp(2)"
click at [564, 179] on div "hero . moveUp ( 2 )" at bounding box center [692, 310] width 317 height 338
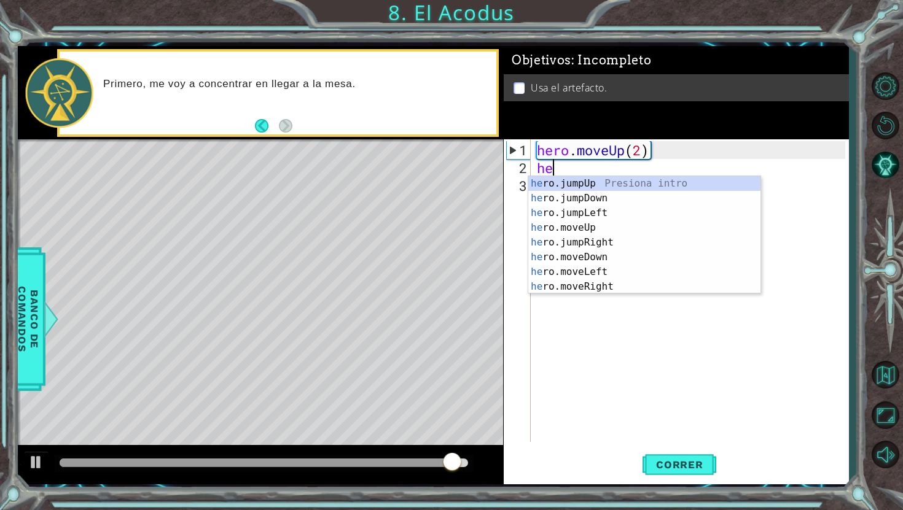
scroll to position [0, 0]
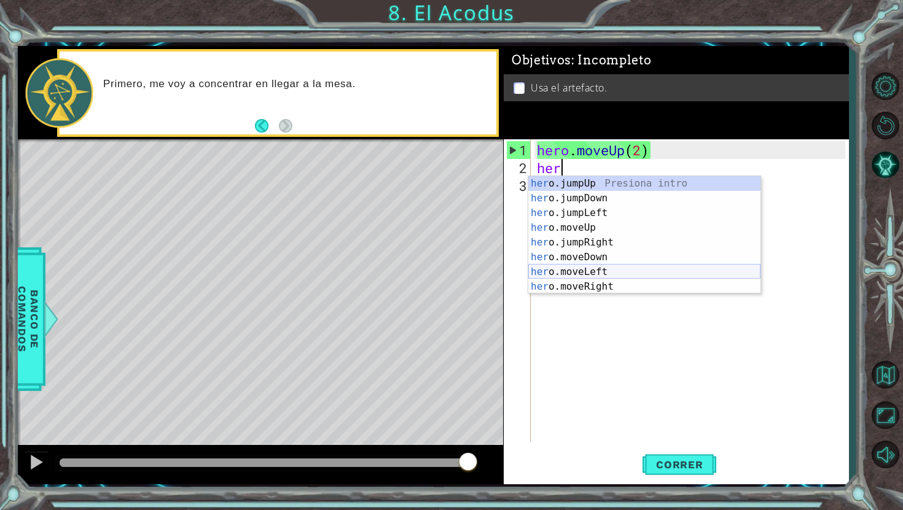
click at [611, 274] on div "her o.jumpUp Presiona intro her o.jumpDown Presiona intro her o.jumpLeft Presio…" at bounding box center [644, 249] width 232 height 147
type textarea "hero.moveLeft(1)"
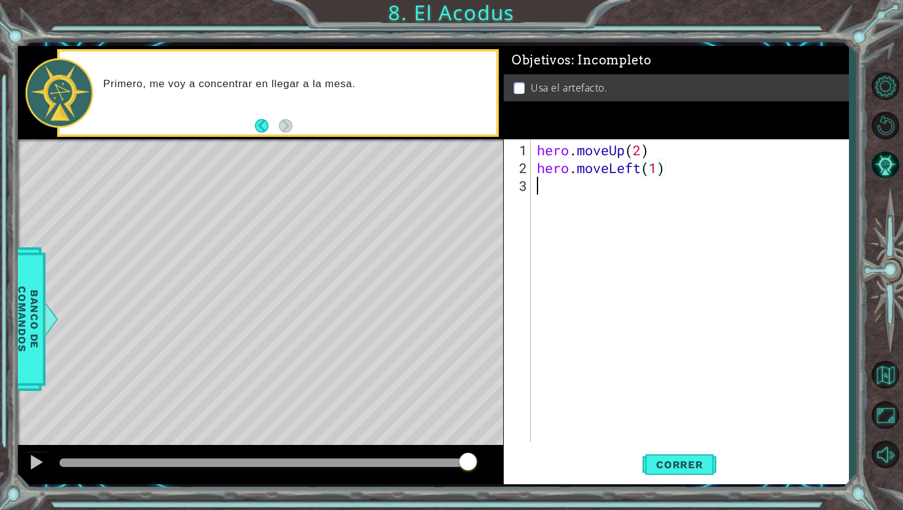
click at [633, 202] on div "hero . moveUp ( 2 ) hero . moveLeft ( 1 )" at bounding box center [692, 310] width 317 height 338
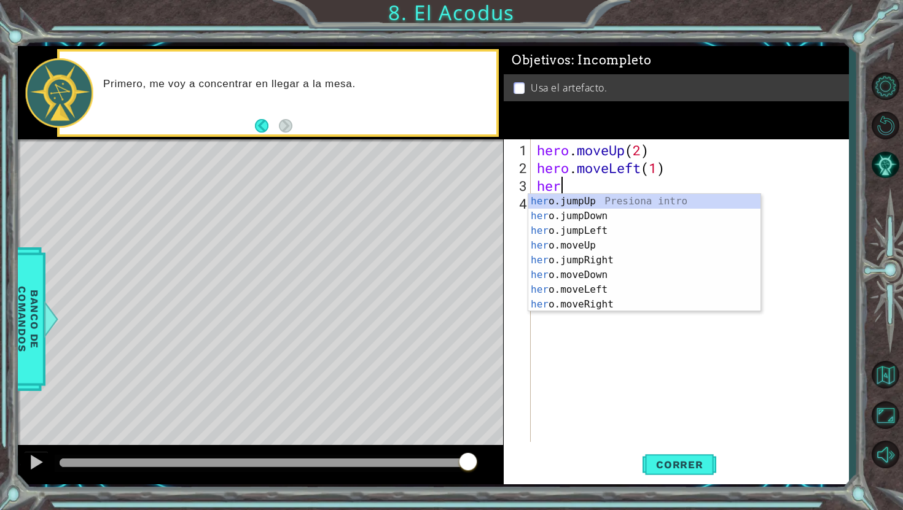
type textarea "hero"
click at [639, 219] on div "hero .jumpUp Presiona intro hero .jumpDown Presiona intro hero .jumpLeft Presio…" at bounding box center [644, 267] width 232 height 147
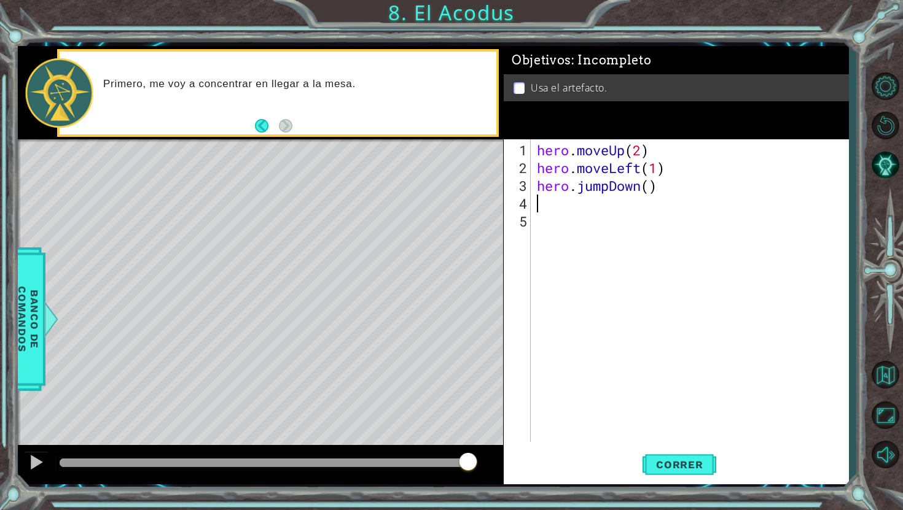
scroll to position [0, 0]
click at [658, 192] on div "hero . moveUp ( 2 ) hero . moveLeft ( 1 ) hero . jumpDown ( )" at bounding box center [692, 310] width 317 height 338
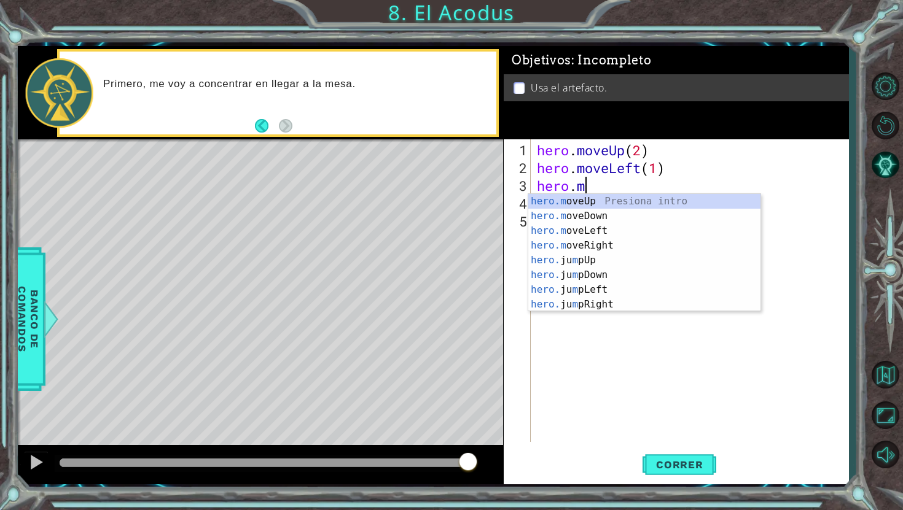
scroll to position [0, 1]
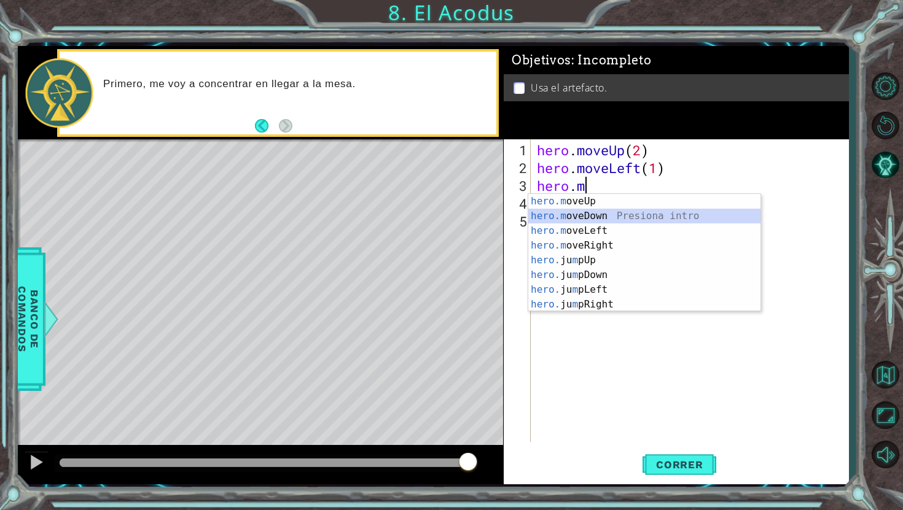
click at [624, 215] on div "hero.m oveUp Presiona intro hero.m oveDown Presiona intro hero.m oveLeft Presio…" at bounding box center [644, 267] width 232 height 147
type textarea "hero.moveDown(1)"
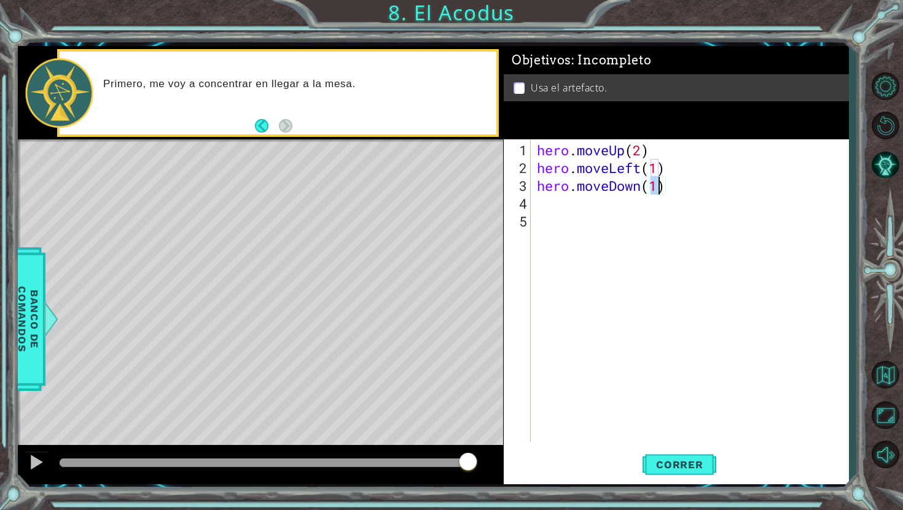
click at [603, 211] on div "hero . moveUp ( 2 ) hero . moveLeft ( 1 ) hero . moveDown ( 1 )" at bounding box center [692, 310] width 317 height 338
click at [659, 193] on div "hero . moveUp ( 2 ) hero . moveLeft ( 1 ) hero . moveDown ( 1 ) h" at bounding box center [692, 310] width 317 height 338
click at [659, 187] on div "hero . moveUp ( 2 ) hero . moveLeft ( 1 ) hero . moveDown ( 1 ) h" at bounding box center [692, 310] width 317 height 338
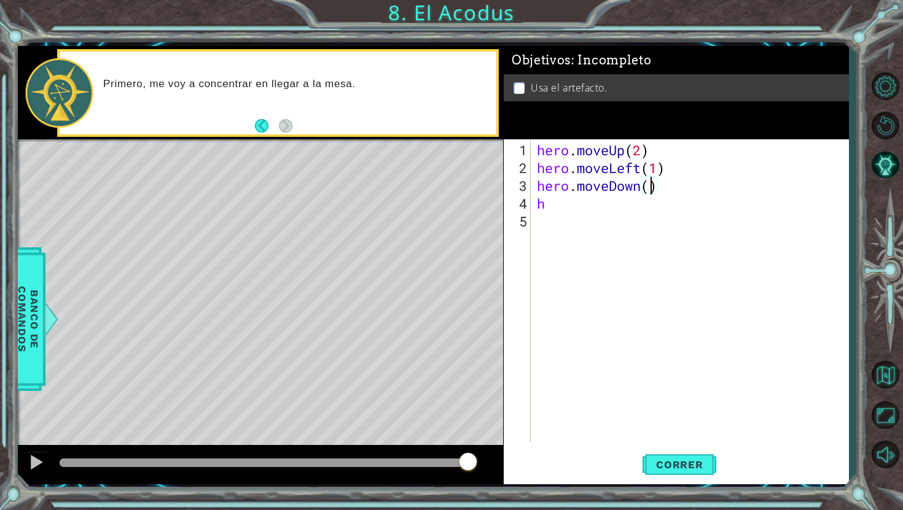
type textarea "hero.moveDown(2)"
click at [587, 213] on div "hero . moveUp ( 2 ) hero . moveLeft ( 1 ) hero . moveDown ( 2 ) h" at bounding box center [692, 310] width 317 height 338
click at [579, 201] on div "hero . moveUp ( 2 ) hero . moveLeft ( 1 ) hero . moveDown ( 2 ) h" at bounding box center [692, 310] width 317 height 338
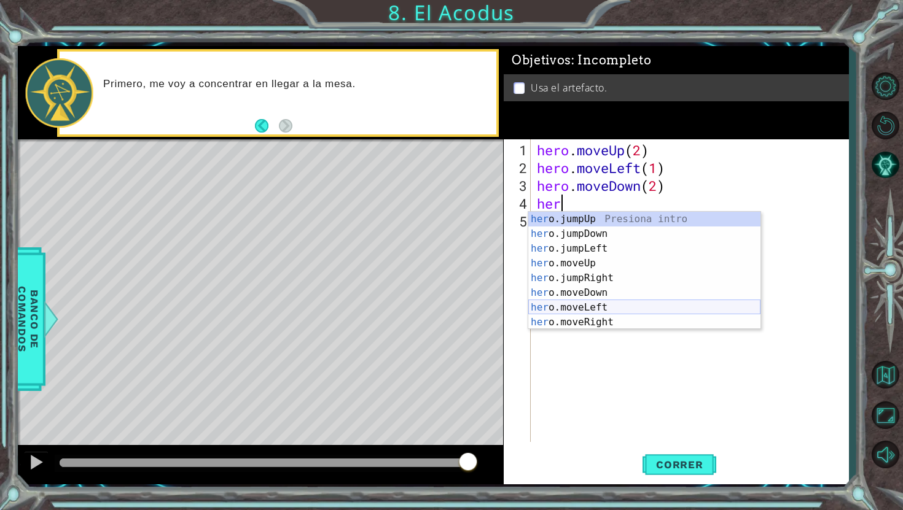
click at [601, 309] on div "her o.jumpUp Presiona intro her o.jumpDown Presiona intro her o.jumpLeft Presio…" at bounding box center [644, 285] width 232 height 147
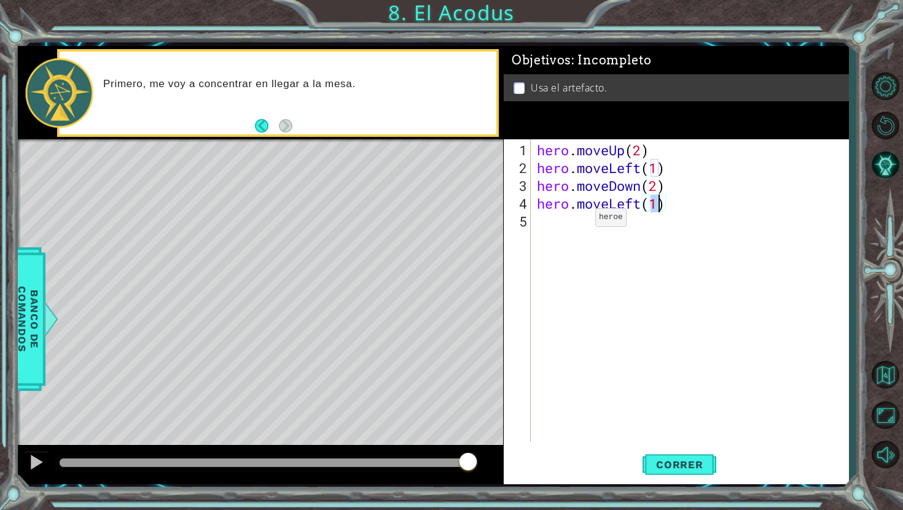
click at [576, 222] on div "hero . moveUp ( 2 ) hero . moveLeft ( 1 ) hero . moveDown ( 2 ) hero . moveLeft…" at bounding box center [692, 310] width 317 height 338
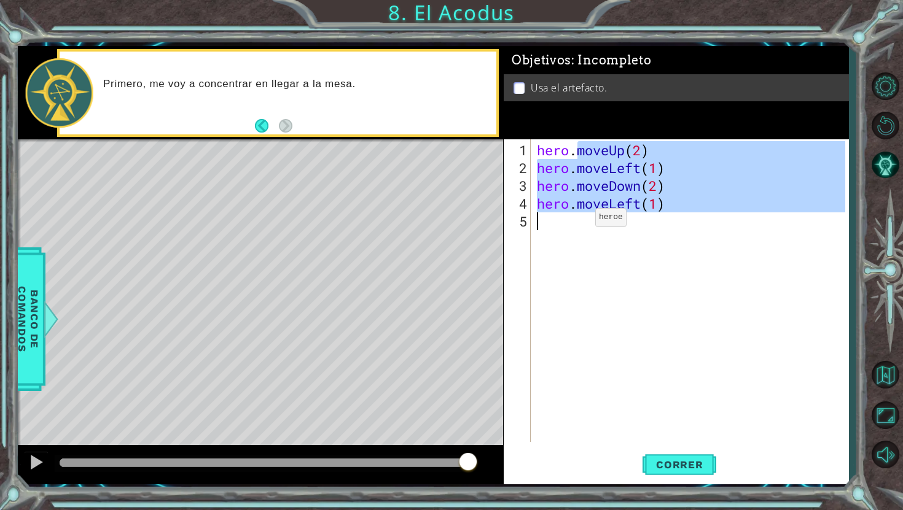
type textarea "hero.moveLeft(1)"
click at [576, 222] on div "hero . moveUp ( 2 ) hero . moveLeft ( 1 ) hero . moveDown ( 2 ) hero . moveLeft…" at bounding box center [692, 310] width 317 height 338
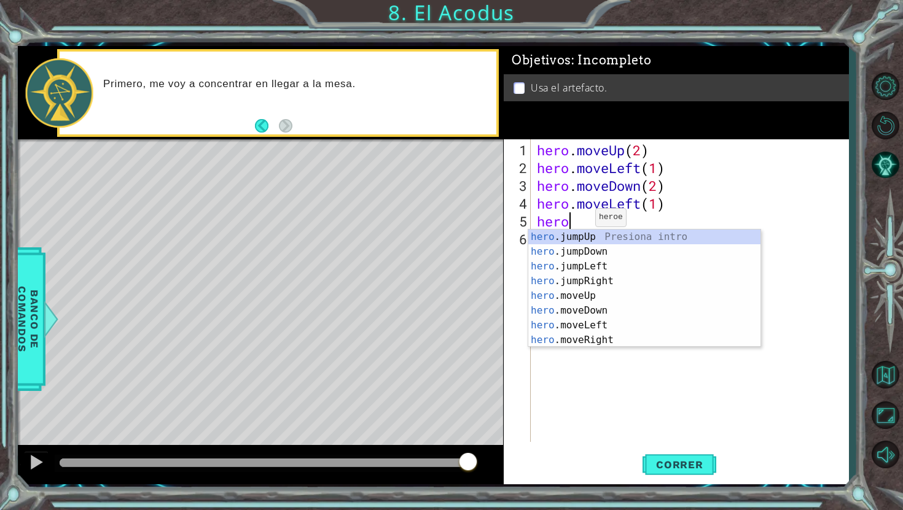
type textarea "hero."
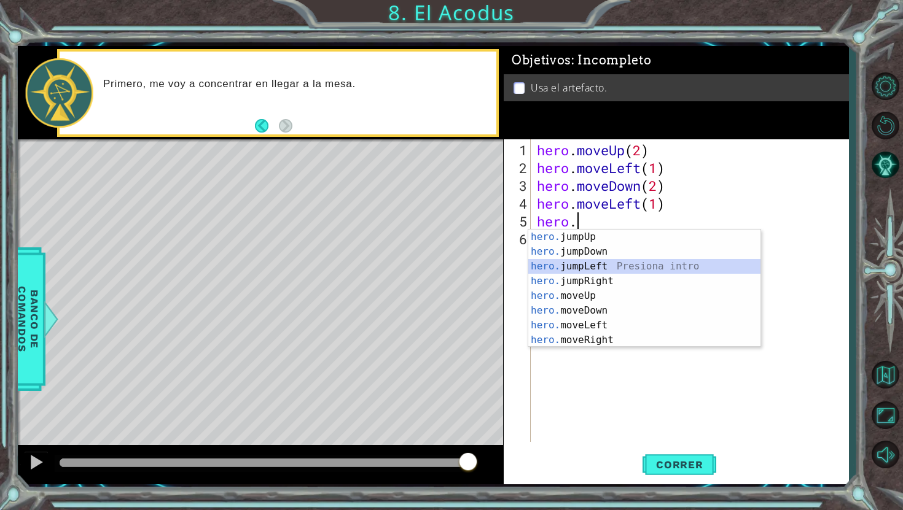
click at [606, 268] on div "hero. jumpUp Presiona intro hero. jumpDown Presiona intro hero. jumpLeft Presio…" at bounding box center [644, 303] width 232 height 147
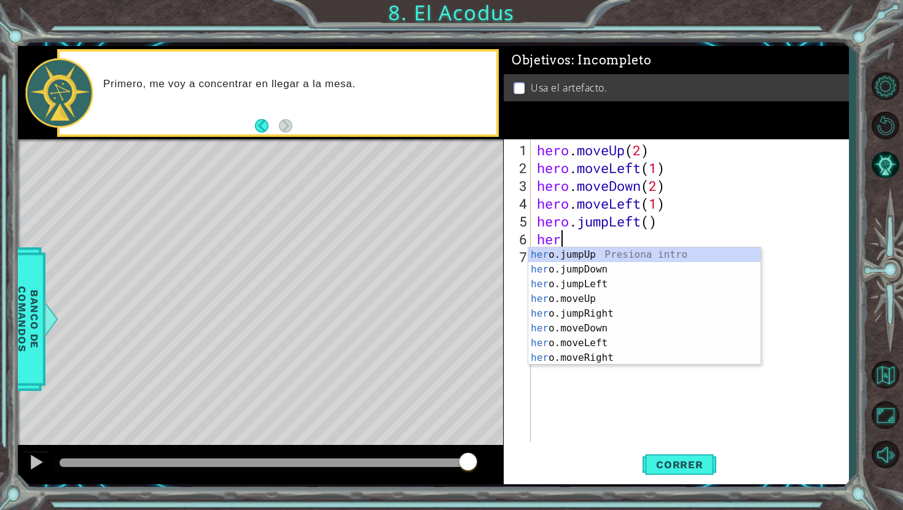
scroll to position [0, 0]
type textarea "hero"
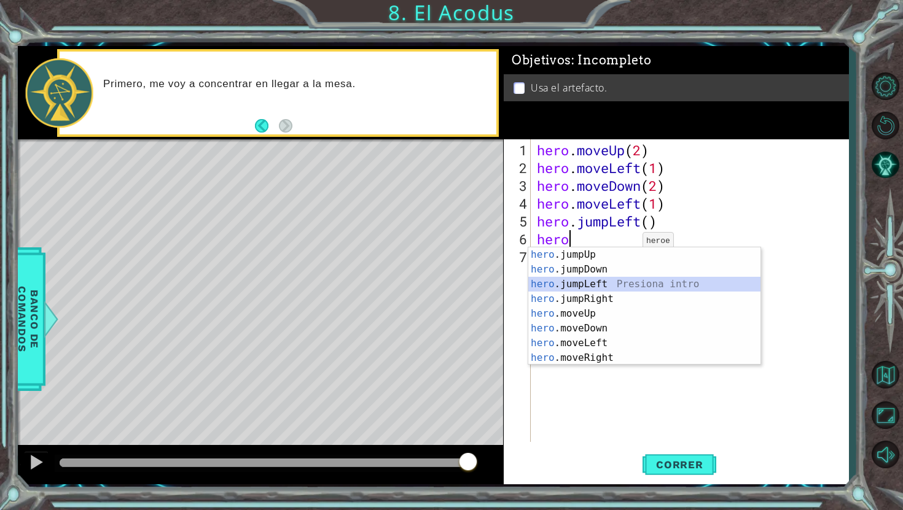
click at [604, 279] on div "hero .jumpUp Presiona intro hero .jumpDown Presiona intro hero .jumpLeft Presio…" at bounding box center [644, 321] width 232 height 147
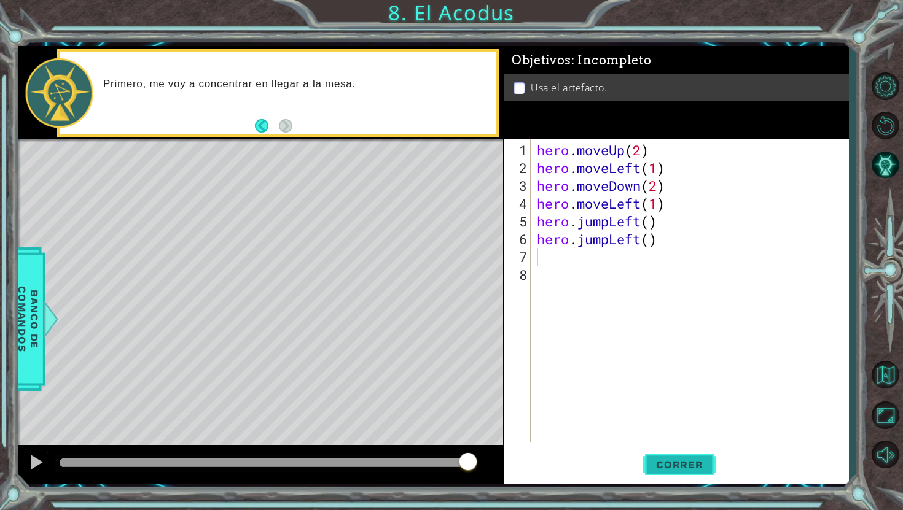
click at [682, 472] on button "Correr" at bounding box center [679, 465] width 74 height 34
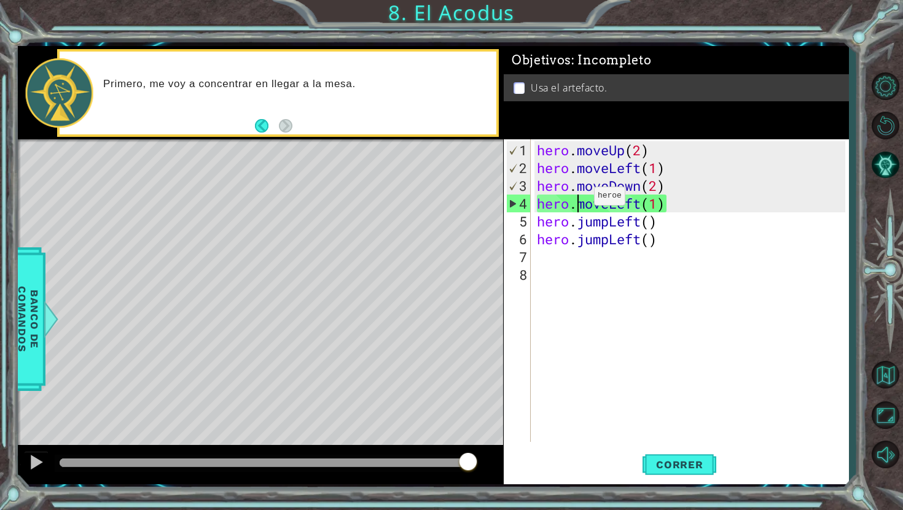
click at [575, 201] on div "hero . moveUp ( 2 ) hero . moveLeft ( 1 ) hero . moveDown ( 2 ) hero . moveLeft…" at bounding box center [692, 310] width 317 height 338
drag, startPoint x: 541, startPoint y: 201, endPoint x: 662, endPoint y: 202, distance: 120.4
click at [662, 202] on div "hero . moveUp ( 2 ) hero . moveLeft ( 1 ) hero . moveDown ( 2 ) hero . moveLeft…" at bounding box center [692, 310] width 317 height 338
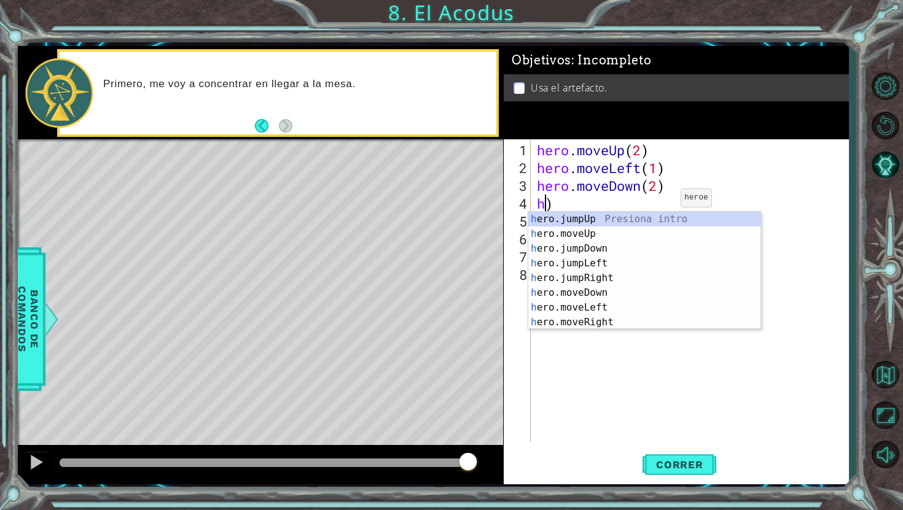
type textarea ")"
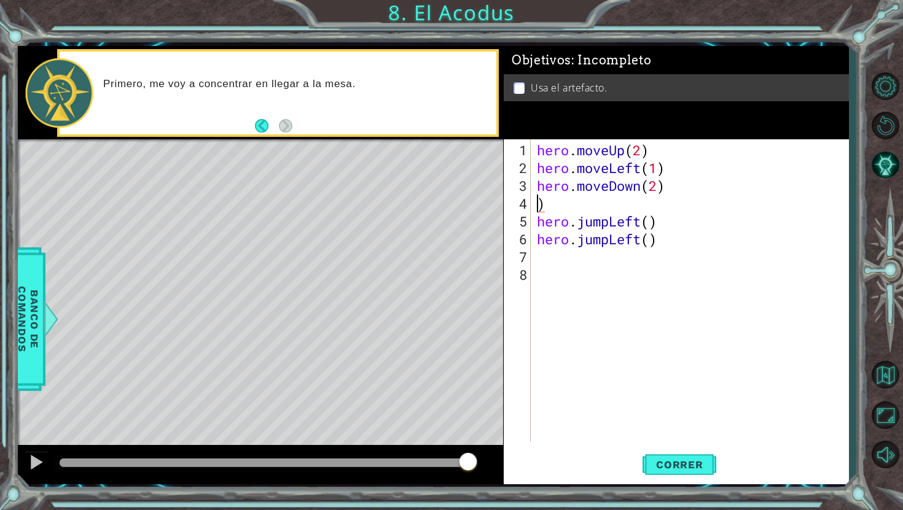
click at [608, 198] on div "hero . moveUp ( 2 ) hero . moveLeft ( 1 ) hero . moveDown ( 2 ) ) hero . jumpLe…" at bounding box center [692, 310] width 317 height 338
click at [690, 475] on button "Correr" at bounding box center [679, 465] width 74 height 34
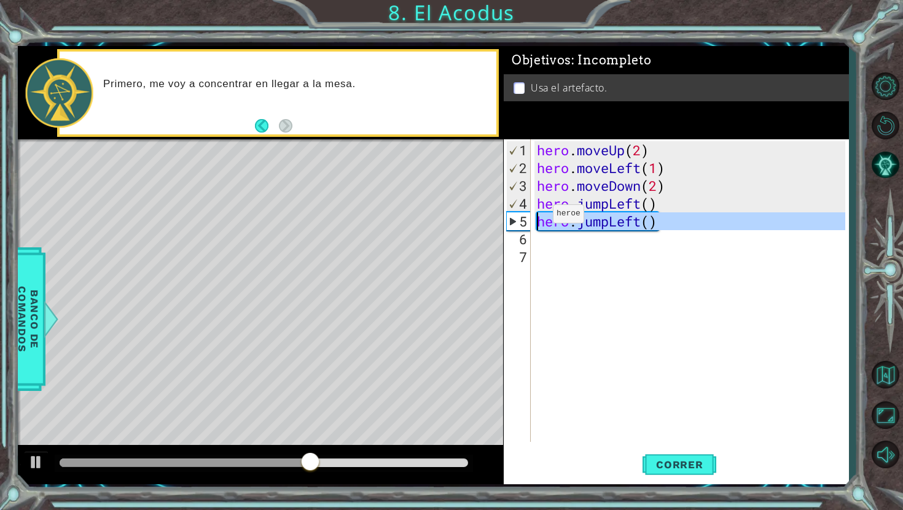
drag, startPoint x: 667, startPoint y: 229, endPoint x: 533, endPoint y: 220, distance: 134.8
click at [533, 220] on div "hero.moveDown(2) 1 2 3 4 5 6 7 hero . moveUp ( 2 ) hero . moveLeft ( 1 ) hero .…" at bounding box center [675, 290] width 342 height 303
type textarea "hero.jumpLeft()"
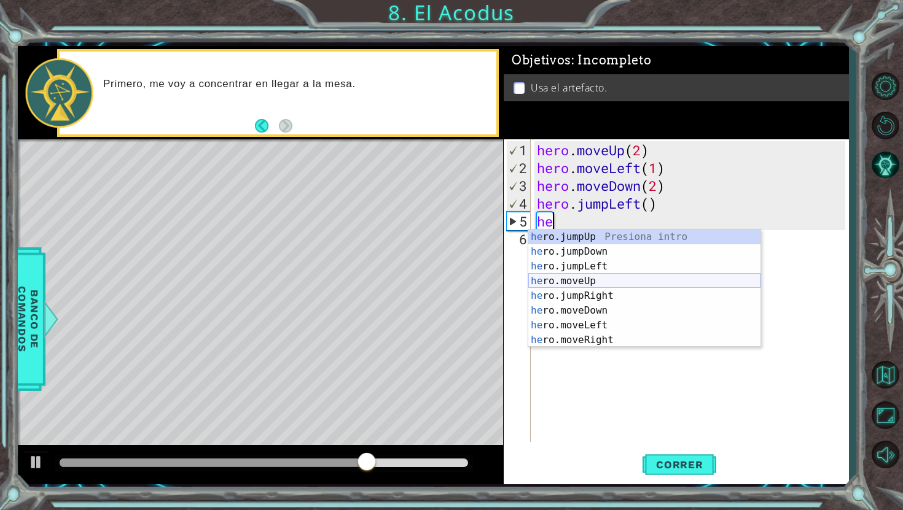
click at [598, 279] on div "he ro.jumpUp Presiona intro he ro.jumpDown Presiona intro he ro.jumpLeft Presio…" at bounding box center [644, 303] width 232 height 147
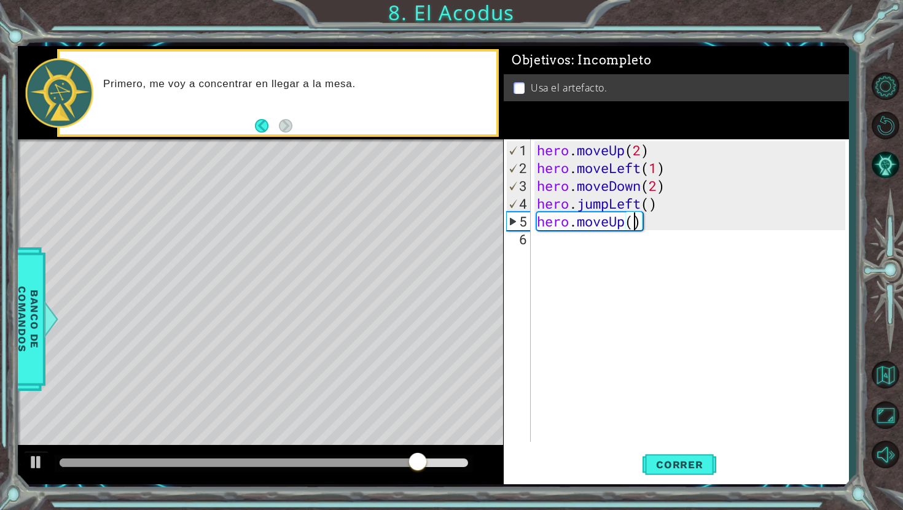
type textarea "hero.moveUp(2)"
click at [574, 242] on div "hero . moveUp ( 2 ) hero . moveLeft ( 1 ) hero . moveDown ( 2 ) hero . jumpLeft…" at bounding box center [692, 310] width 317 height 338
type textarea "he"
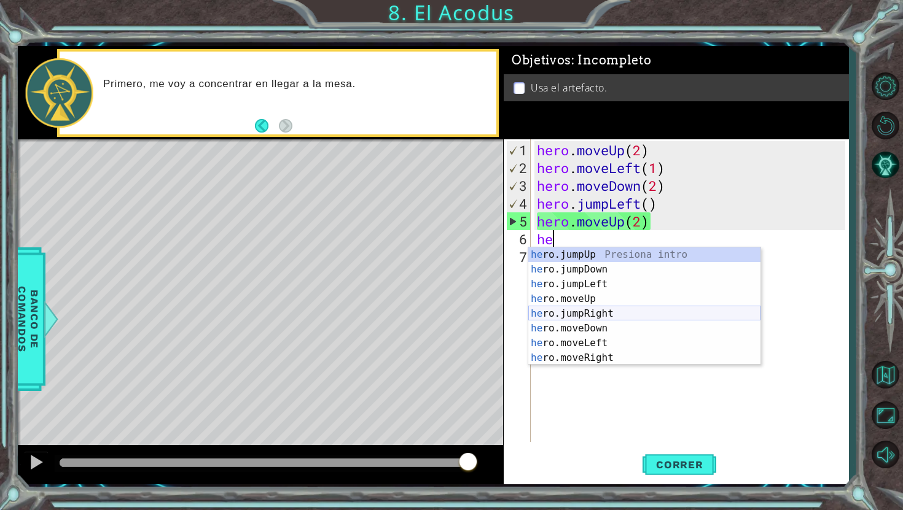
click at [599, 313] on div "he ro.jumpUp Presiona intro he ro.jumpDown Presiona intro he ro.jumpLeft Presio…" at bounding box center [644, 321] width 232 height 147
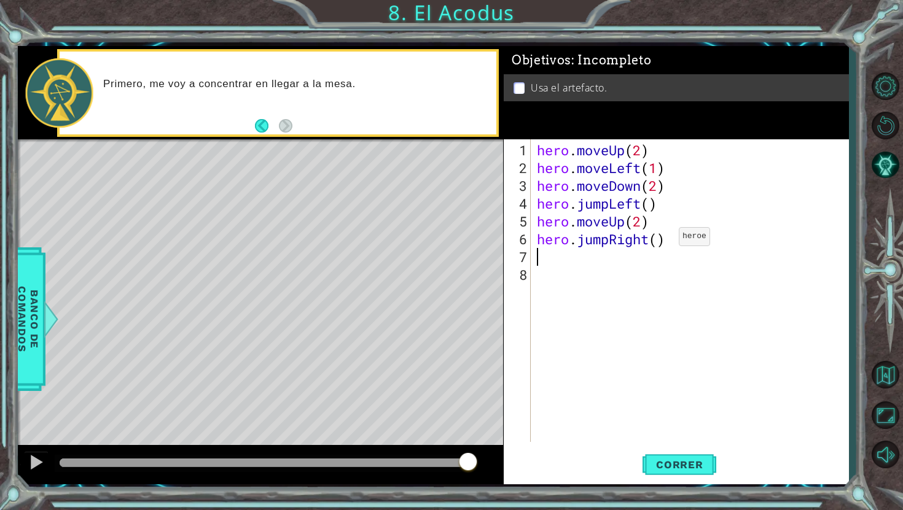
click at [660, 241] on div "hero . moveUp ( 2 ) hero . moveLeft ( 1 ) hero . moveDown ( 2 ) hero . jumpLeft…" at bounding box center [692, 310] width 317 height 338
type textarea "hero.jumpRight(1)"
click at [571, 261] on div "hero . moveUp ( 2 ) hero . moveLeft ( 1 ) hero . moveDown ( 2 ) hero . jumpLeft…" at bounding box center [692, 310] width 317 height 338
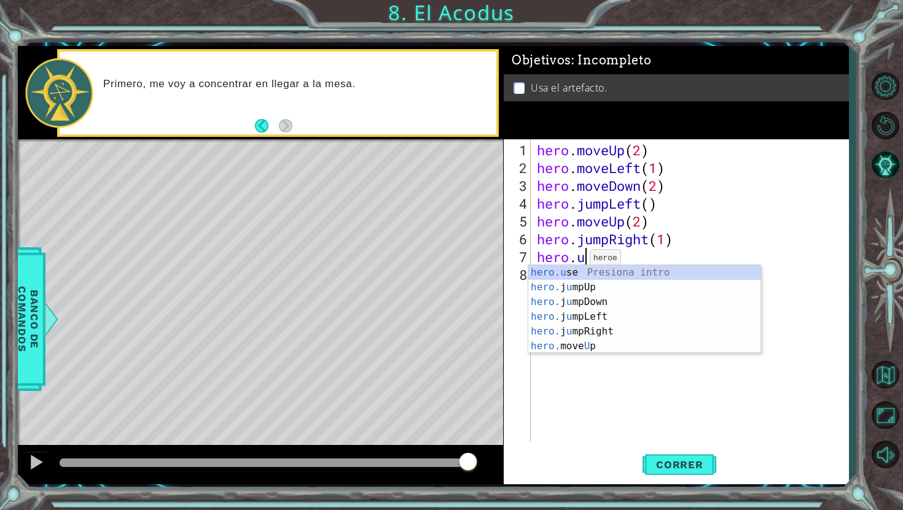
scroll to position [0, 2]
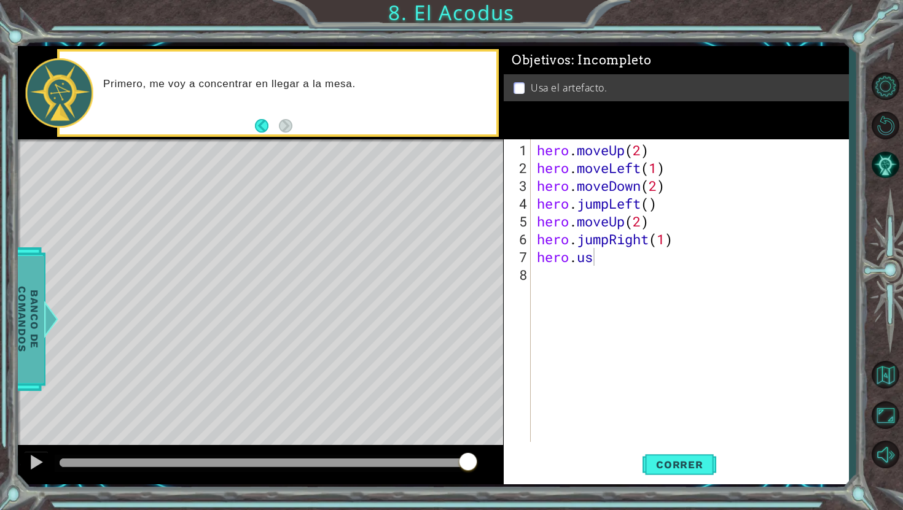
click at [43, 291] on span "Banco de comandos" at bounding box center [28, 319] width 32 height 127
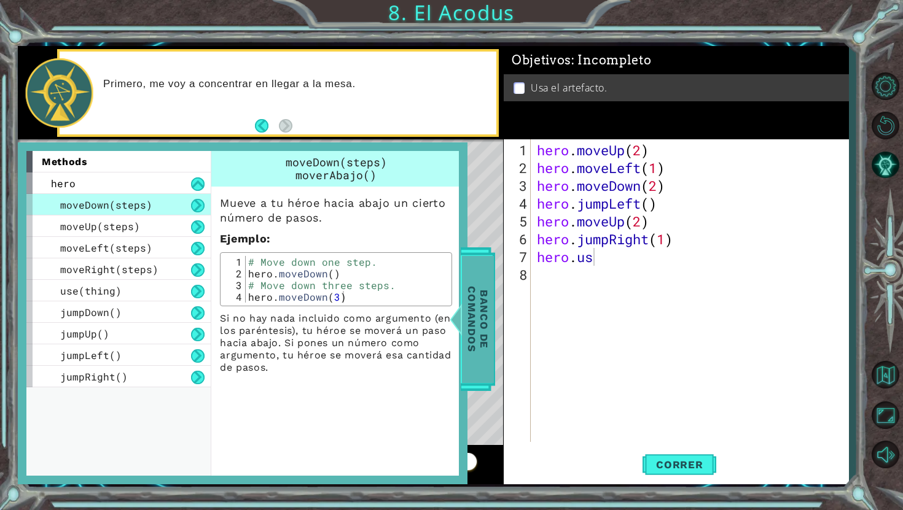
click at [488, 307] on span "Banco de comandos" at bounding box center [478, 319] width 32 height 127
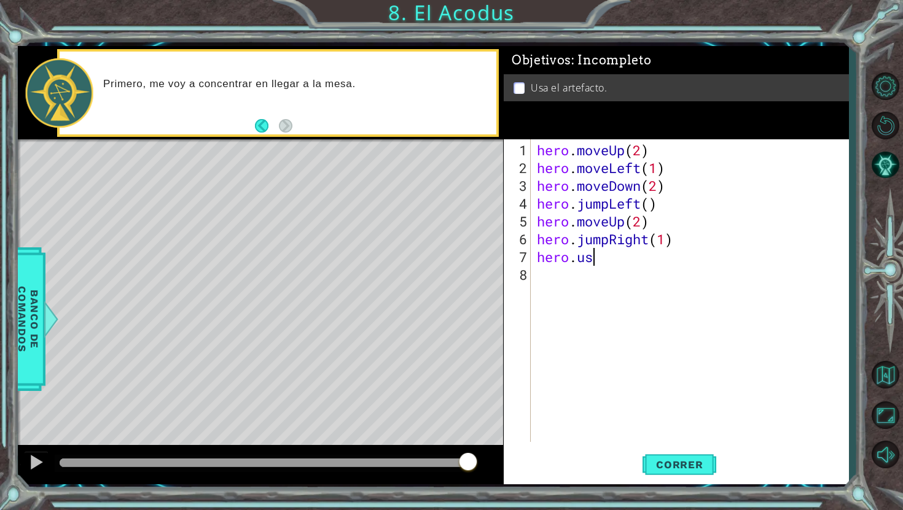
click at [596, 264] on div "hero . moveUp ( 2 ) hero . moveLeft ( 1 ) hero . moveDown ( 2 ) hero . jumpLeft…" at bounding box center [692, 310] width 317 height 338
click at [644, 273] on div "hero. use Presiona intro" at bounding box center [693, 287] width 232 height 44
click at [648, 261] on div "hero . moveUp ( 2 ) hero . moveLeft ( 1 ) hero . moveDown ( 2 ) hero . jumpLeft…" at bounding box center [692, 310] width 317 height 338
type textarea "hero.use("artifact")"
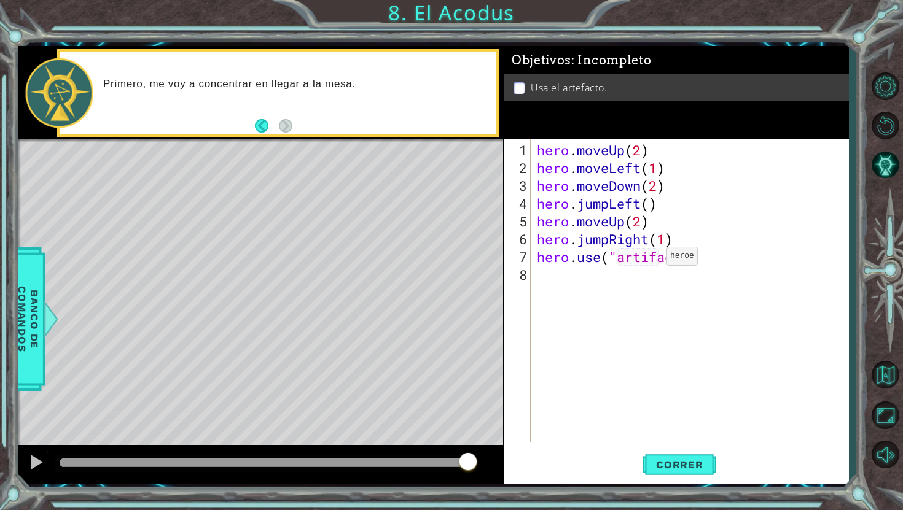
scroll to position [0, 6]
click at [719, 340] on div "hero . moveUp ( 2 ) hero . moveLeft ( 1 ) hero . moveDown ( 2 ) hero . jumpLeft…" at bounding box center [692, 310] width 317 height 338
click at [693, 459] on span "Correr" at bounding box center [680, 465] width 72 height 12
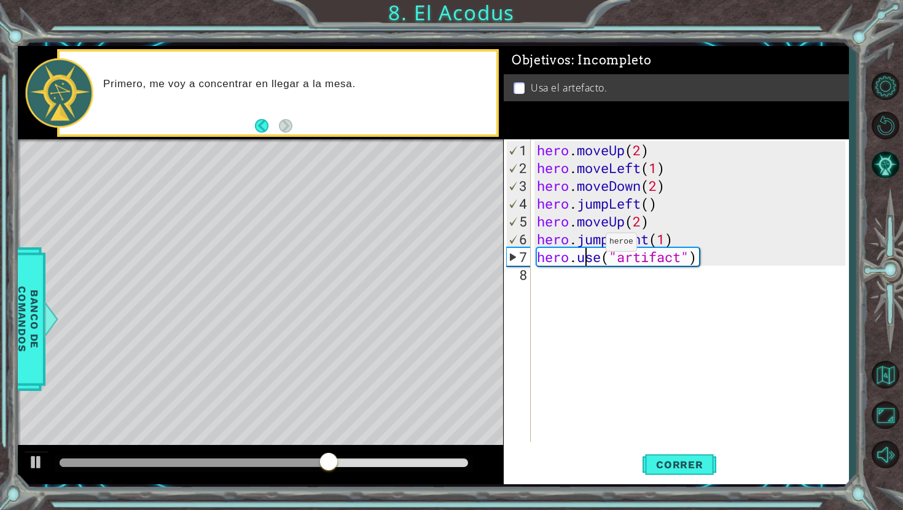
click at [587, 247] on div "hero . moveUp ( 2 ) hero . moveLeft ( 1 ) hero . moveDown ( 2 ) hero . jumpLeft…" at bounding box center [692, 310] width 317 height 338
drag, startPoint x: 582, startPoint y: 241, endPoint x: 611, endPoint y: 238, distance: 29.6
click at [611, 240] on div "hero . moveUp ( 2 ) hero . moveLeft ( 1 ) hero . moveDown ( 2 ) hero . jumpLeft…" at bounding box center [692, 310] width 317 height 338
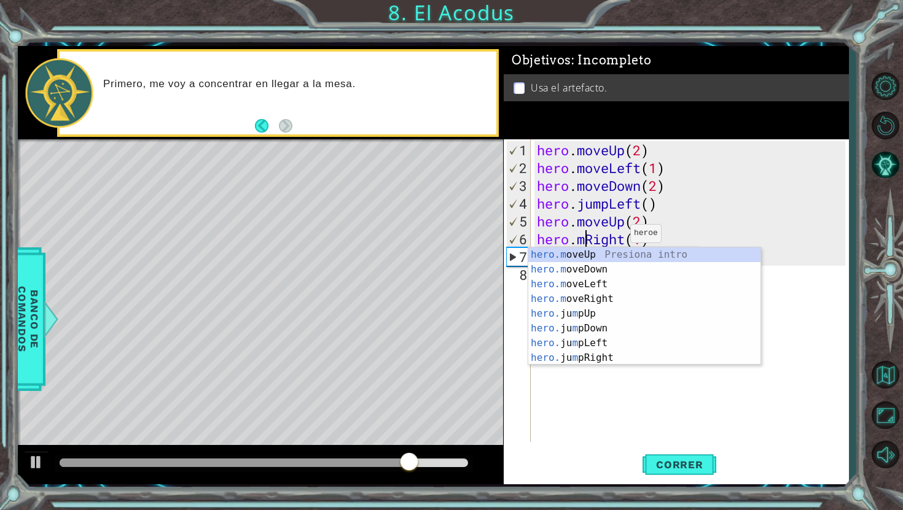
scroll to position [0, 2]
click at [614, 302] on div "hero.m oveUp Presiona intro hero.m oveDown Presiona intro hero.m oveLeft Presio…" at bounding box center [644, 321] width 232 height 147
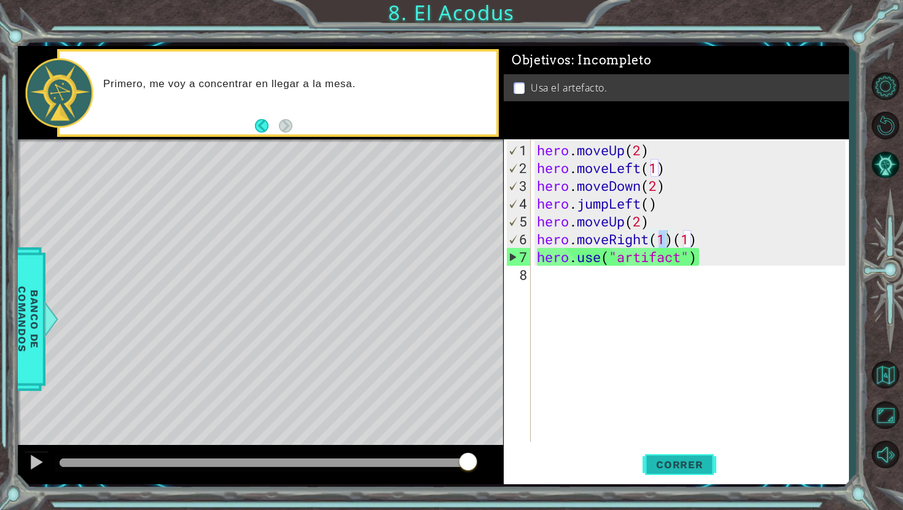
click at [682, 461] on span "Correr" at bounding box center [680, 465] width 72 height 12
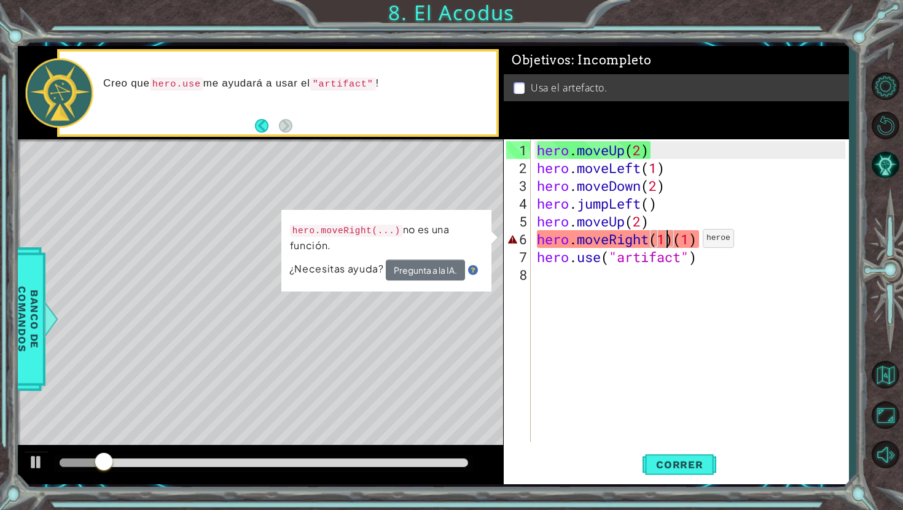
click at [701, 243] on div "hero . moveUp ( 2 ) hero . moveLeft ( 1 ) hero . moveDown ( 2 ) hero . jumpLeft…" at bounding box center [692, 310] width 317 height 338
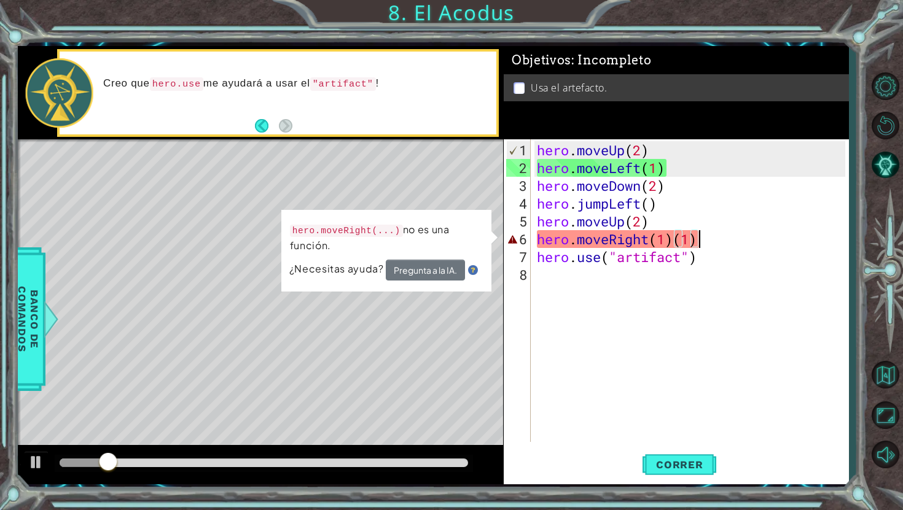
click at [701, 243] on div "hero . moveUp ( 2 ) hero . moveLeft ( 1 ) hero . moveDown ( 2 ) hero . jumpLeft…" at bounding box center [692, 310] width 317 height 338
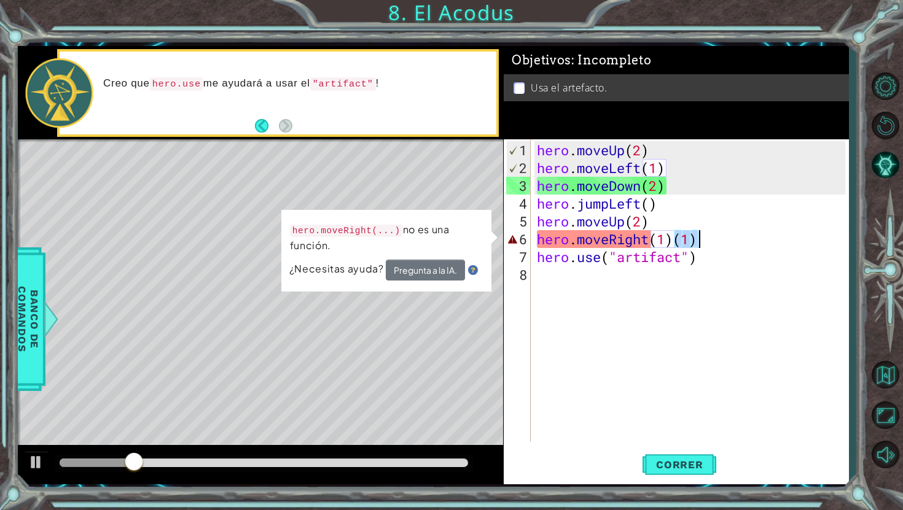
type textarea "hero.moveRight(1)"
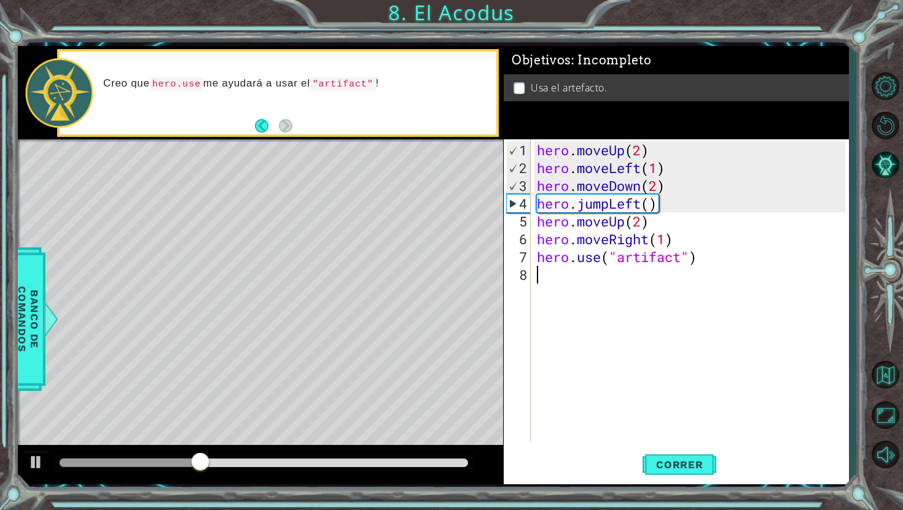
click at [744, 278] on div "hero . moveUp ( 2 ) hero . moveLeft ( 1 ) hero . moveDown ( 2 ) hero . jumpLeft…" at bounding box center [692, 310] width 317 height 338
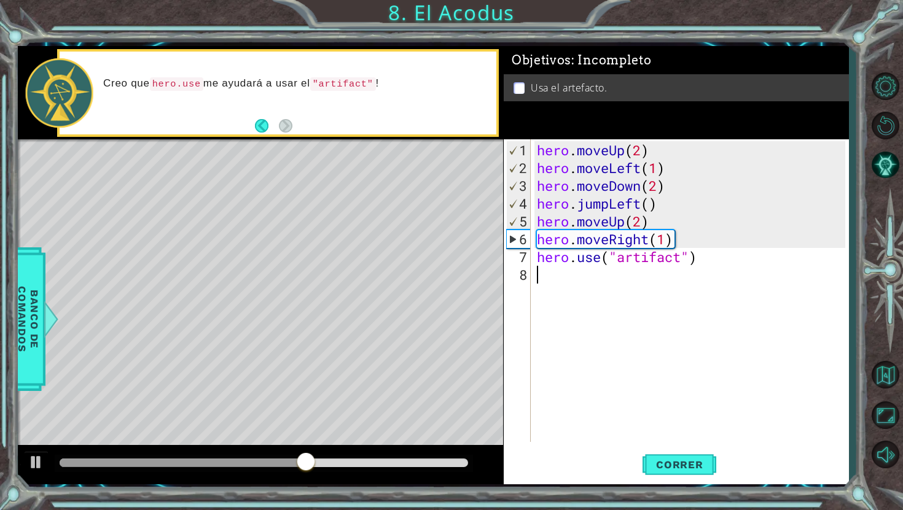
click at [709, 268] on div "hero . moveUp ( 2 ) hero . moveLeft ( 1 ) hero . moveDown ( 2 ) hero . jumpLeft…" at bounding box center [692, 310] width 317 height 338
click at [703, 259] on div "hero . moveUp ( 2 ) hero . moveLeft ( 1 ) hero . moveDown ( 2 ) hero . jumpLeft…" at bounding box center [692, 310] width 317 height 338
type textarea "hero.use("artifact")"
click at [673, 456] on button "Correr" at bounding box center [679, 465] width 74 height 34
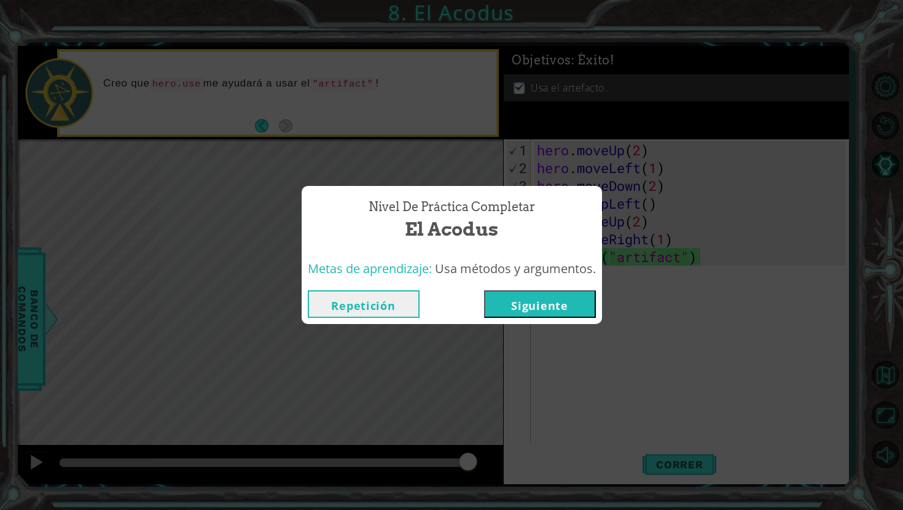
click at [570, 302] on button "Siguiente" at bounding box center [540, 305] width 112 height 28
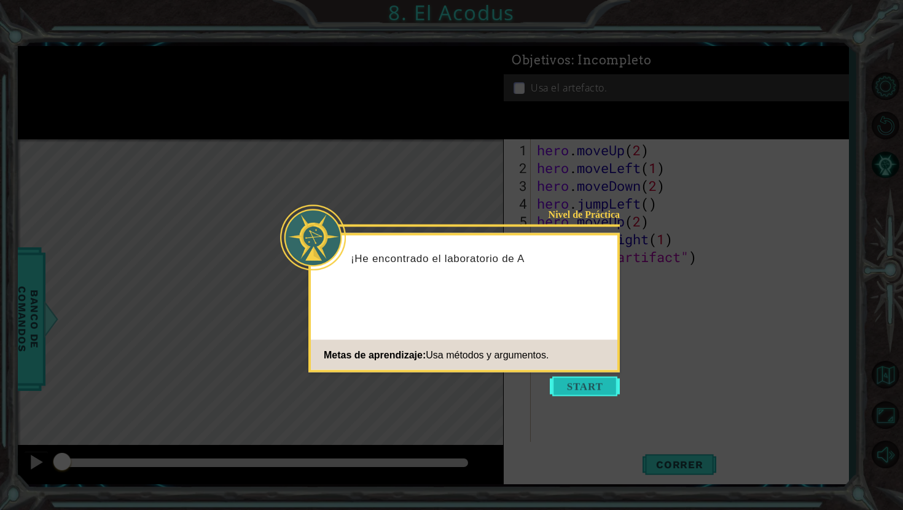
click at [577, 390] on button "Start" at bounding box center [585, 387] width 70 height 20
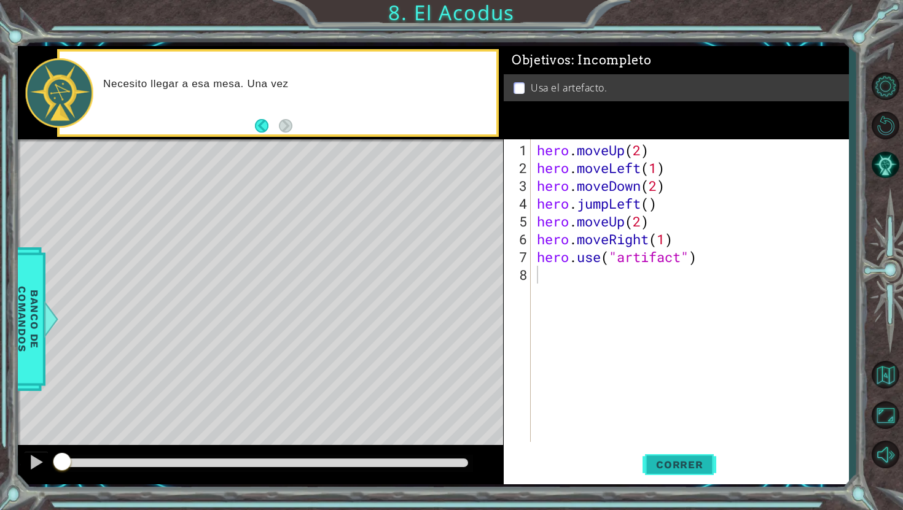
click at [666, 458] on button "Correr" at bounding box center [679, 465] width 74 height 34
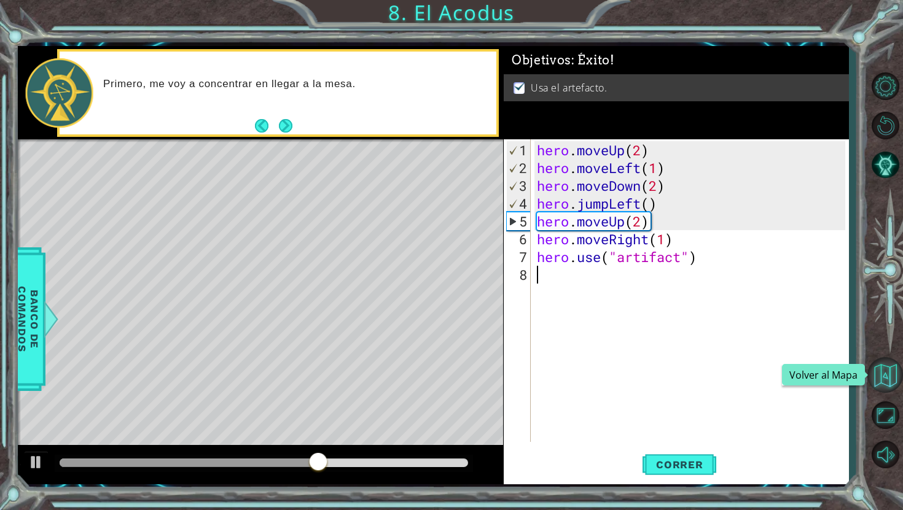
click at [889, 385] on button "Volver al Mapa" at bounding box center [885, 375] width 36 height 36
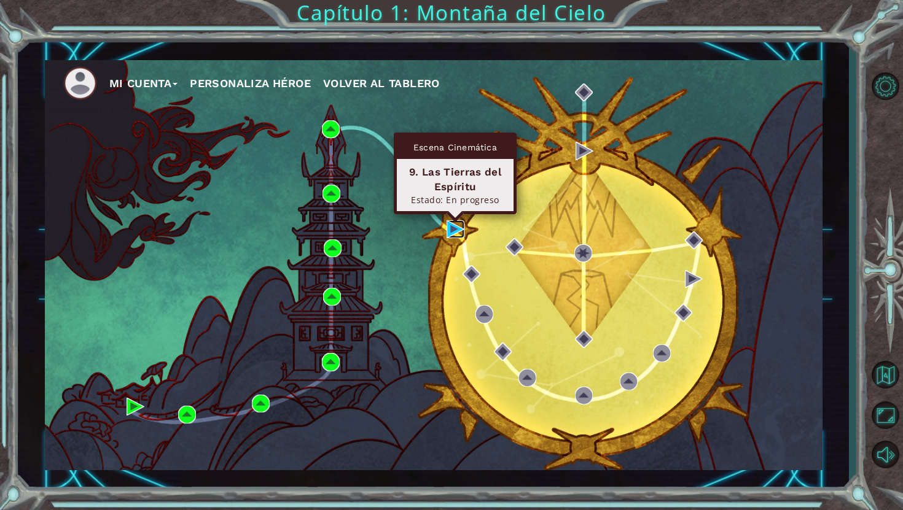
click at [451, 226] on img at bounding box center [456, 230] width 18 height 18
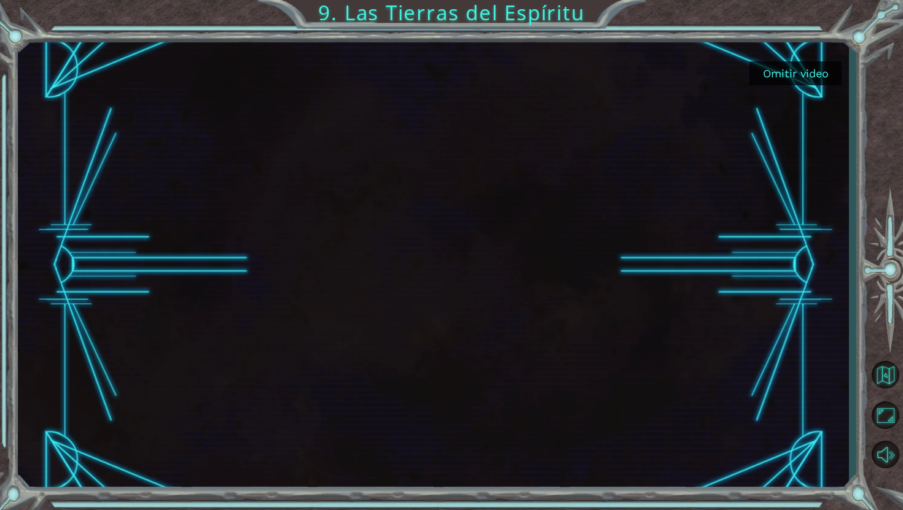
click at [778, 71] on button "Omitir video" at bounding box center [795, 73] width 92 height 24
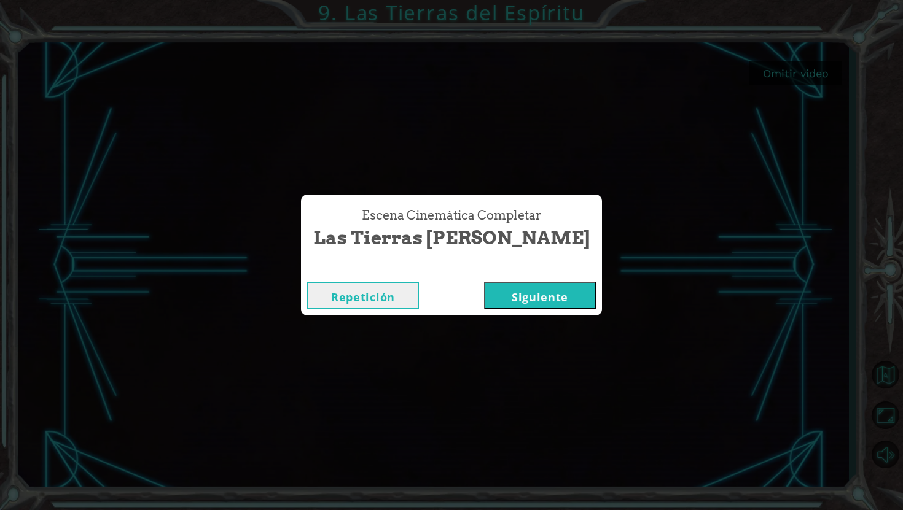
click at [517, 313] on div "Repetición [GEOGRAPHIC_DATA]" at bounding box center [451, 296] width 301 height 40
click at [523, 285] on button "Siguiente" at bounding box center [540, 296] width 112 height 28
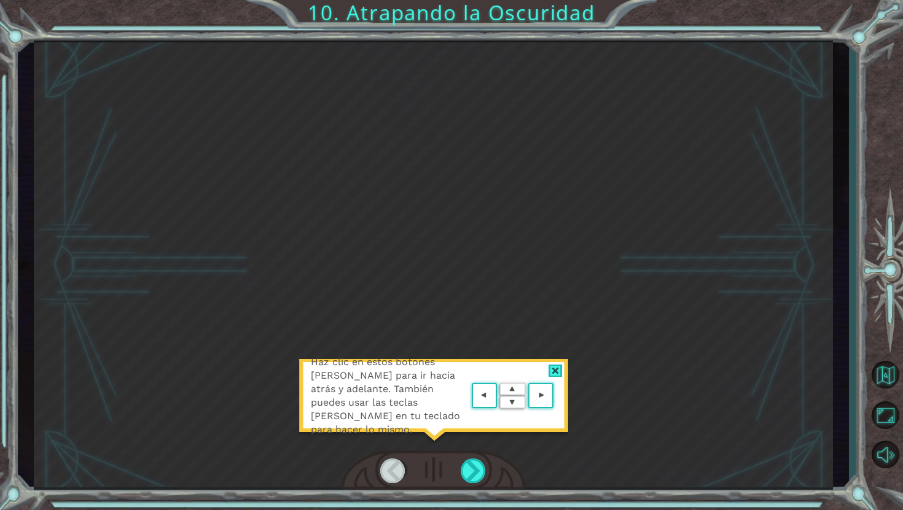
click at [453, 213] on div "Haz clic en estos botones [PERSON_NAME] para ir hacia atrás y adelante. También…" at bounding box center [433, 265] width 799 height 449
click at [481, 471] on div at bounding box center [474, 471] width 26 height 24
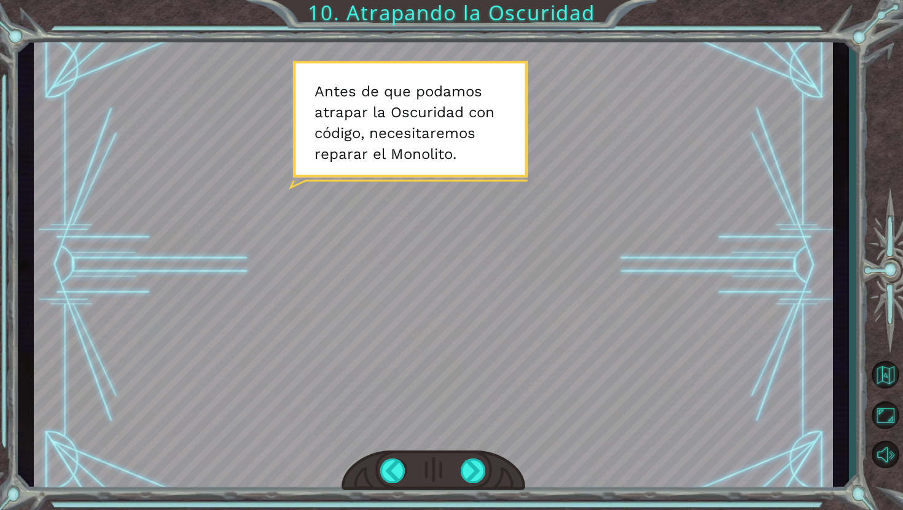
click at [4, 35] on div "Temporary Text A n t e s d e q u e p o d a m o s a t r a p a r l a O s c u r i …" at bounding box center [451, 255] width 903 height 510
click at [892, 365] on button "Volver al Mapa" at bounding box center [885, 375] width 36 height 36
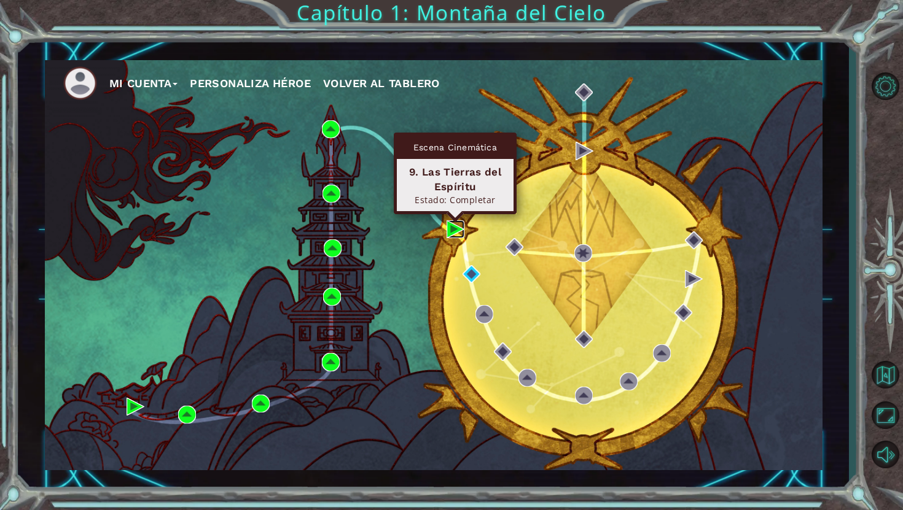
click at [447, 232] on img at bounding box center [456, 230] width 18 height 18
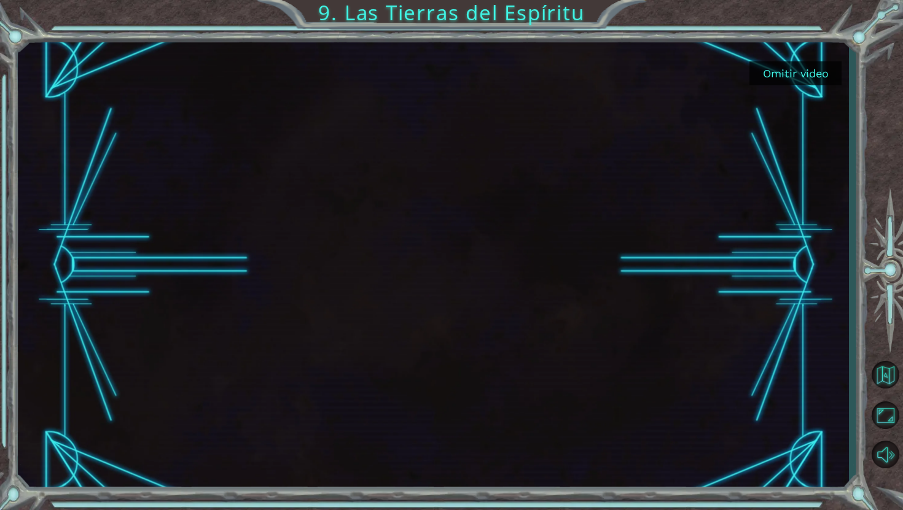
click at [803, 76] on button "Omitir video" at bounding box center [795, 73] width 92 height 24
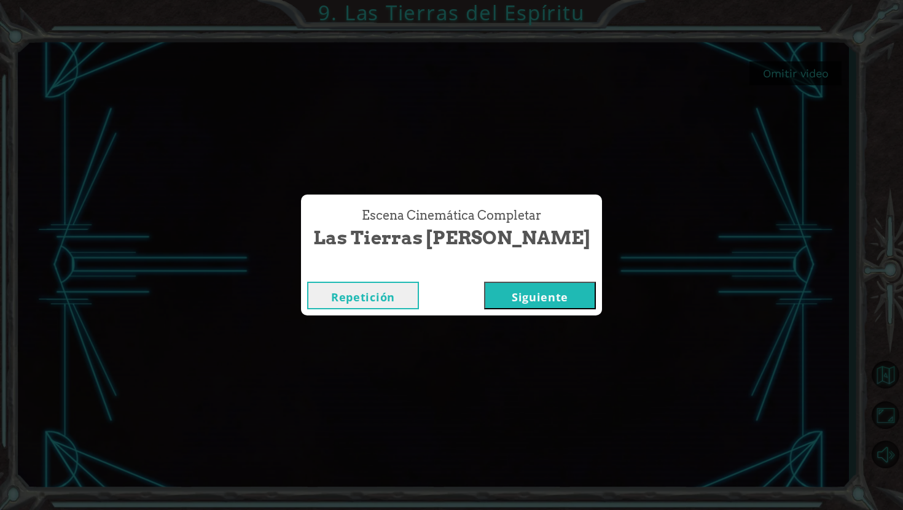
click at [626, 213] on div "Escena Cinemática Completar Las Tierras [PERSON_NAME] Repetición [GEOGRAPHIC_DA…" at bounding box center [451, 255] width 903 height 510
click at [419, 290] on button "Repetición" at bounding box center [363, 296] width 112 height 28
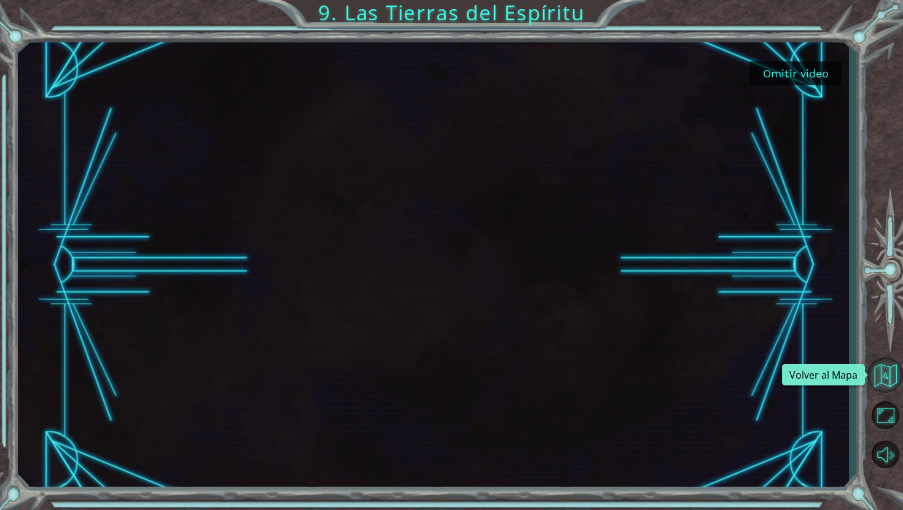
click at [877, 378] on button "Volver al Mapa" at bounding box center [885, 375] width 36 height 36
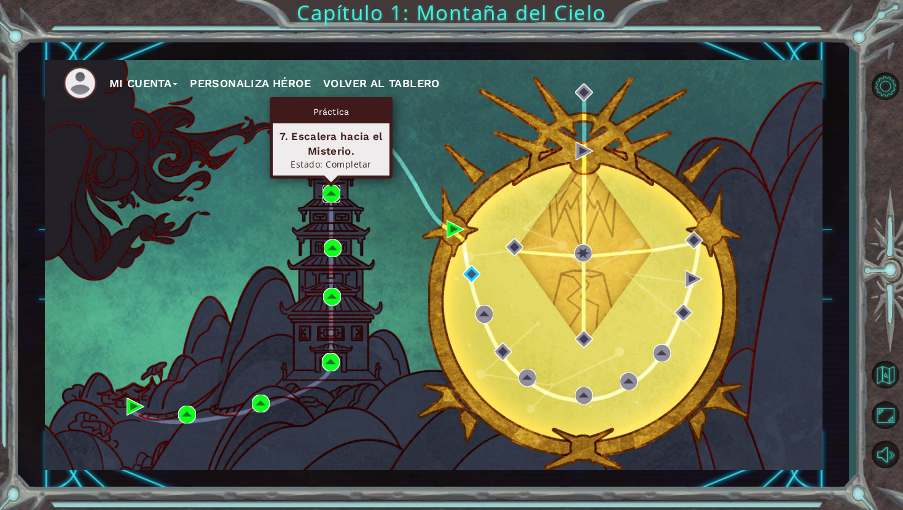
click at [331, 189] on img at bounding box center [331, 194] width 18 height 18
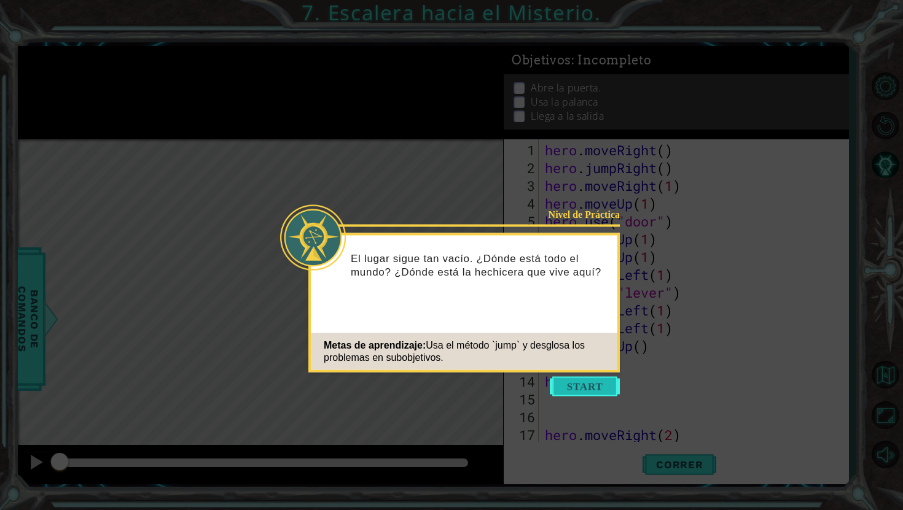
click at [569, 379] on button "Start" at bounding box center [585, 387] width 70 height 20
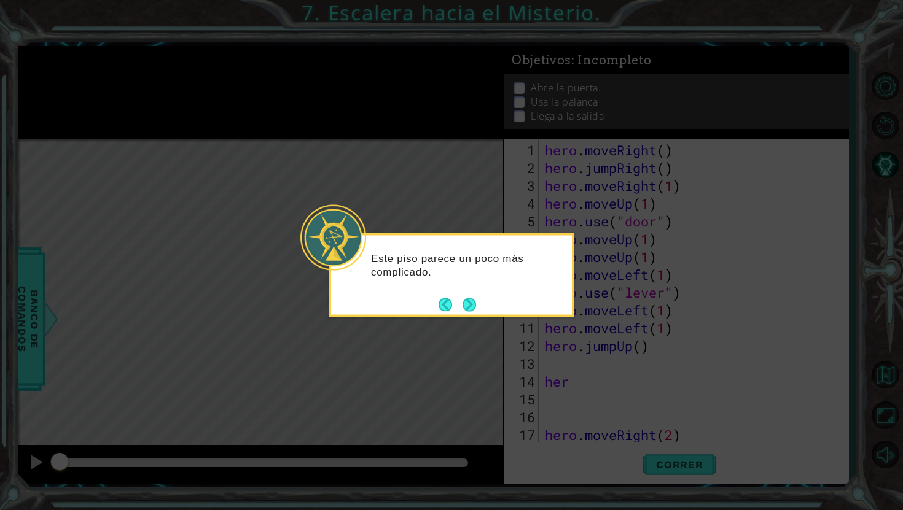
click at [473, 331] on icon at bounding box center [451, 255] width 903 height 510
click at [474, 311] on button "Next" at bounding box center [469, 305] width 22 height 22
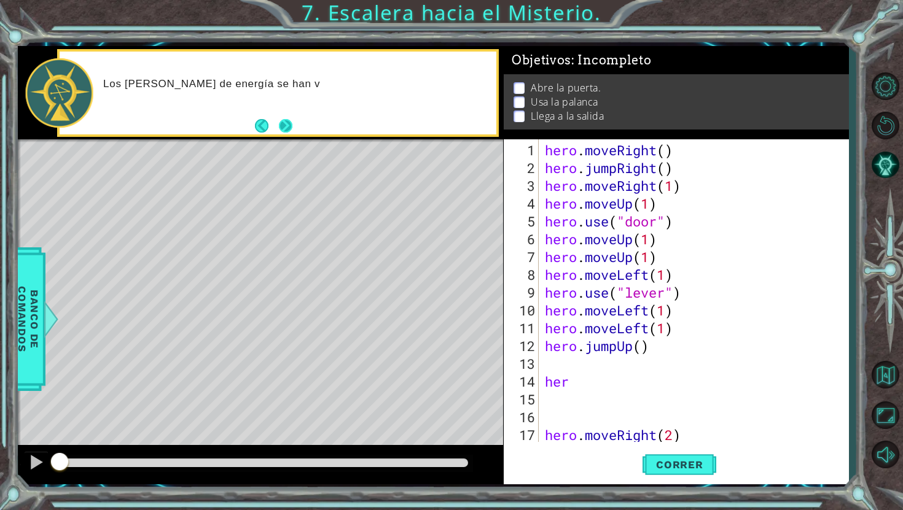
click at [290, 120] on button "Next" at bounding box center [285, 126] width 14 height 14
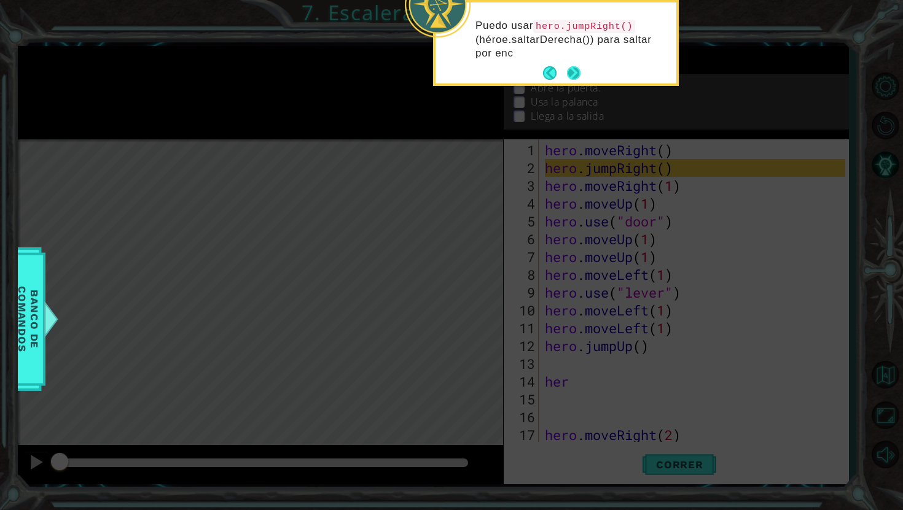
click at [576, 73] on button "Next" at bounding box center [574, 73] width 14 height 14
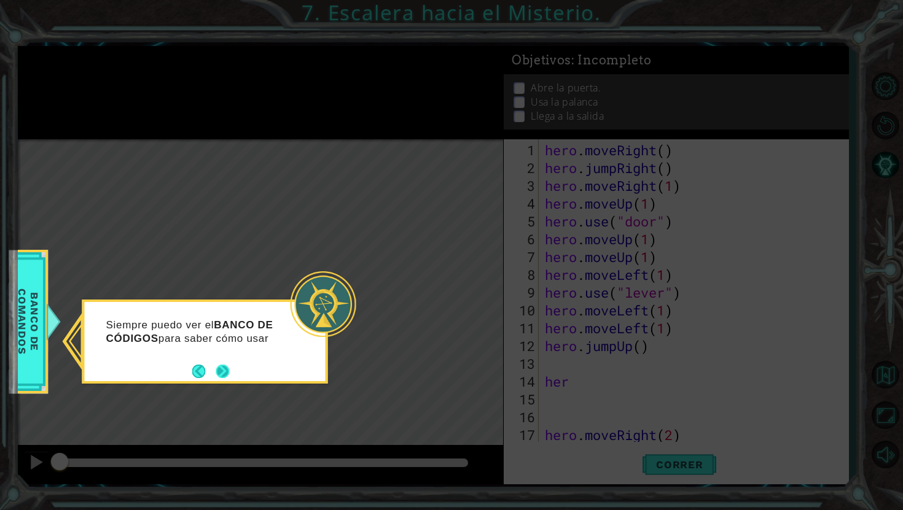
click at [226, 373] on button "Next" at bounding box center [223, 371] width 14 height 14
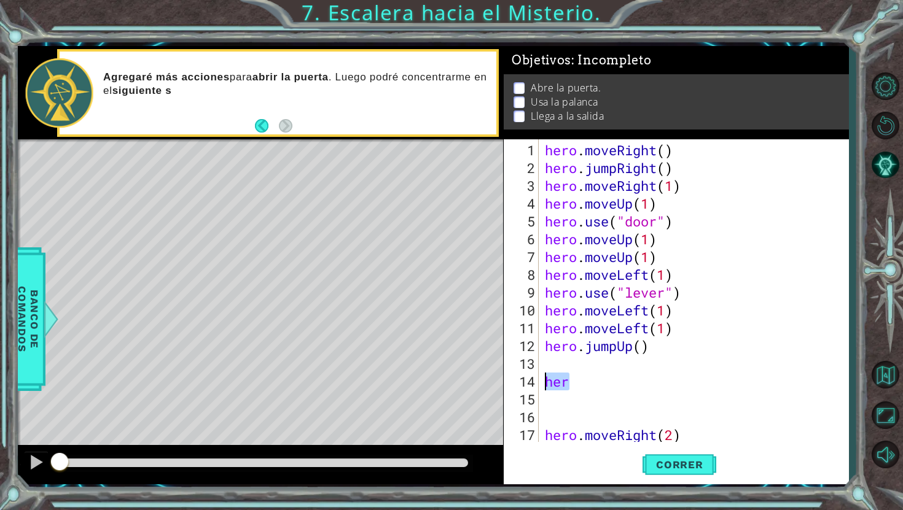
drag, startPoint x: 595, startPoint y: 388, endPoint x: 541, endPoint y: 382, distance: 54.4
click at [541, 382] on div "1 2 3 4 5 6 7 8 9 10 11 12 13 14 15 16 17 18 hero . moveRight ( ) hero . jumpRi…" at bounding box center [675, 290] width 342 height 303
type textarea "her"
click at [547, 417] on div "hero . moveRight ( ) hero . jumpRight ( ) hero . moveRight ( 1 ) hero . moveUp …" at bounding box center [696, 310] width 309 height 338
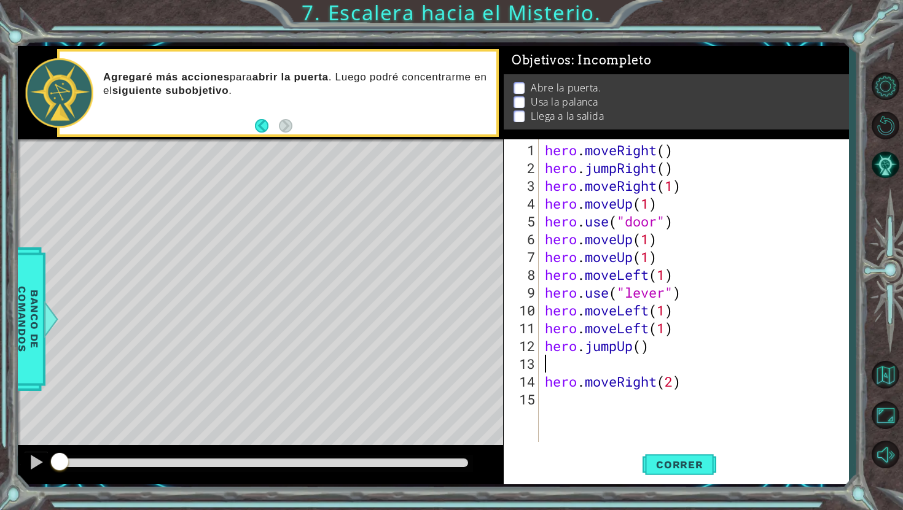
type textarea "hero.jumpUp()"
click at [693, 460] on span "Correr" at bounding box center [680, 465] width 72 height 12
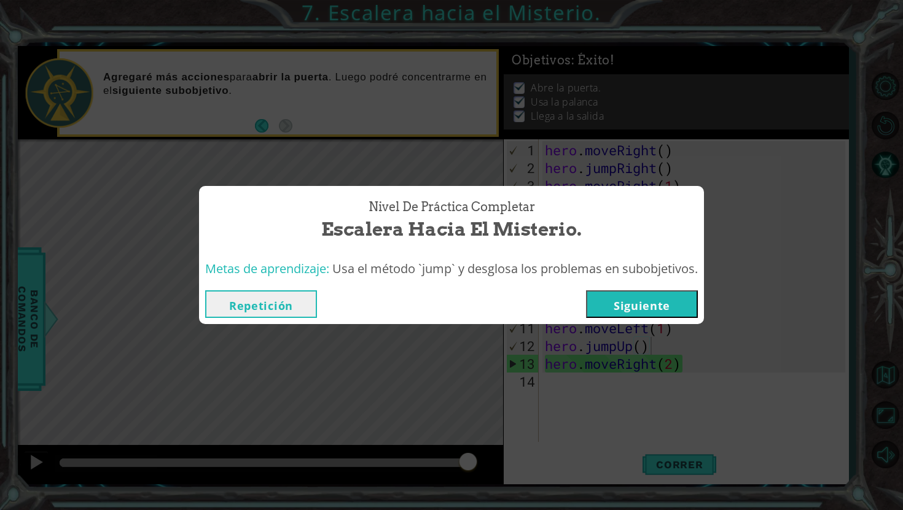
click at [645, 306] on button "Siguiente" at bounding box center [642, 305] width 112 height 28
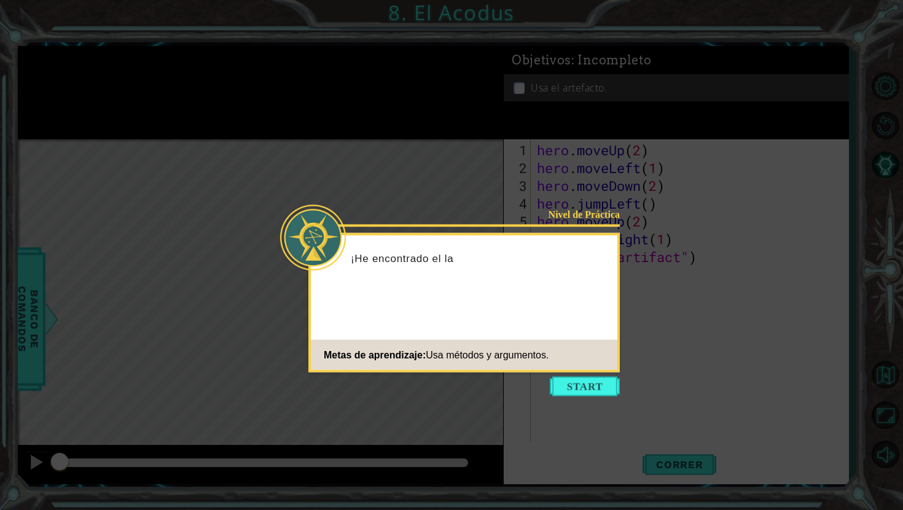
click at [238, 82] on icon at bounding box center [451, 255] width 903 height 510
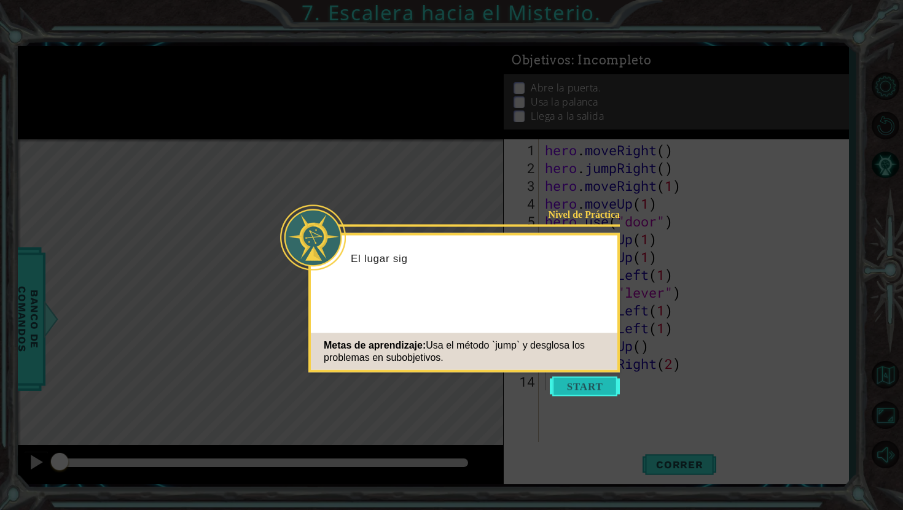
click at [604, 392] on button "Start" at bounding box center [585, 387] width 70 height 20
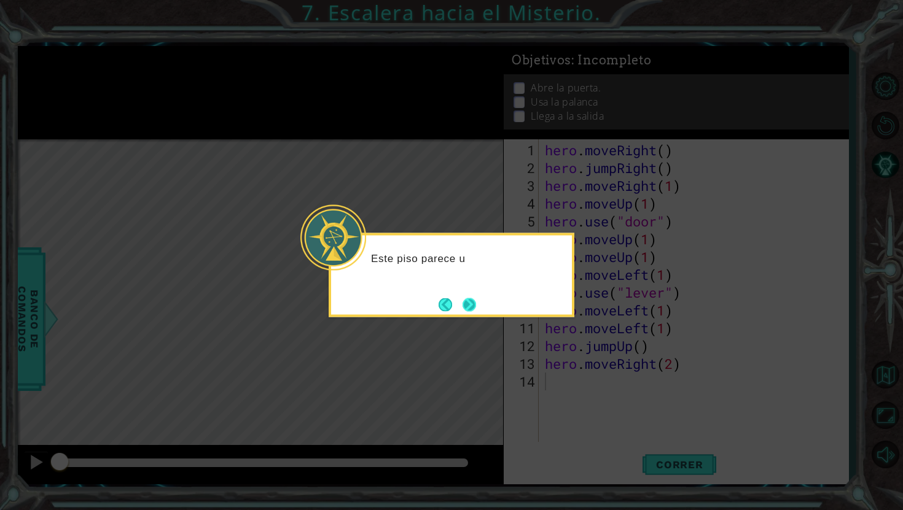
click at [471, 308] on button "Next" at bounding box center [470, 305] width 14 height 14
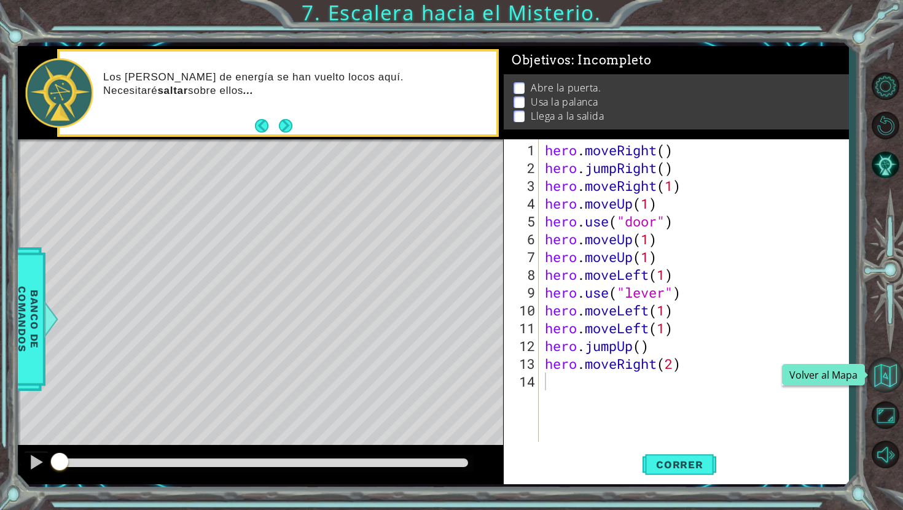
click at [896, 366] on button "Volver al Mapa" at bounding box center [885, 375] width 36 height 36
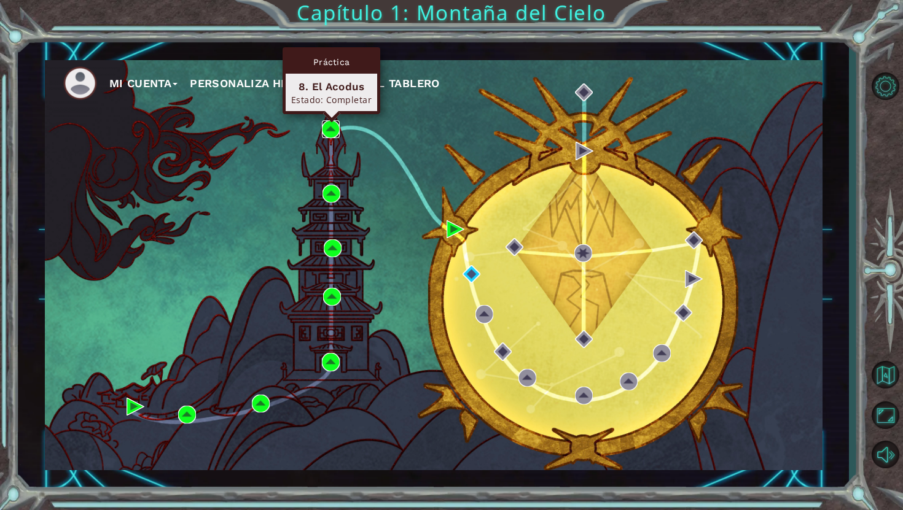
click at [330, 129] on img at bounding box center [331, 129] width 18 height 18
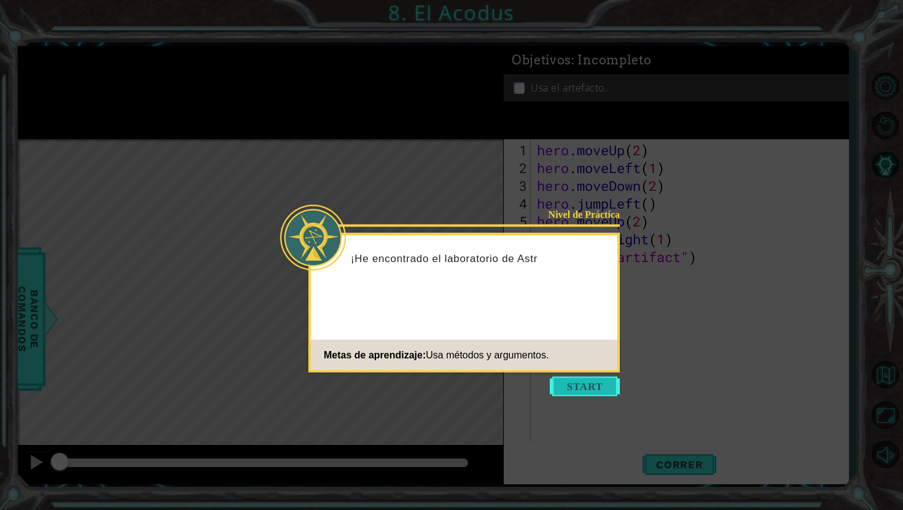
click at [581, 386] on button "Start" at bounding box center [585, 387] width 70 height 20
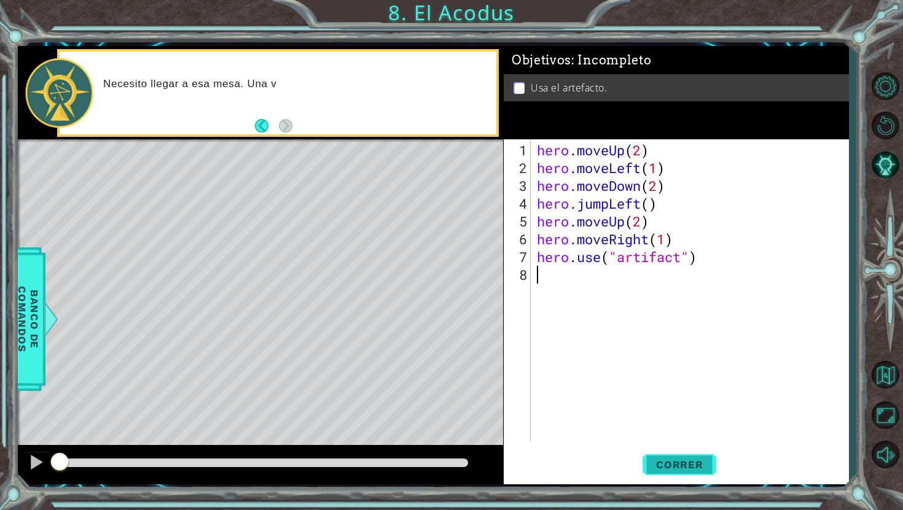
click at [709, 471] on span "Correr" at bounding box center [680, 465] width 72 height 12
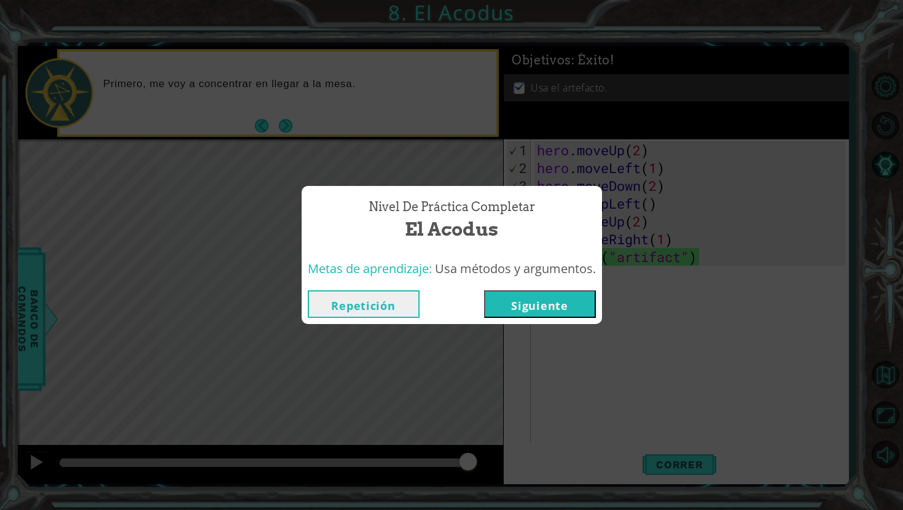
click at [540, 203] on div "Nivel de Práctica Completar El Acodus" at bounding box center [452, 220] width 288 height 56
click at [528, 308] on button "Siguiente" at bounding box center [540, 305] width 112 height 28
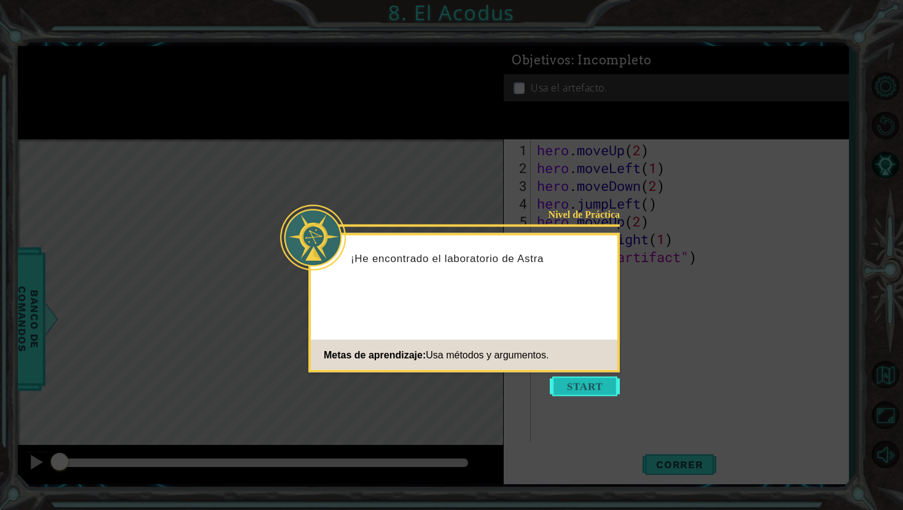
click at [591, 396] on button "Start" at bounding box center [585, 387] width 70 height 20
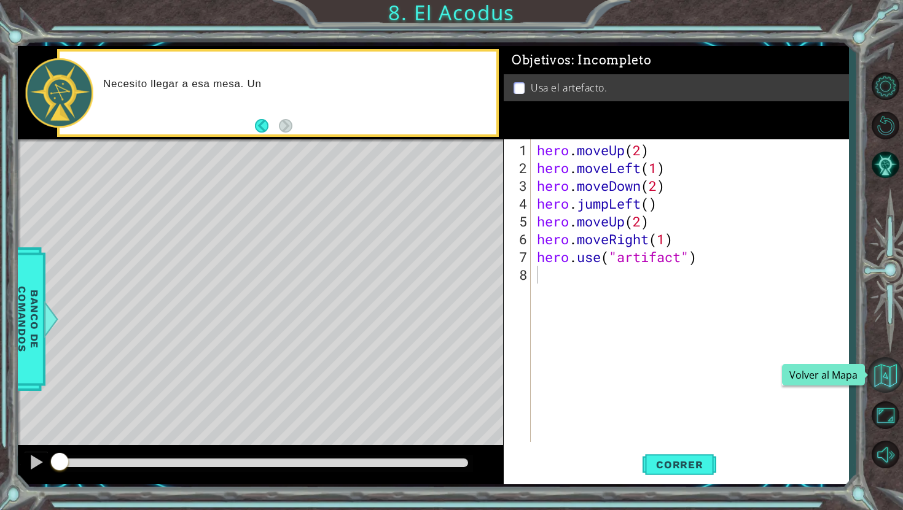
click at [881, 383] on button "Volver al Mapa" at bounding box center [885, 375] width 36 height 36
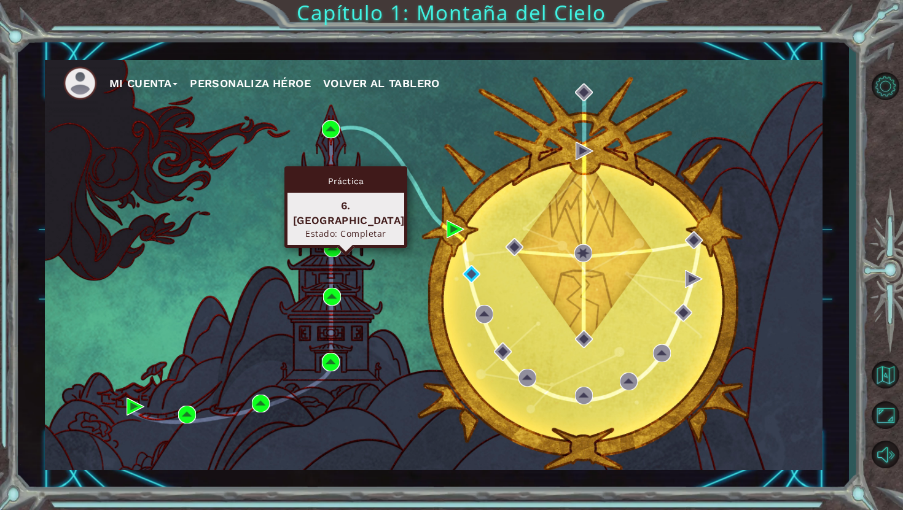
click at [332, 241] on div "Práctica 6. [GEOGRAPHIC_DATA] Estado: Completar" at bounding box center [345, 207] width 123 height 82
click at [325, 249] on img at bounding box center [333, 249] width 18 height 18
